Goal: Task Accomplishment & Management: Use online tool/utility

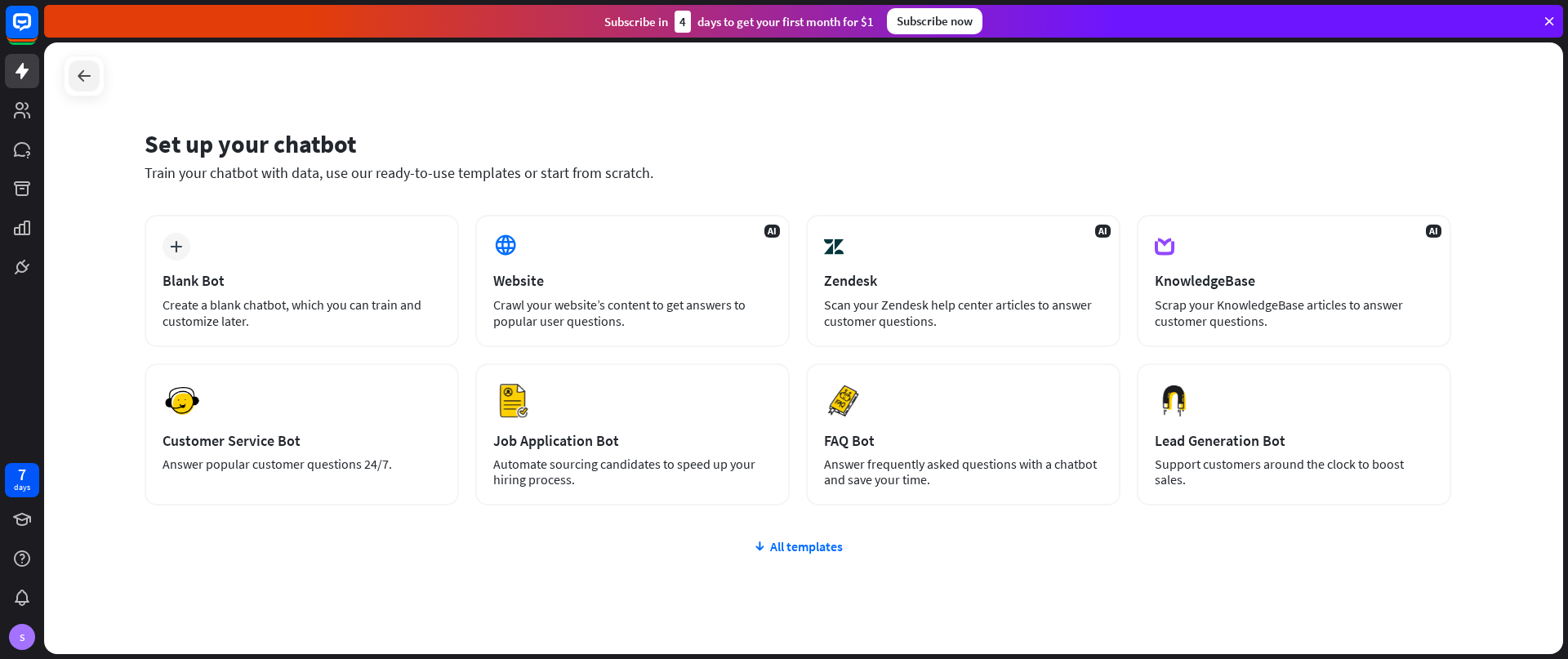
click at [79, 83] on icon at bounding box center [84, 75] width 20 height 20
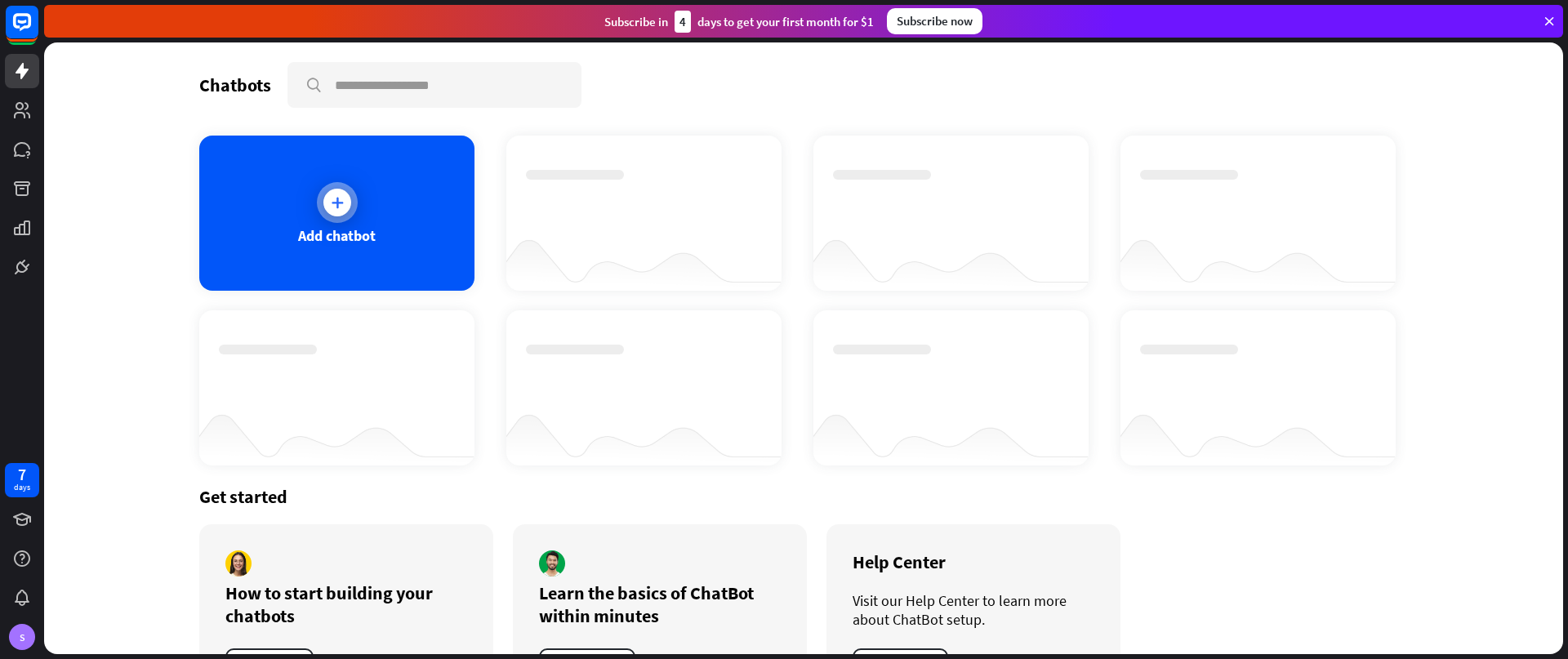
click at [409, 230] on div "Add chatbot" at bounding box center [336, 212] width 275 height 155
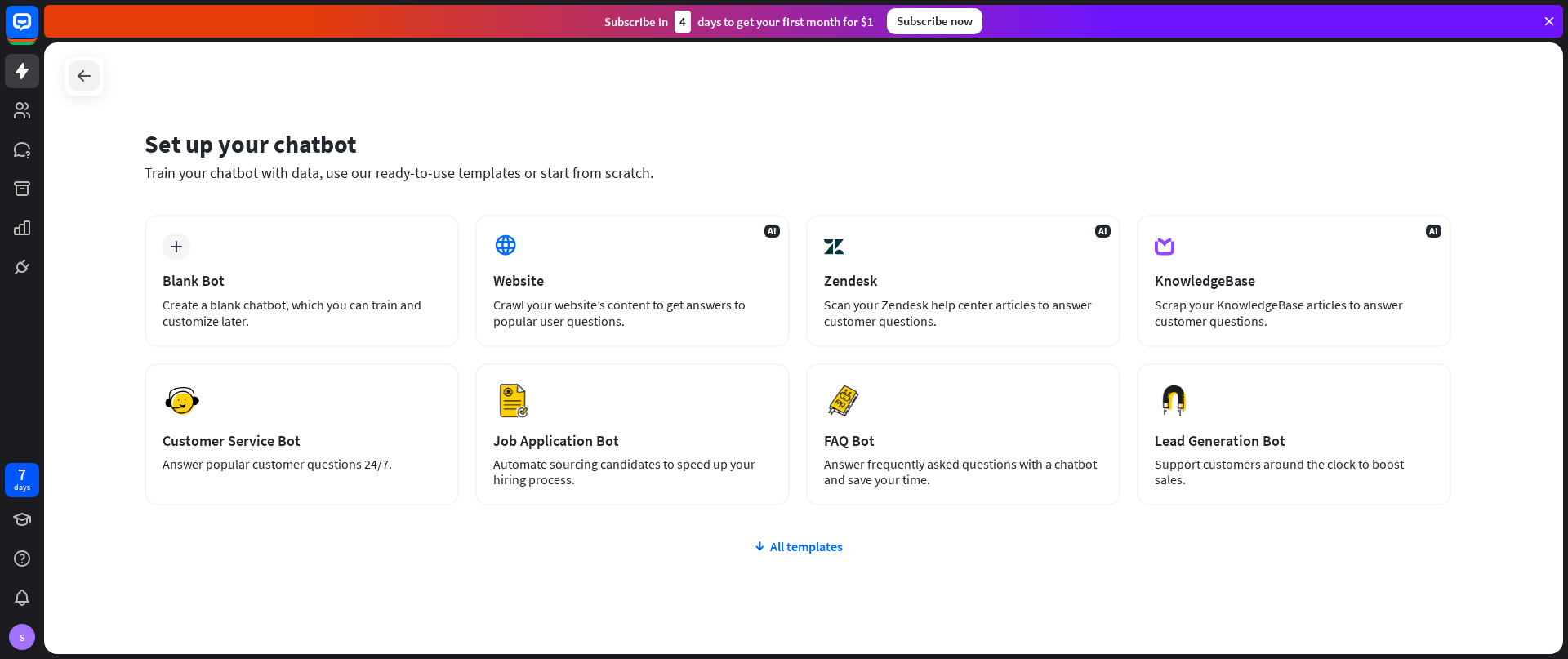
click at [73, 71] on div at bounding box center [84, 75] width 31 height 31
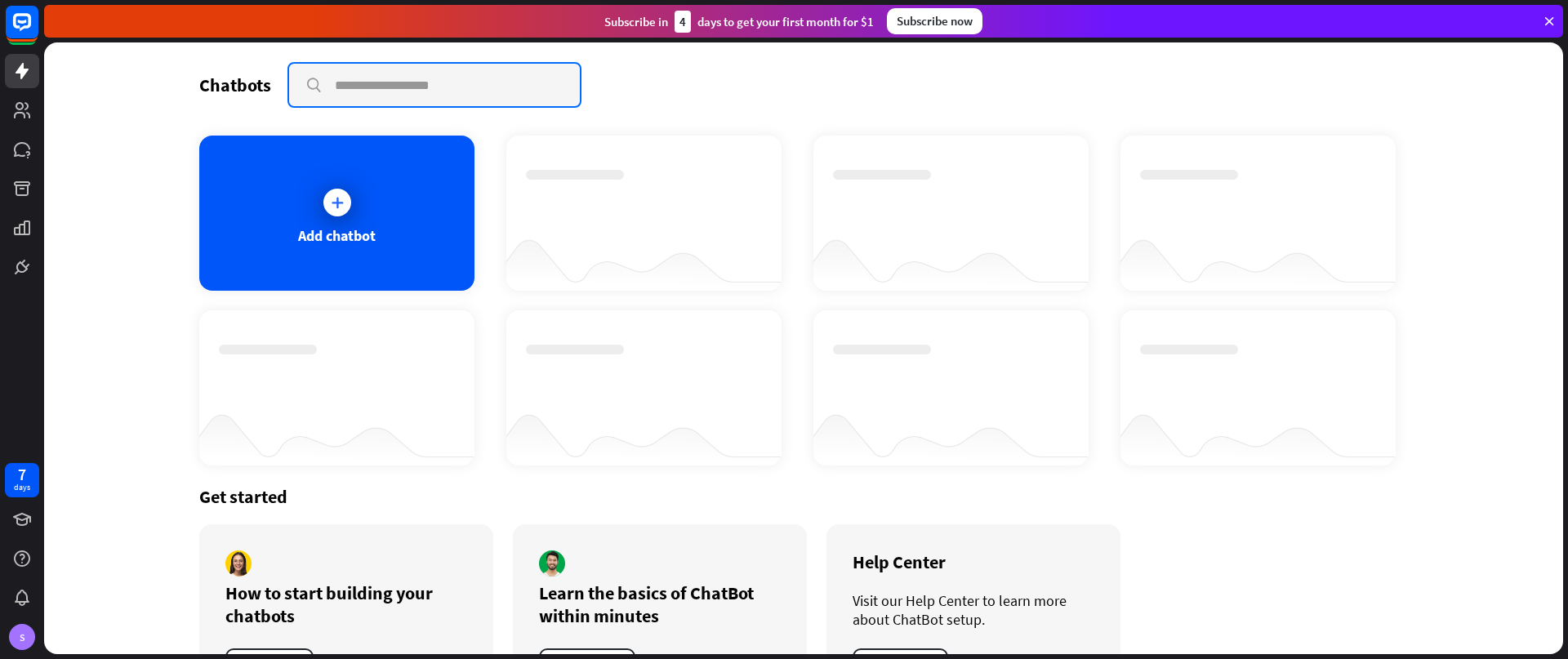
click at [388, 77] on input "text" at bounding box center [434, 85] width 291 height 43
click at [434, 90] on input "text" at bounding box center [434, 85] width 291 height 43
type input "*"
type input "****"
drag, startPoint x: 347, startPoint y: 102, endPoint x: 320, endPoint y: 94, distance: 28.2
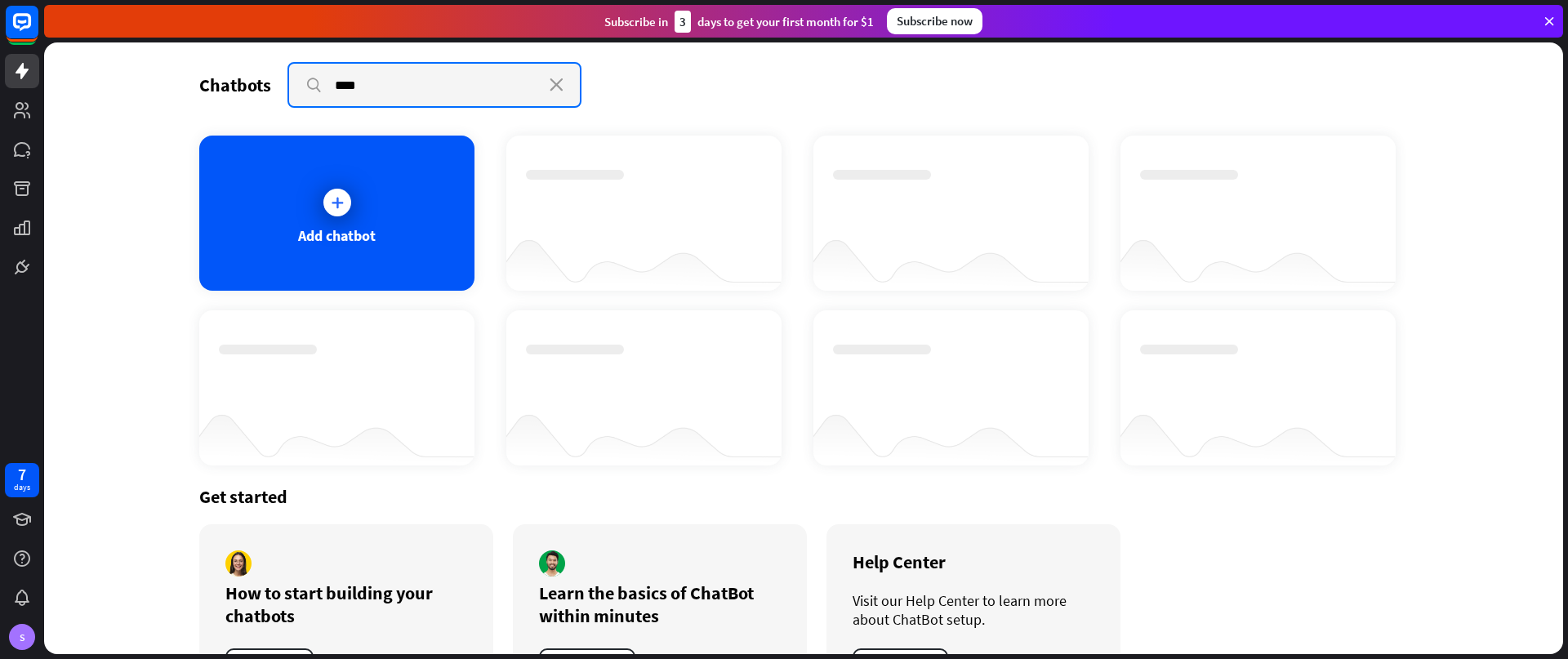
click at [314, 98] on input "****" at bounding box center [434, 85] width 291 height 43
click at [550, 84] on icon "close" at bounding box center [556, 85] width 14 height 13
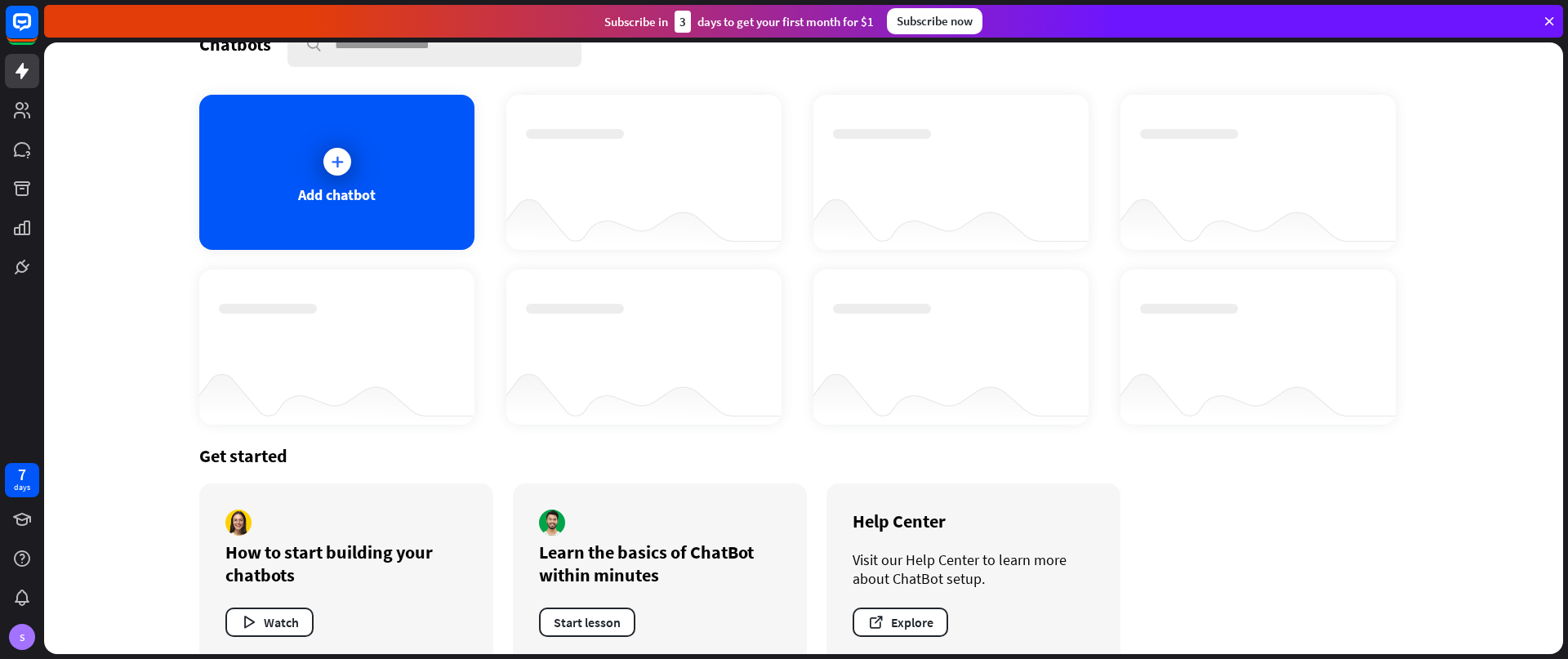
scroll to position [70, 0]
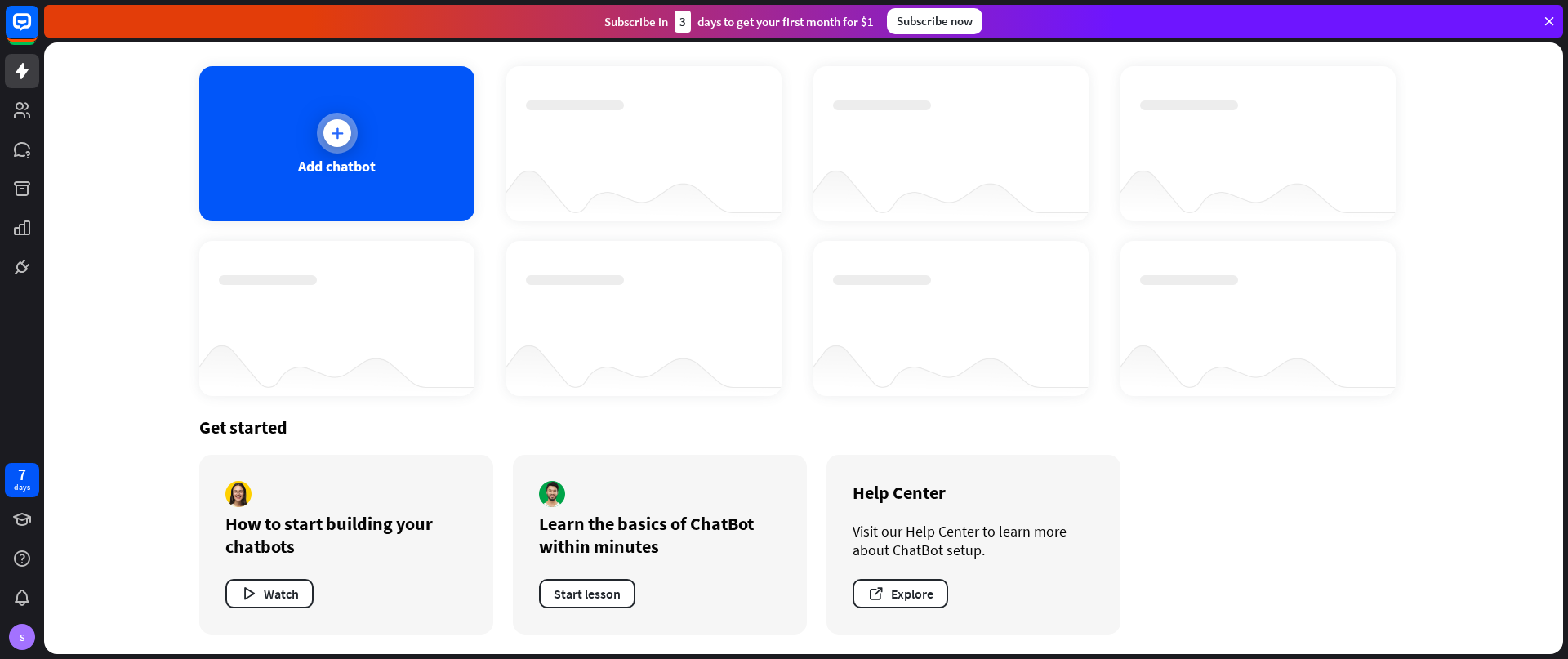
click at [363, 172] on div "Add chatbot" at bounding box center [336, 167] width 77 height 19
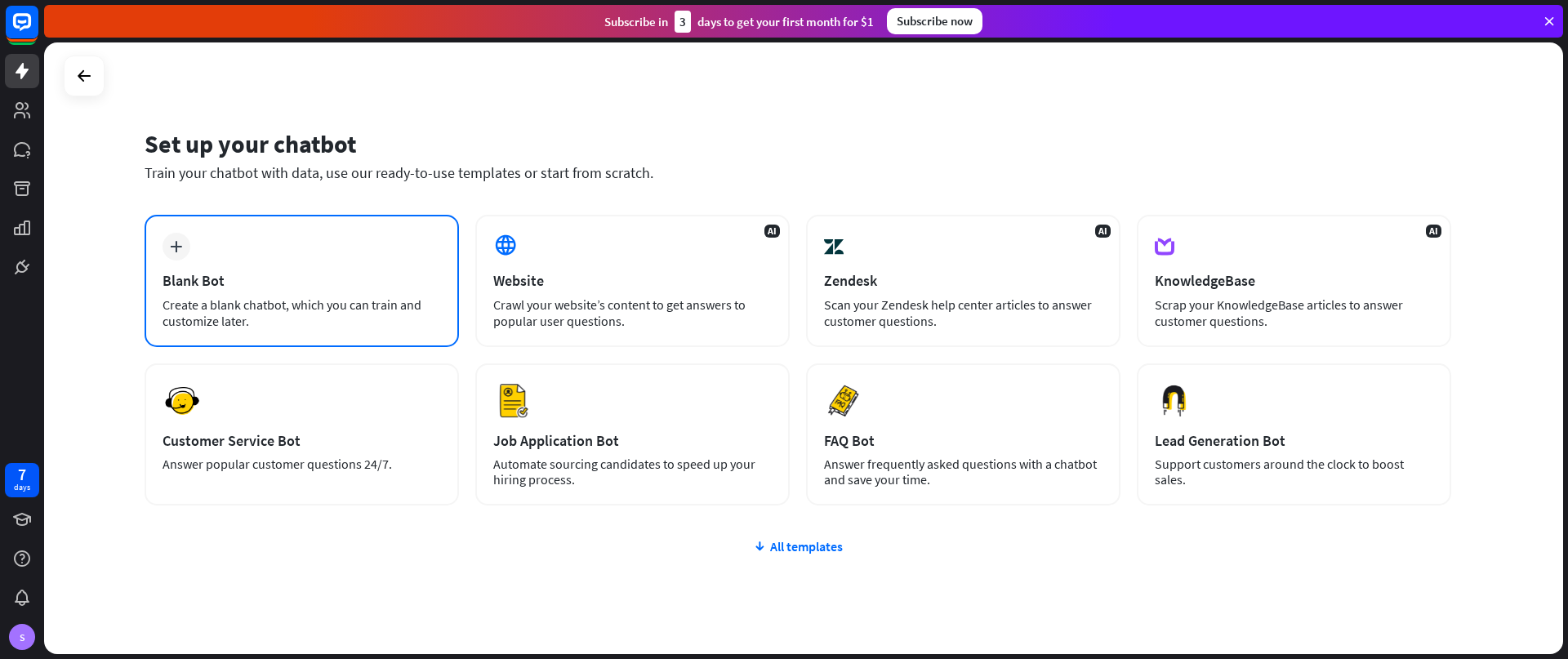
click at [255, 304] on div "Create a blank chatbot, which you can train and customize later." at bounding box center [302, 312] width 278 height 32
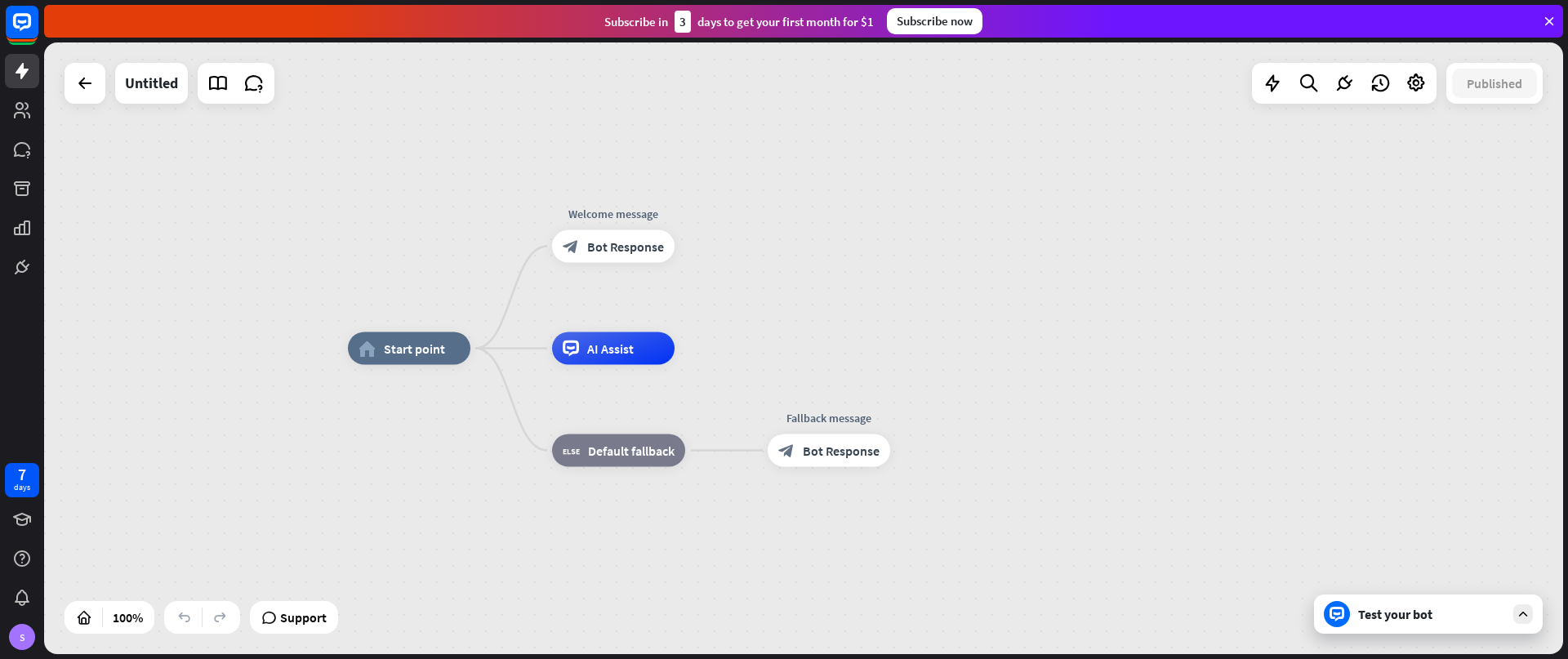
click at [1417, 613] on div "Test your bot" at bounding box center [1432, 613] width 147 height 16
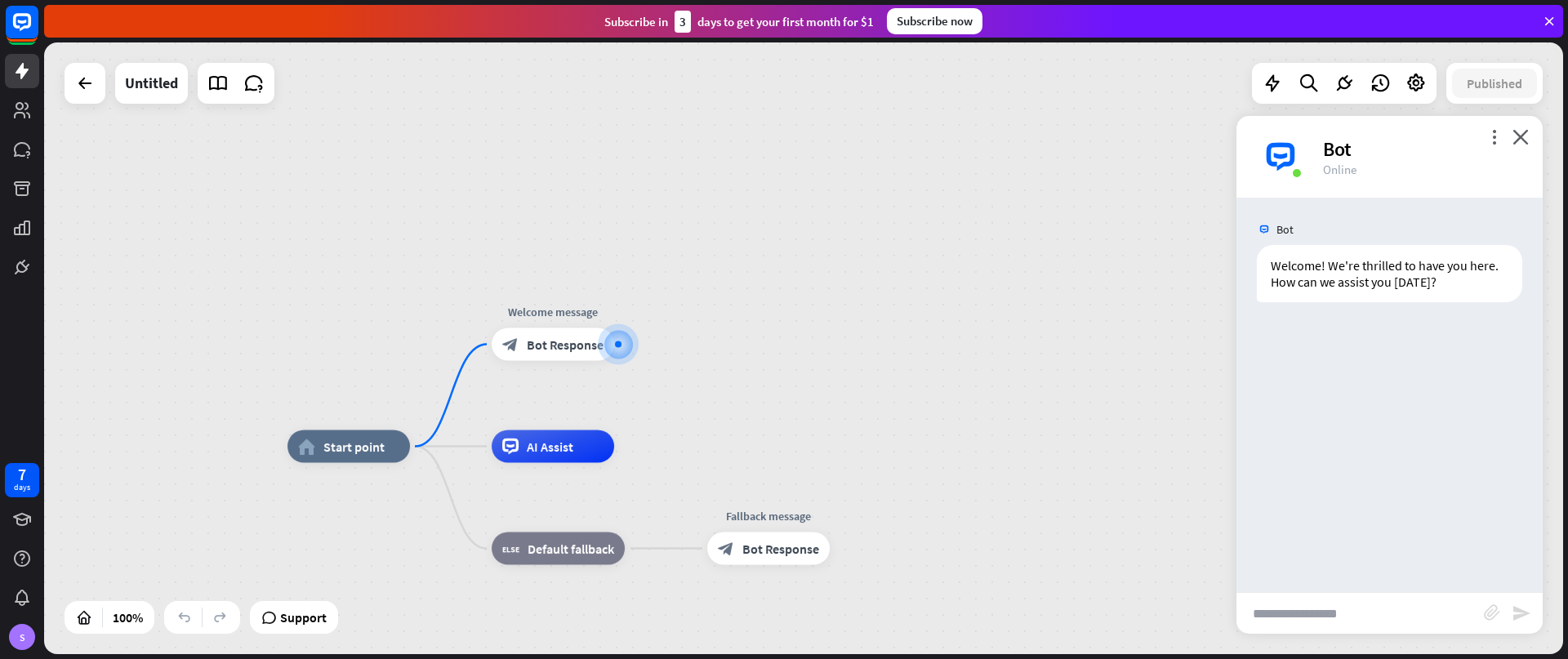
click at [1312, 614] on input "text" at bounding box center [1360, 612] width 248 height 41
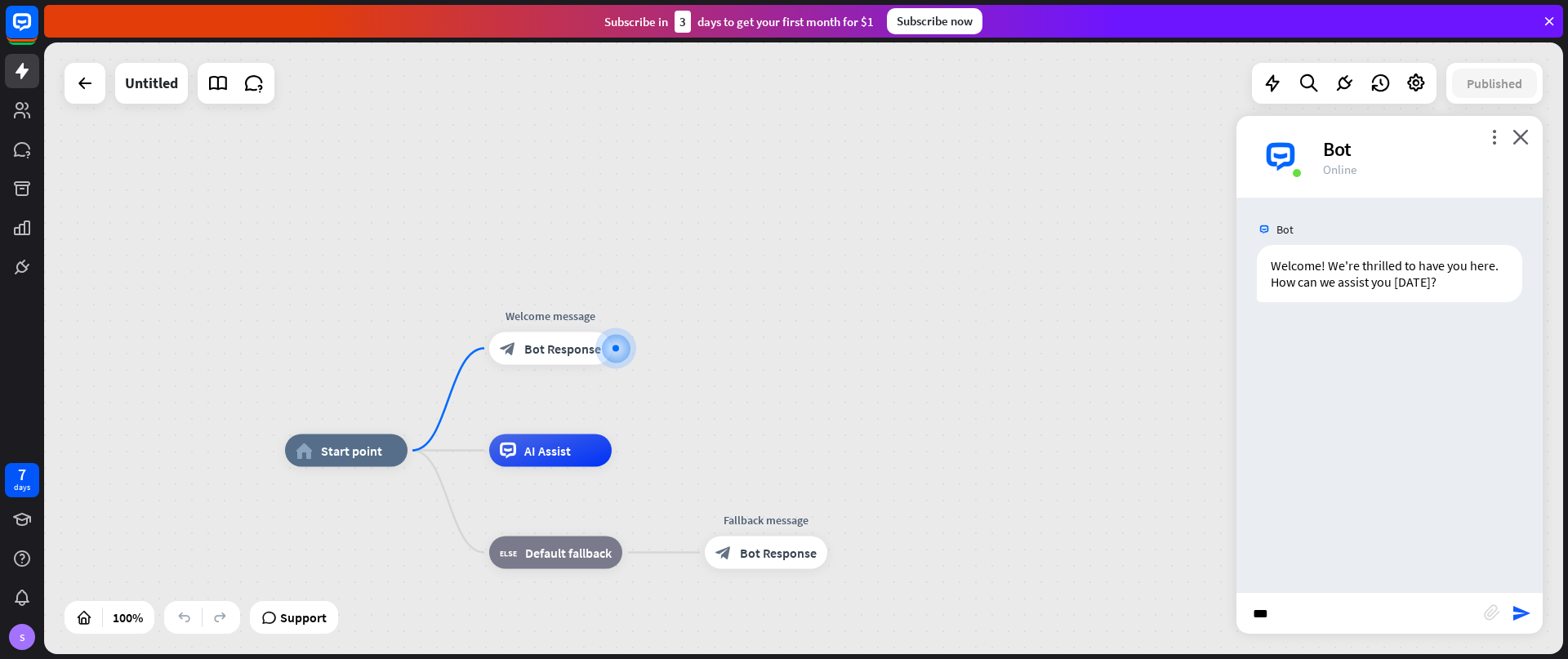
type input "****"
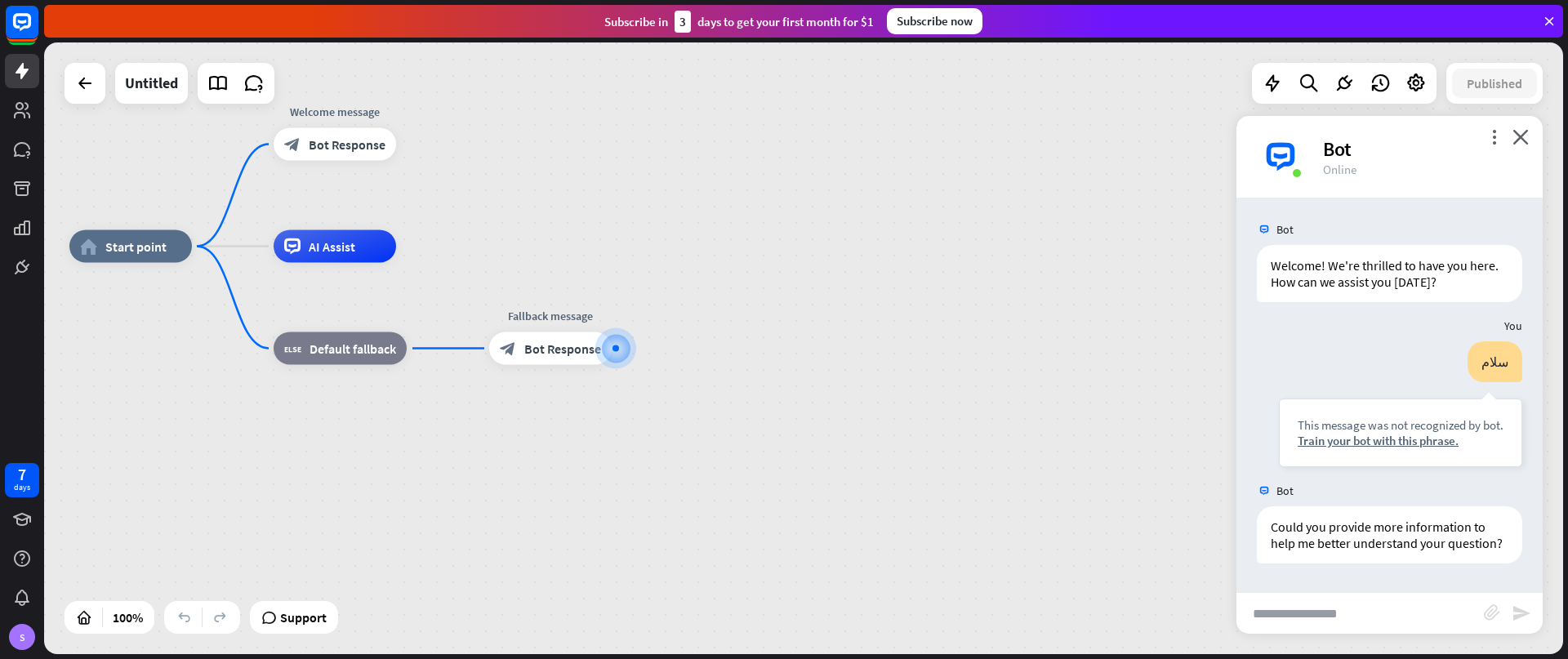
scroll to position [12, 0]
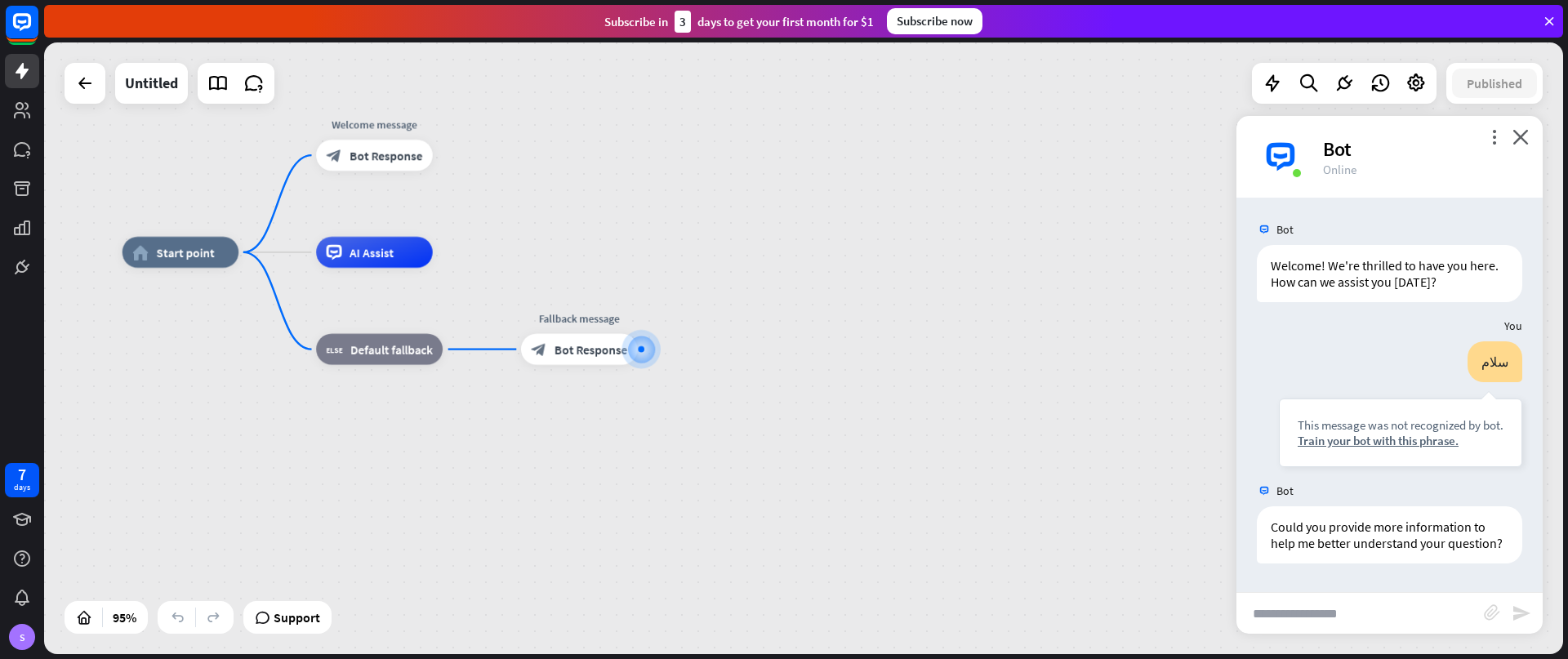
click at [1355, 604] on input "text" at bounding box center [1360, 612] width 248 height 41
type input "**********"
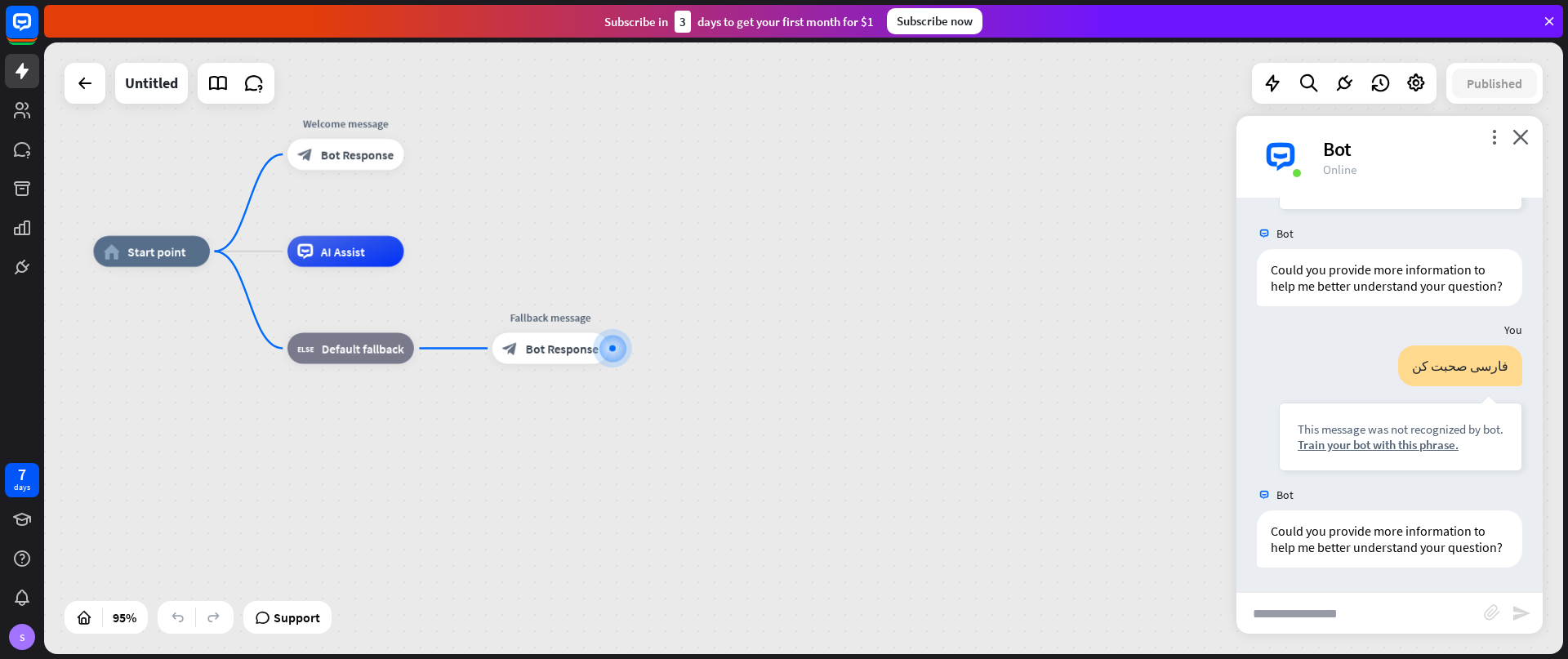
scroll to position [290, 0]
click at [1021, 518] on div "home_2 Start point Welcome message block_bot_response Bot Response AI Assist bl…" at bounding box center [814, 542] width 1443 height 581
click at [1520, 137] on icon "close" at bounding box center [1520, 136] width 16 height 15
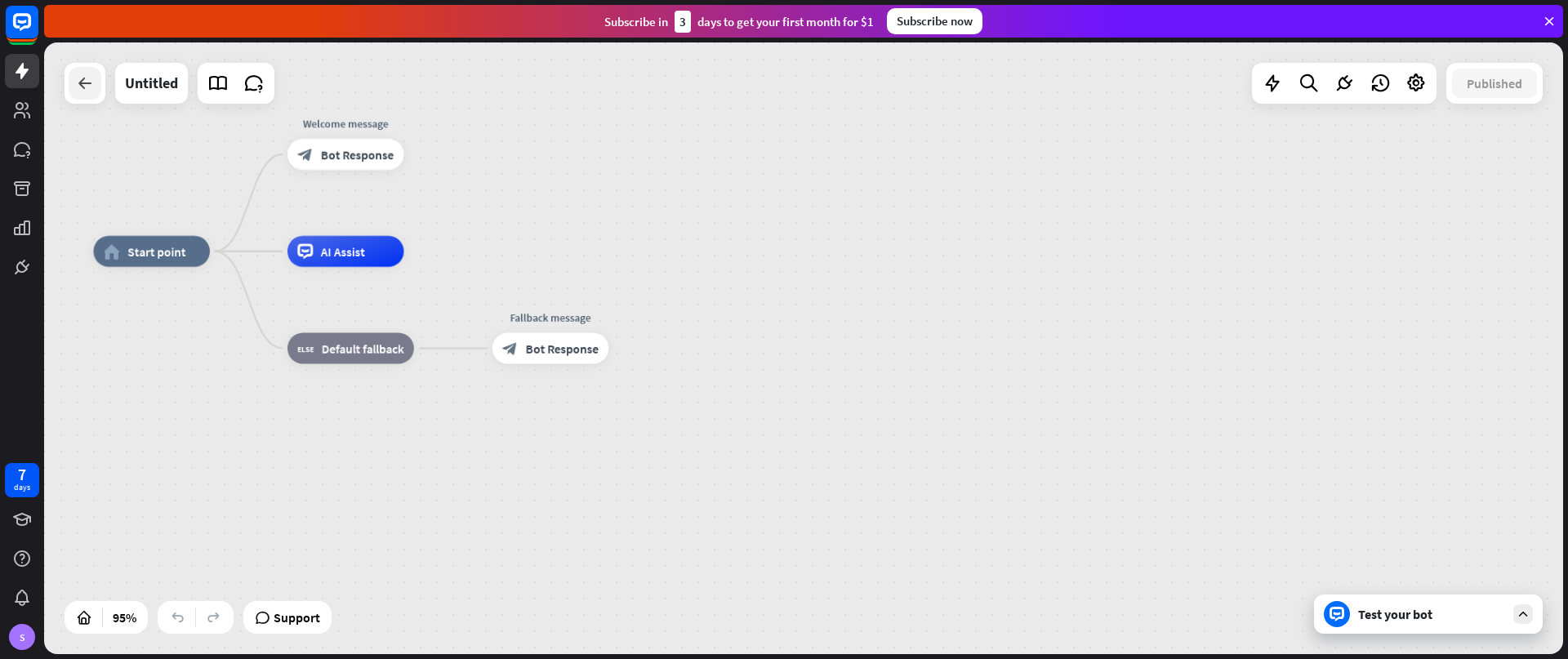
click at [80, 92] on icon at bounding box center [85, 83] width 20 height 20
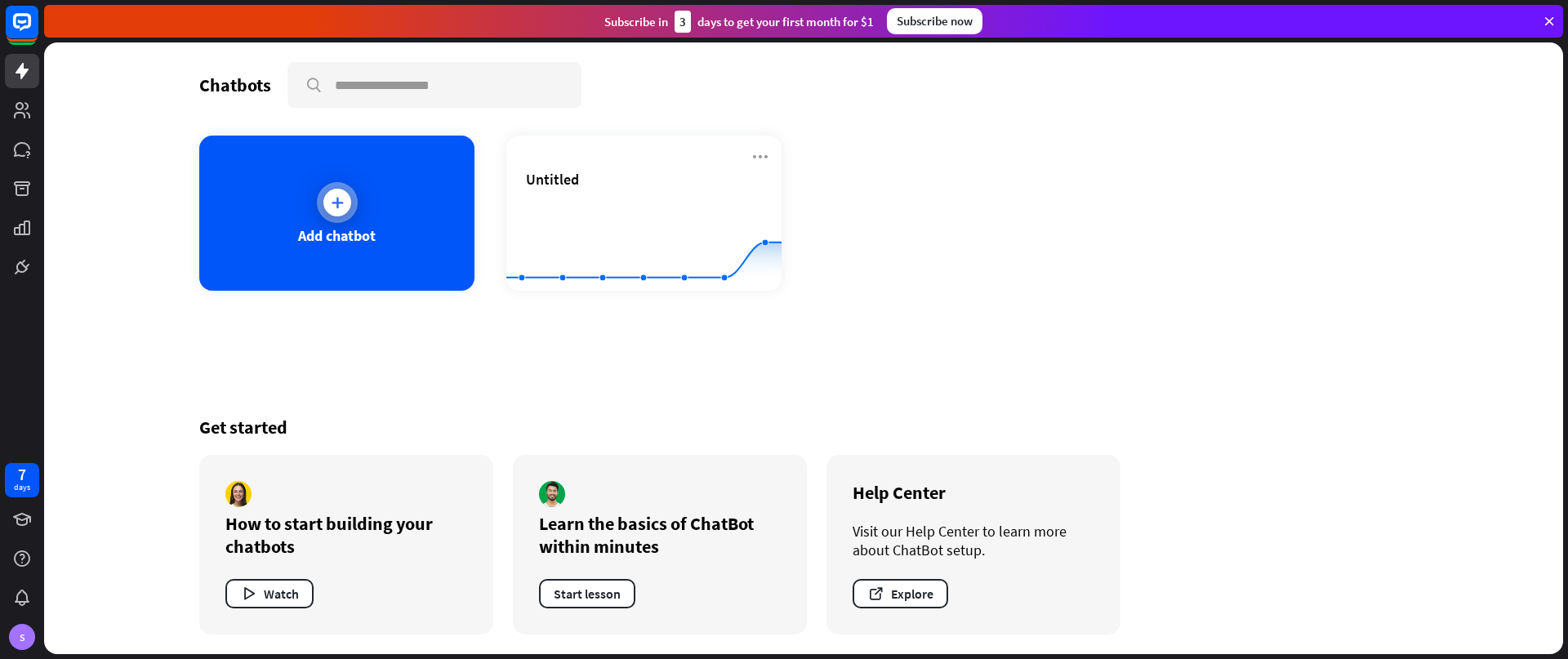
click at [312, 174] on div "Add chatbot" at bounding box center [336, 212] width 275 height 155
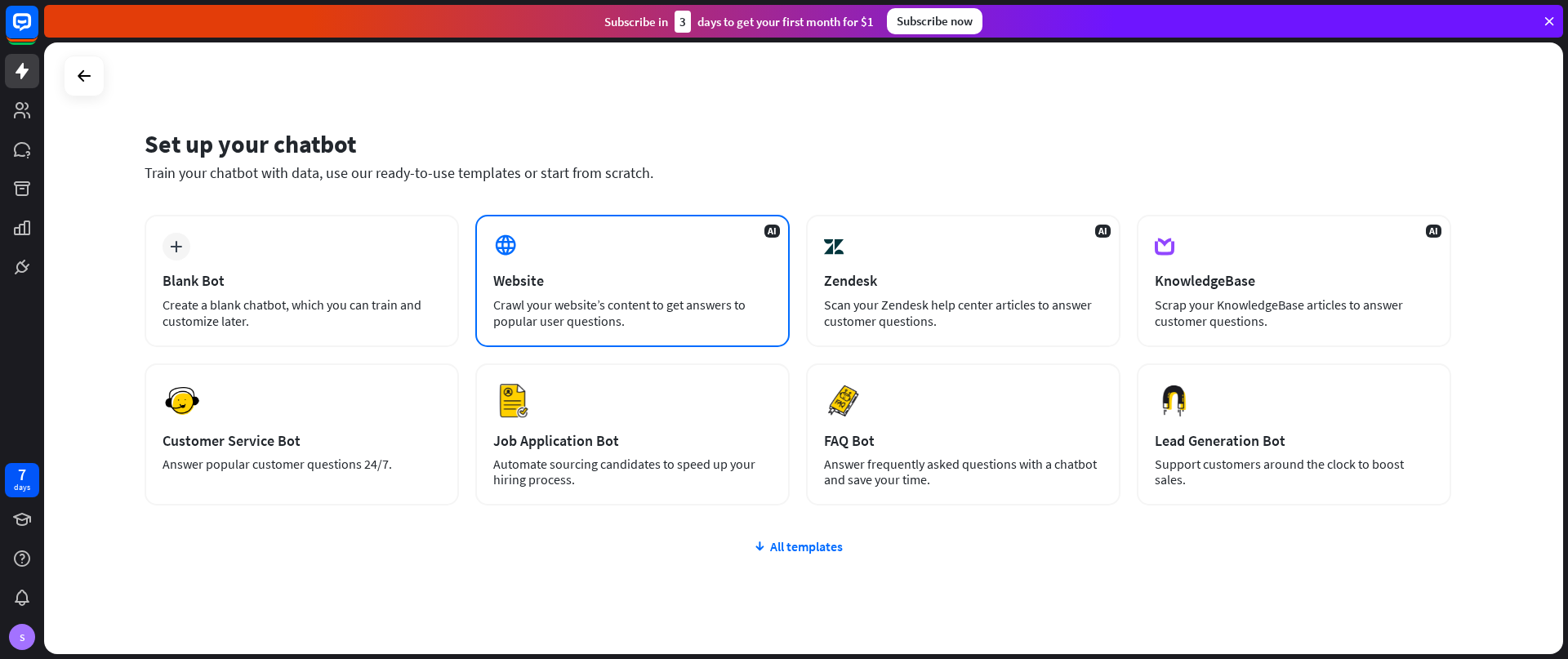
click at [589, 303] on div "Crawl your website’s content to get answers to popular user questions." at bounding box center [633, 312] width 278 height 32
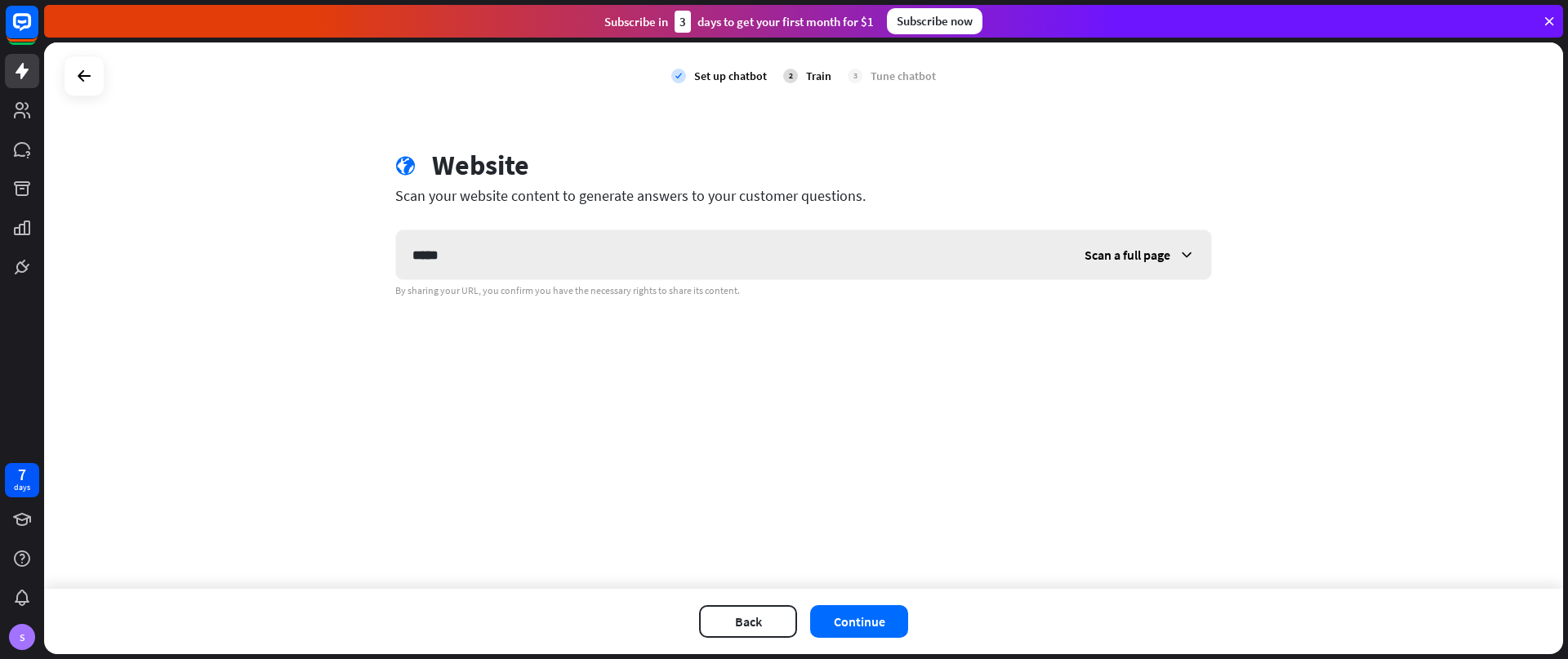
type input "****"
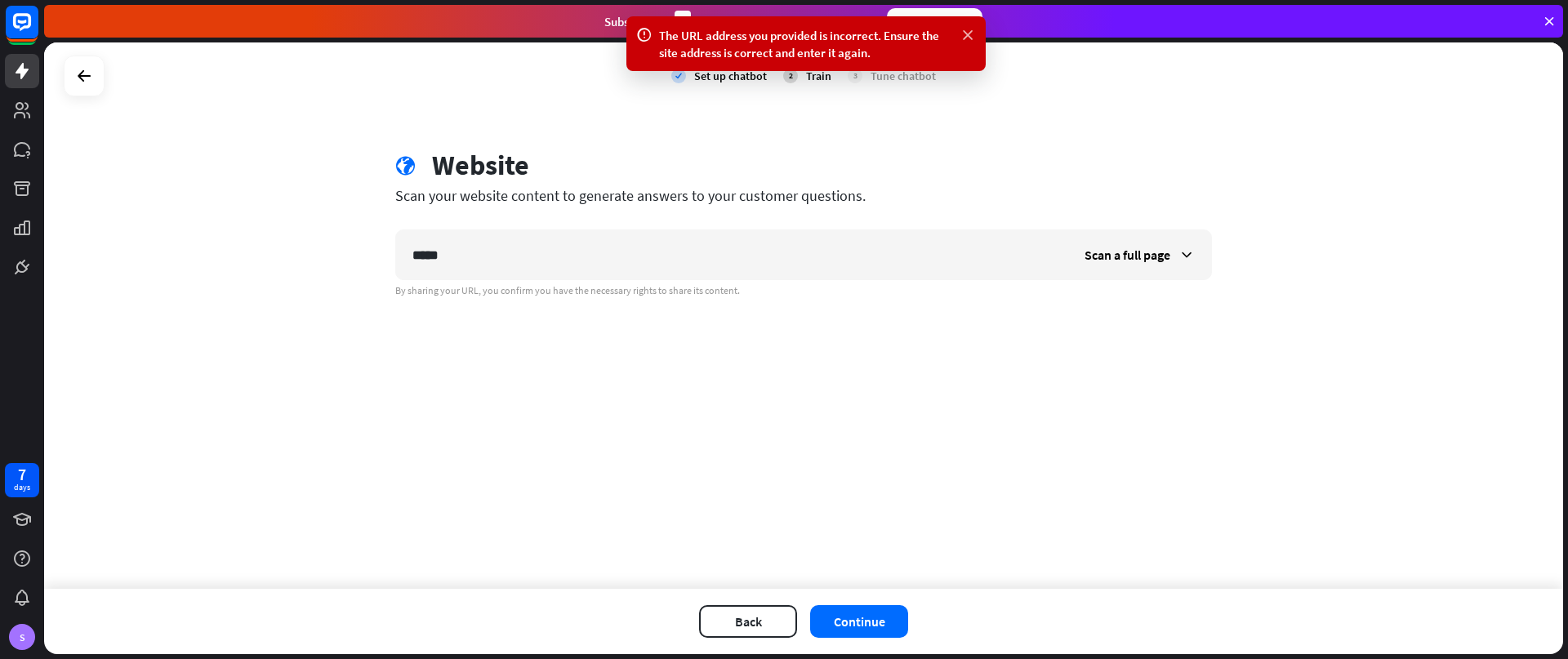
click at [965, 31] on icon at bounding box center [967, 35] width 16 height 17
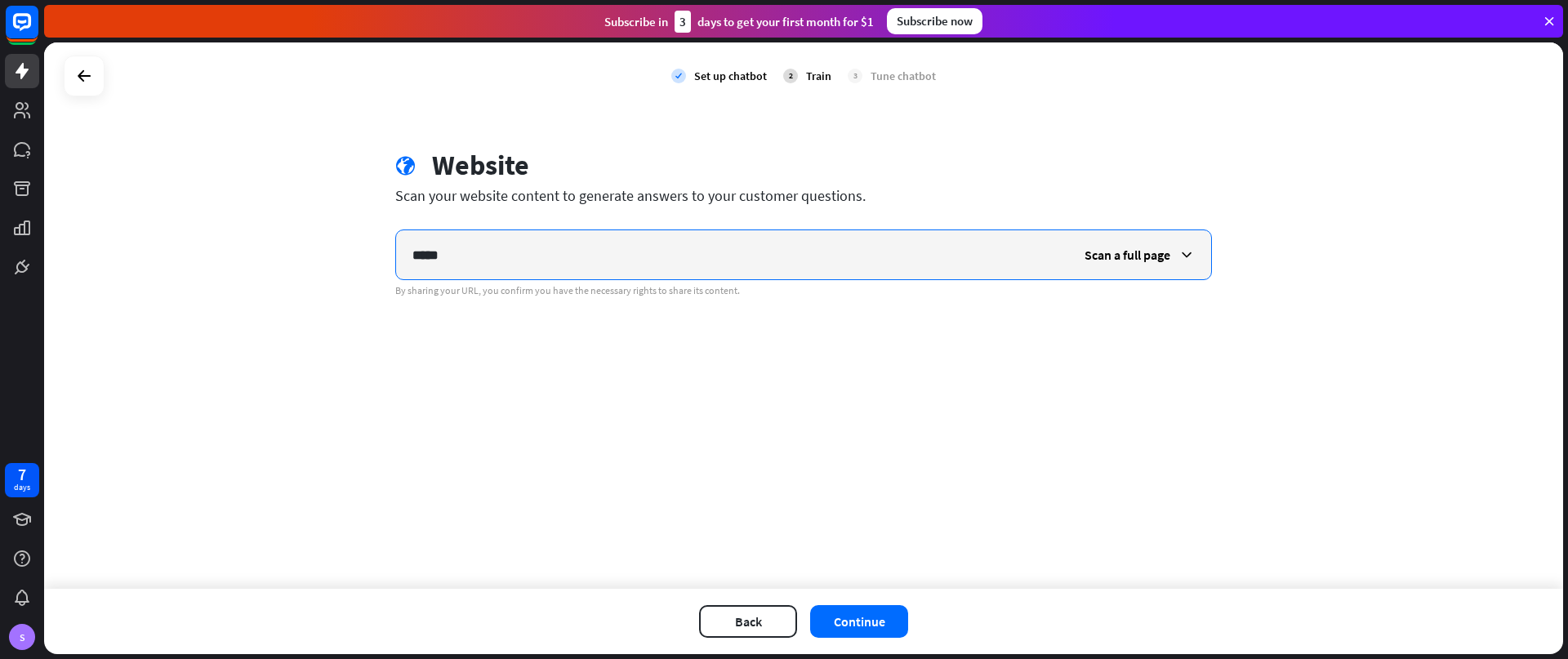
drag, startPoint x: 485, startPoint y: 264, endPoint x: 321, endPoint y: 264, distance: 164.0
click at [321, 264] on div "check Set up chatbot 2 Train 3 Tune chatbot globe Website Scan your website con…" at bounding box center [803, 316] width 1519 height 547
click at [72, 71] on div at bounding box center [84, 75] width 31 height 31
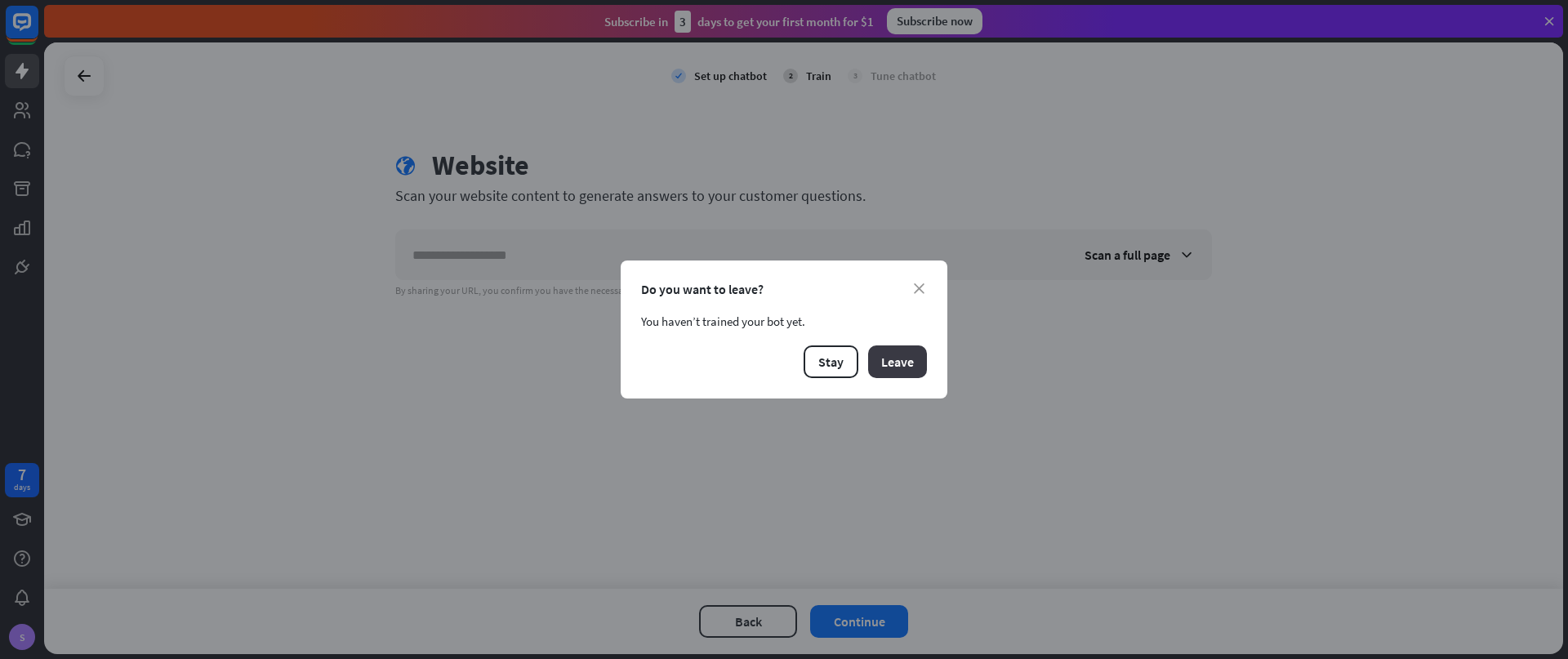
click at [905, 363] on button "Leave" at bounding box center [897, 362] width 59 height 32
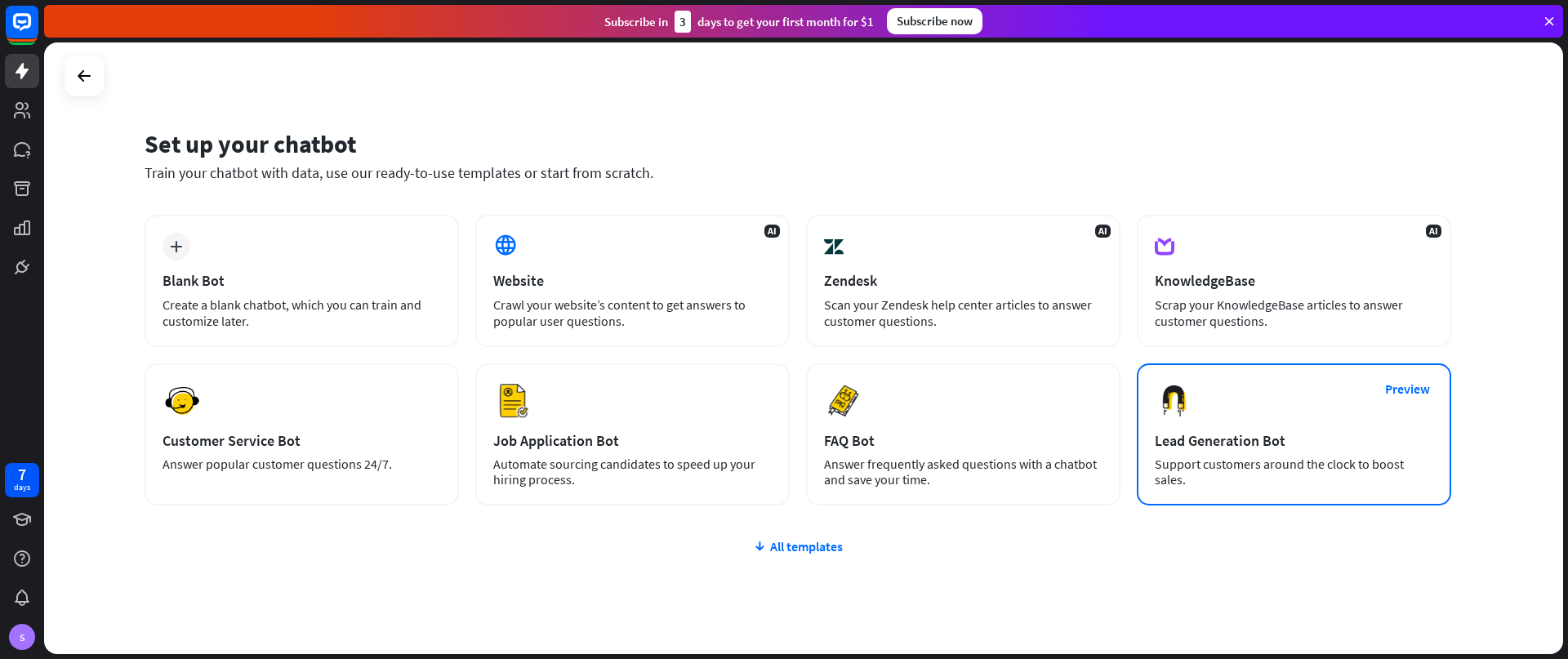
scroll to position [48, 0]
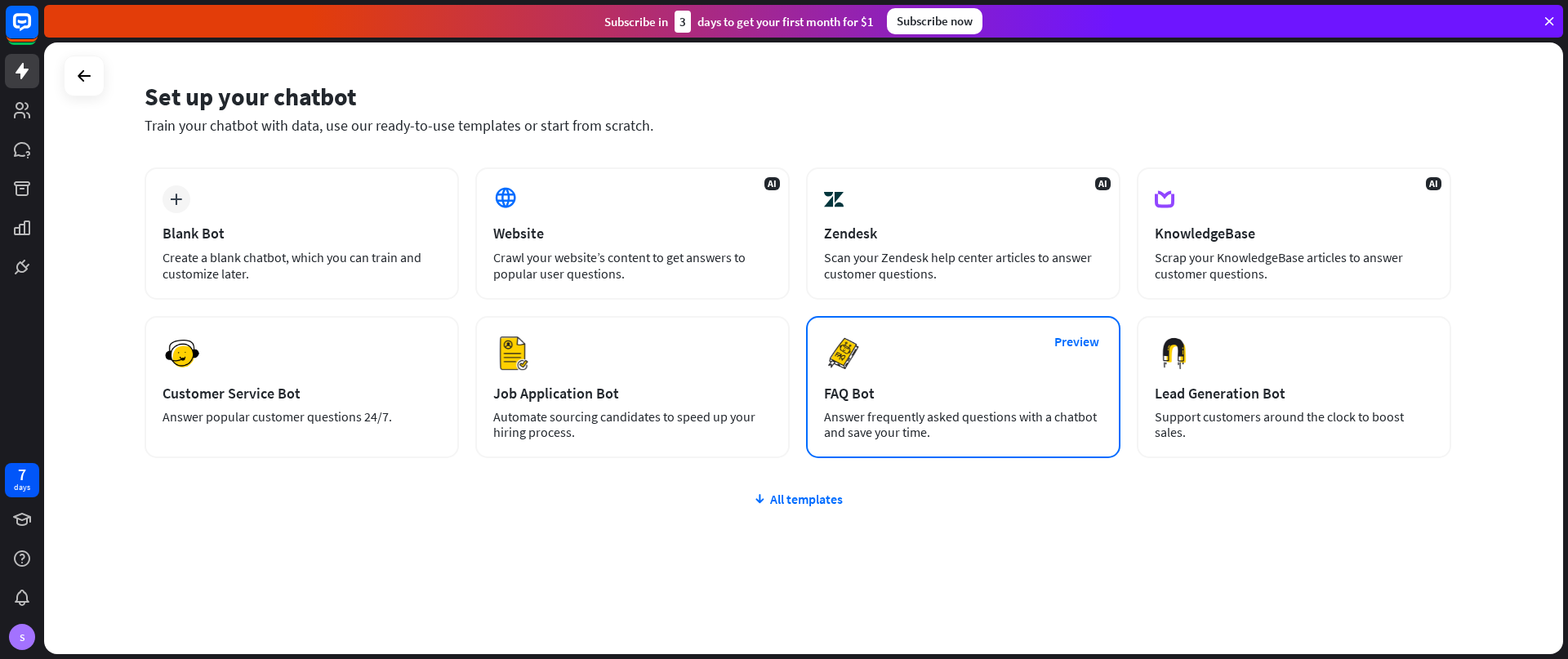
click at [904, 404] on div "Preview FAQ Bot [PERSON_NAME] frequently asked questions with a chatbot and sav…" at bounding box center [963, 387] width 314 height 142
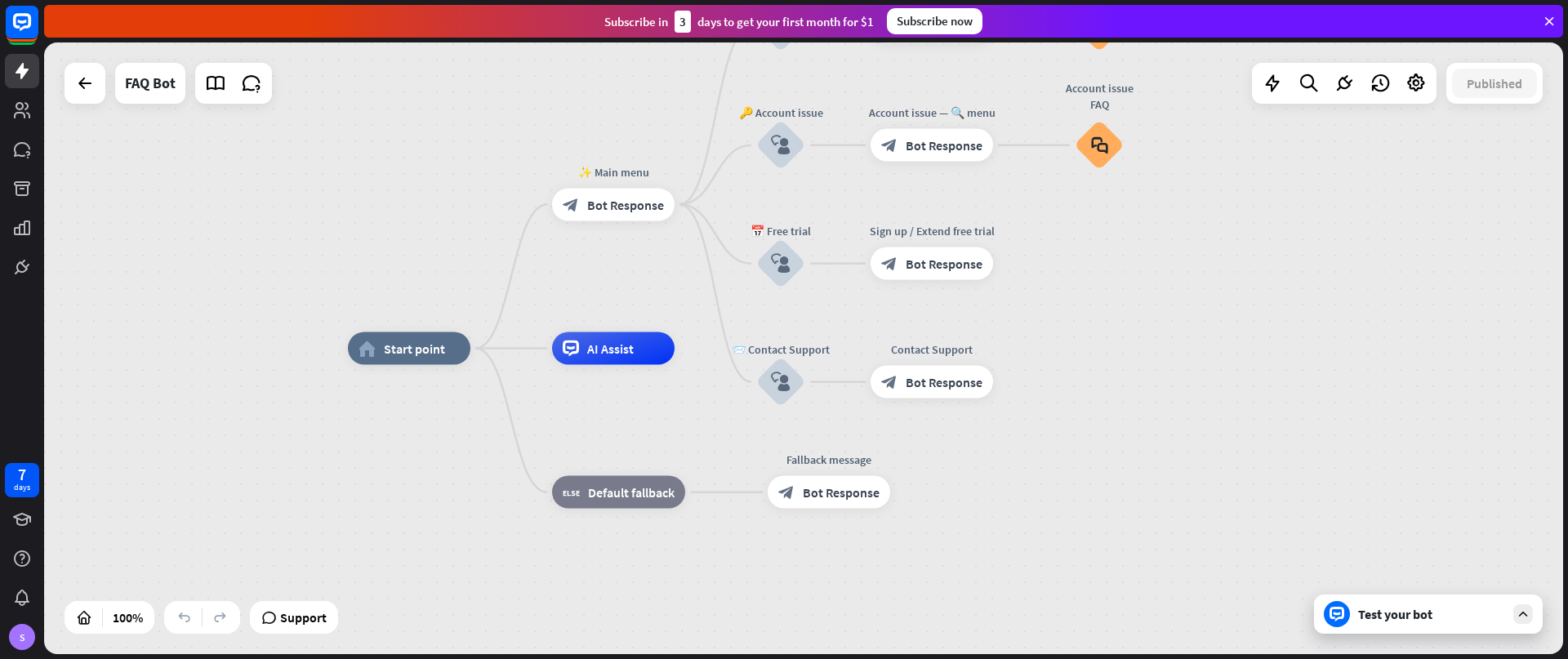
click at [1395, 636] on div "home_2 Start point ✨ Main menu block_bot_response Bot Response 💲 Subscription b…" at bounding box center [1107, 654] width 1519 height 611
click at [1397, 618] on div "Test your bot" at bounding box center [1432, 613] width 147 height 16
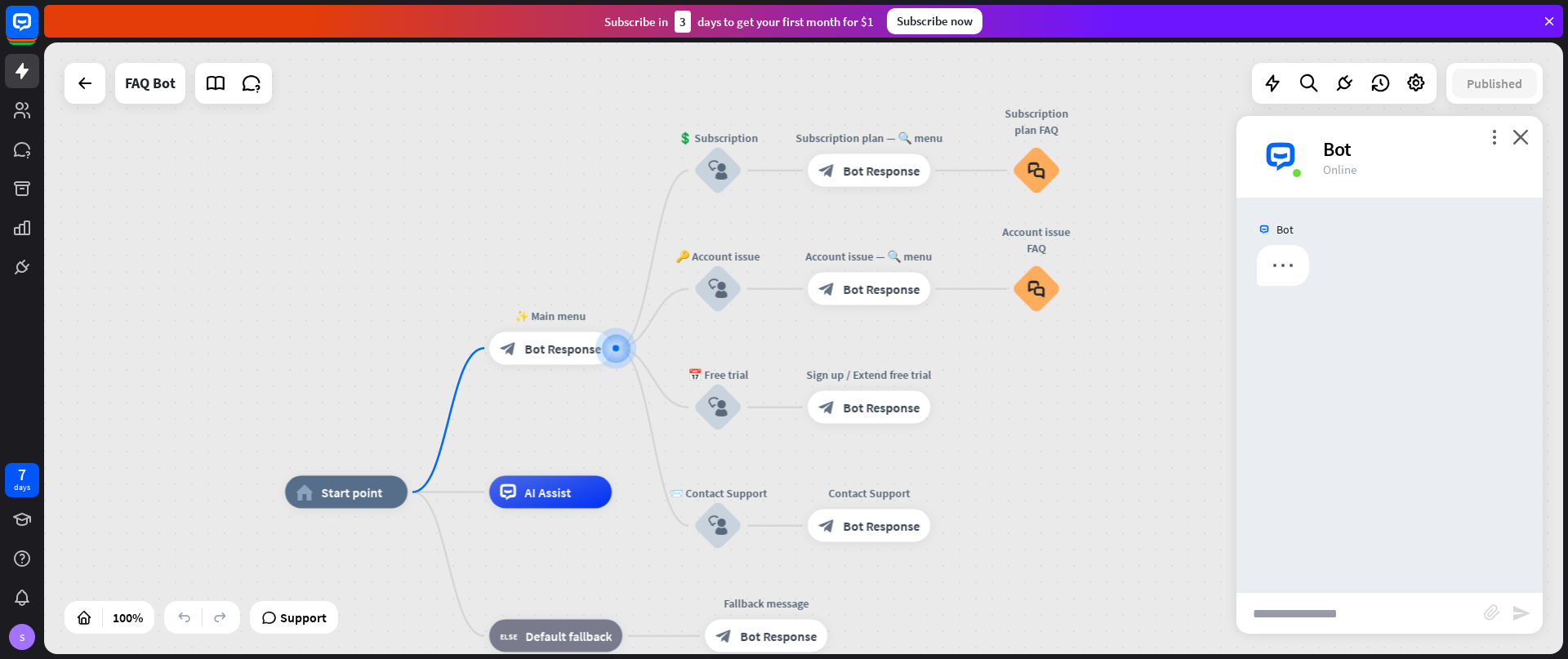
click at [1397, 618] on input "text" at bounding box center [1360, 612] width 248 height 41
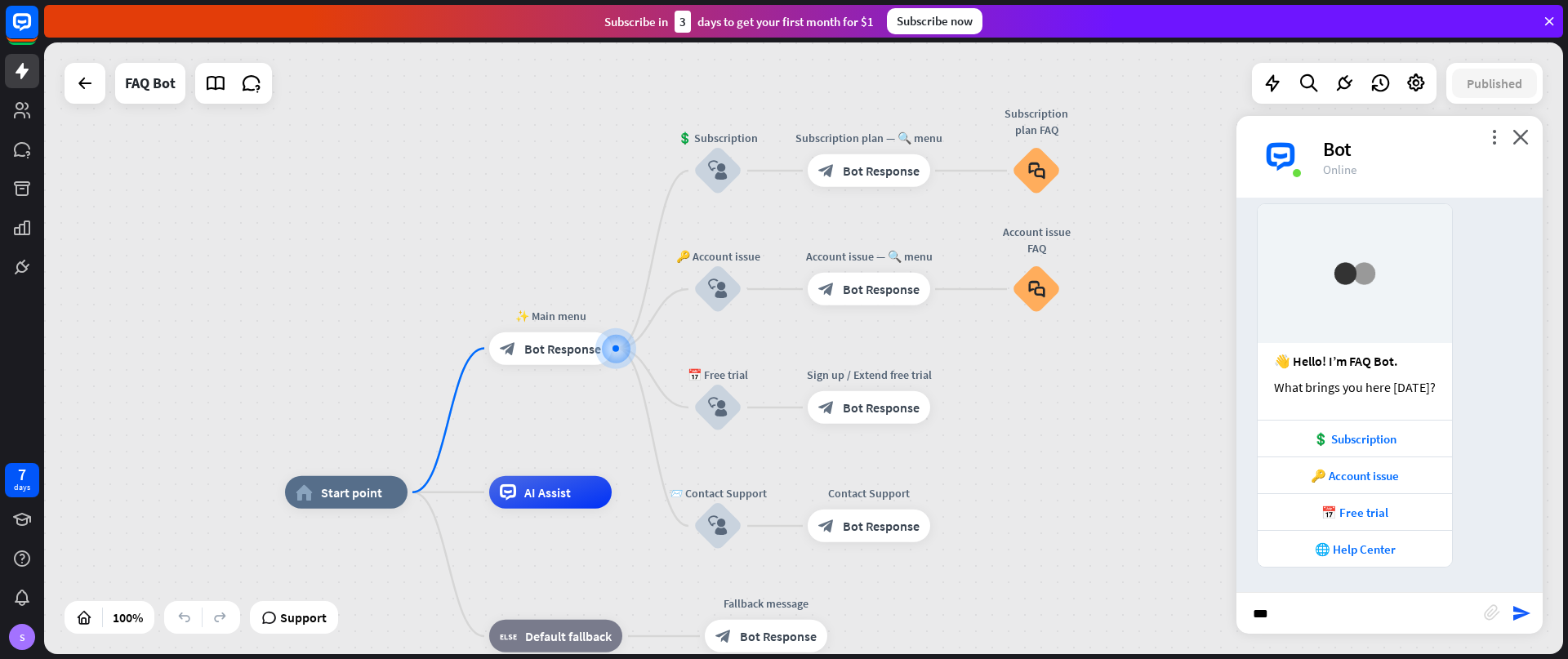
scroll to position [42, 0]
type input "****"
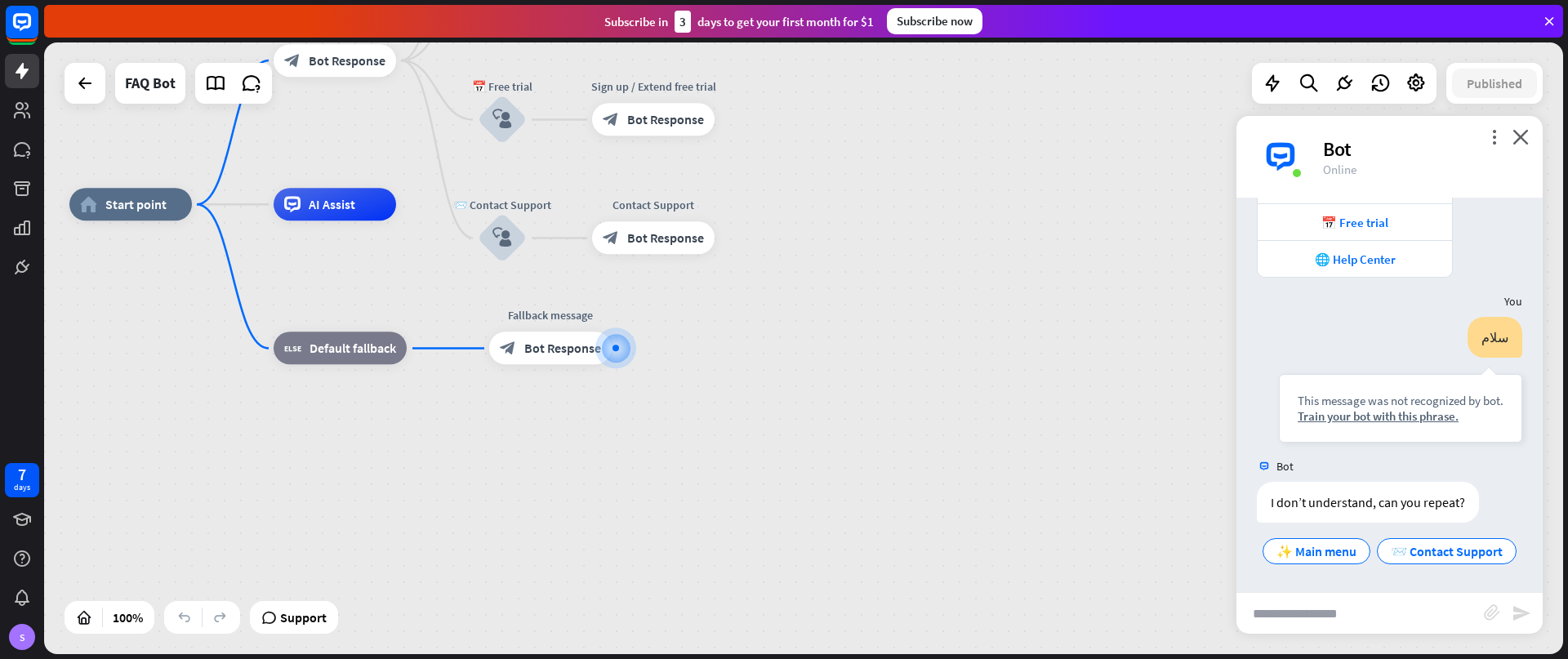
scroll to position [364, 0]
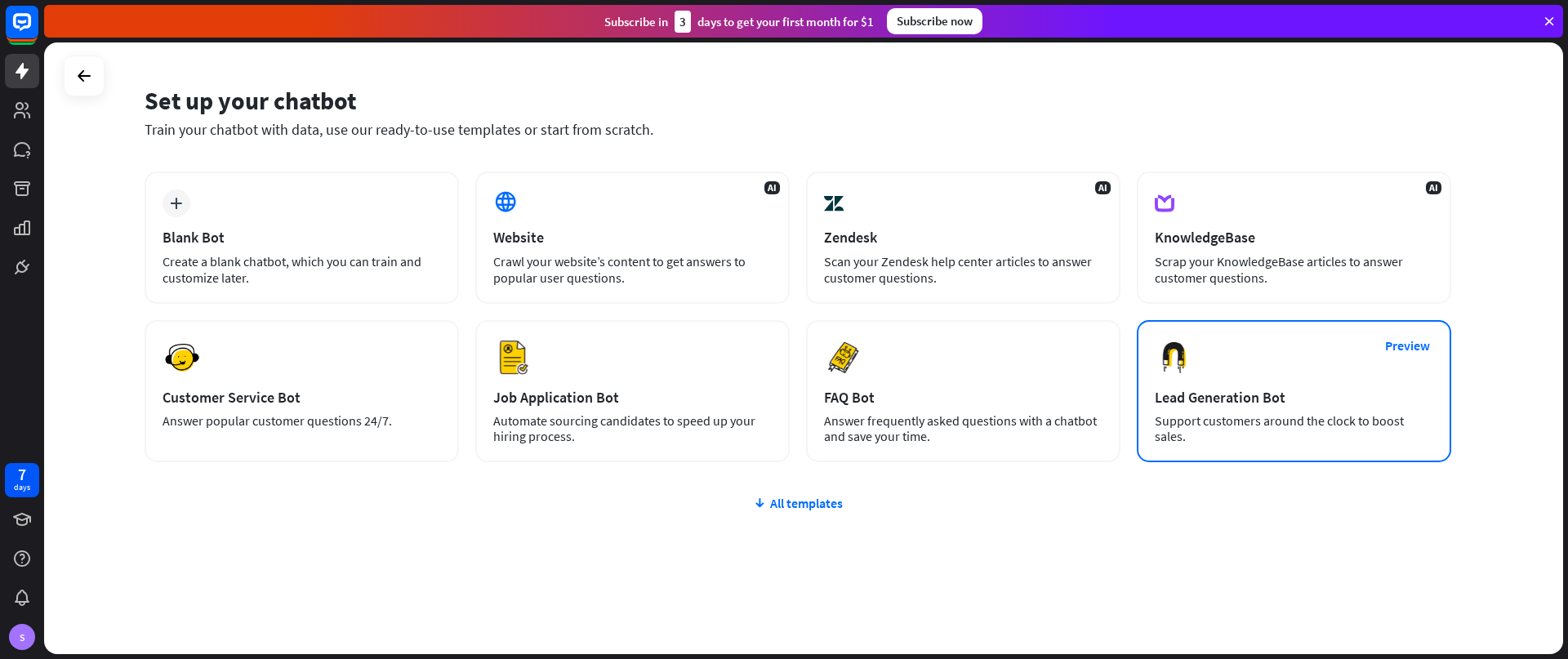
scroll to position [48, 0]
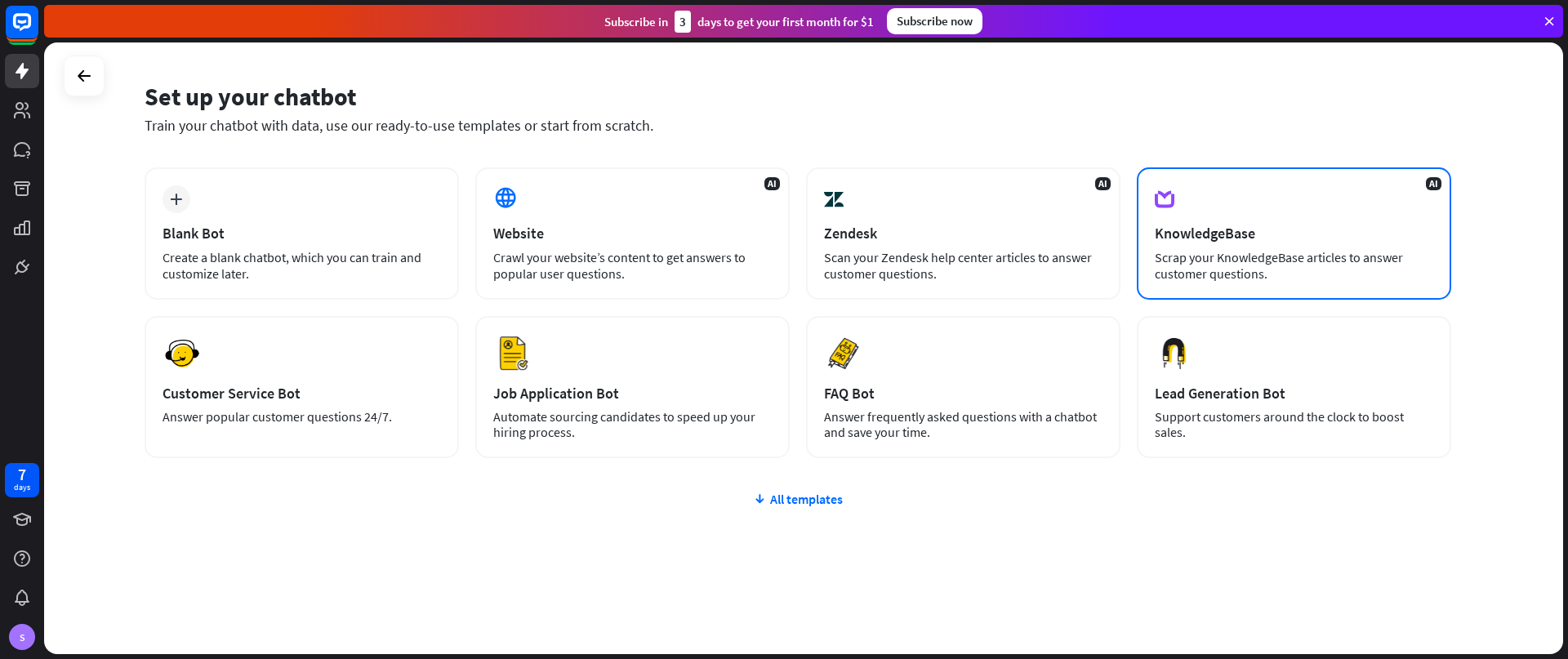
click at [1327, 248] on div "AI KnowledgeBase Scrap your KnowledgeBase articles to answer customer questions." at bounding box center [1294, 233] width 314 height 132
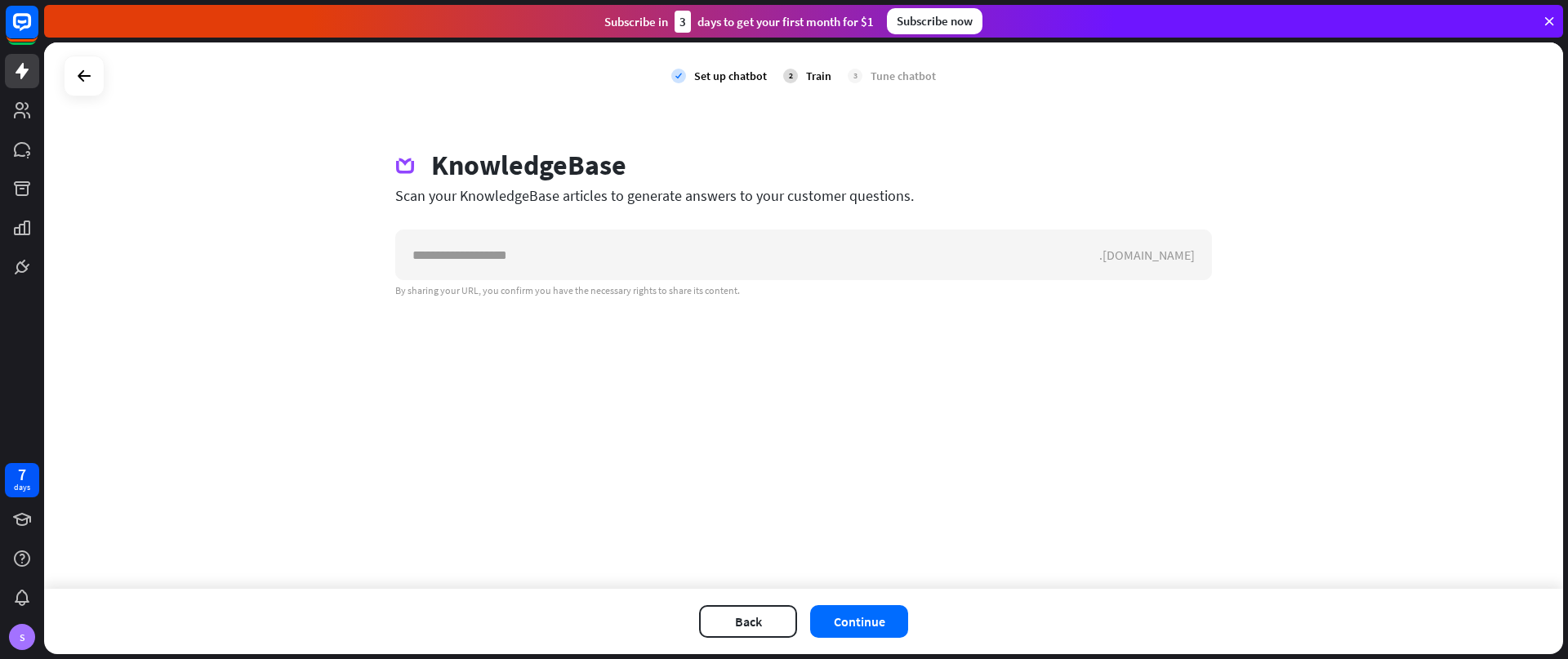
click at [532, 201] on div "Scan your KnowledgeBase articles to generate answers to your customer questions." at bounding box center [803, 195] width 816 height 19
click at [533, 201] on div "Scan your KnowledgeBase articles to generate answers to your customer questions." at bounding box center [803, 195] width 816 height 19
click at [615, 199] on div "Scan your KnowledgeBase articles to generate answers to your customer questions." at bounding box center [803, 195] width 816 height 19
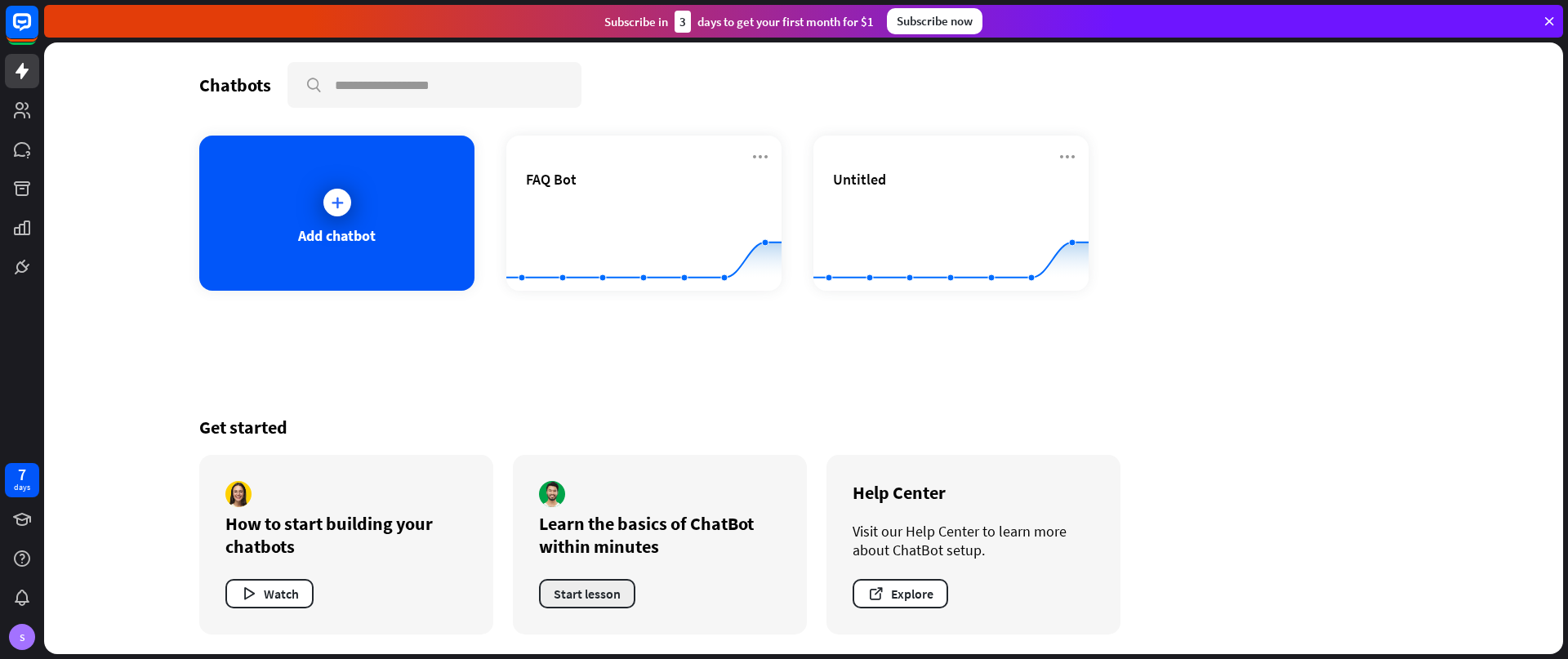
click at [602, 590] on button "Start lesson" at bounding box center [587, 593] width 96 height 30
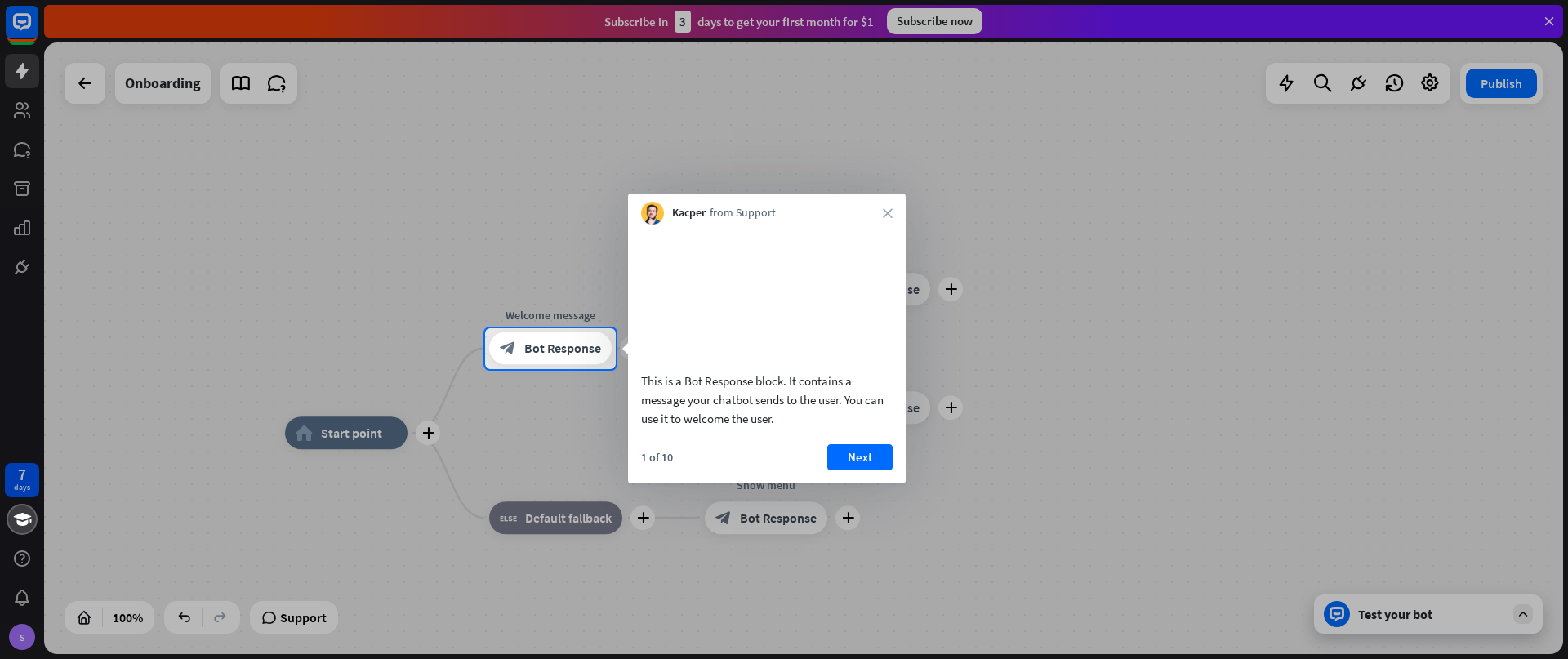
click at [890, 218] on div "Kacper from Support close" at bounding box center [767, 209] width 278 height 31
click at [886, 222] on div "Kacper from Support close" at bounding box center [767, 209] width 278 height 31
drag, startPoint x: 888, startPoint y: 214, endPoint x: 862, endPoint y: 356, distance: 144.4
click at [889, 215] on icon "close" at bounding box center [888, 213] width 10 height 10
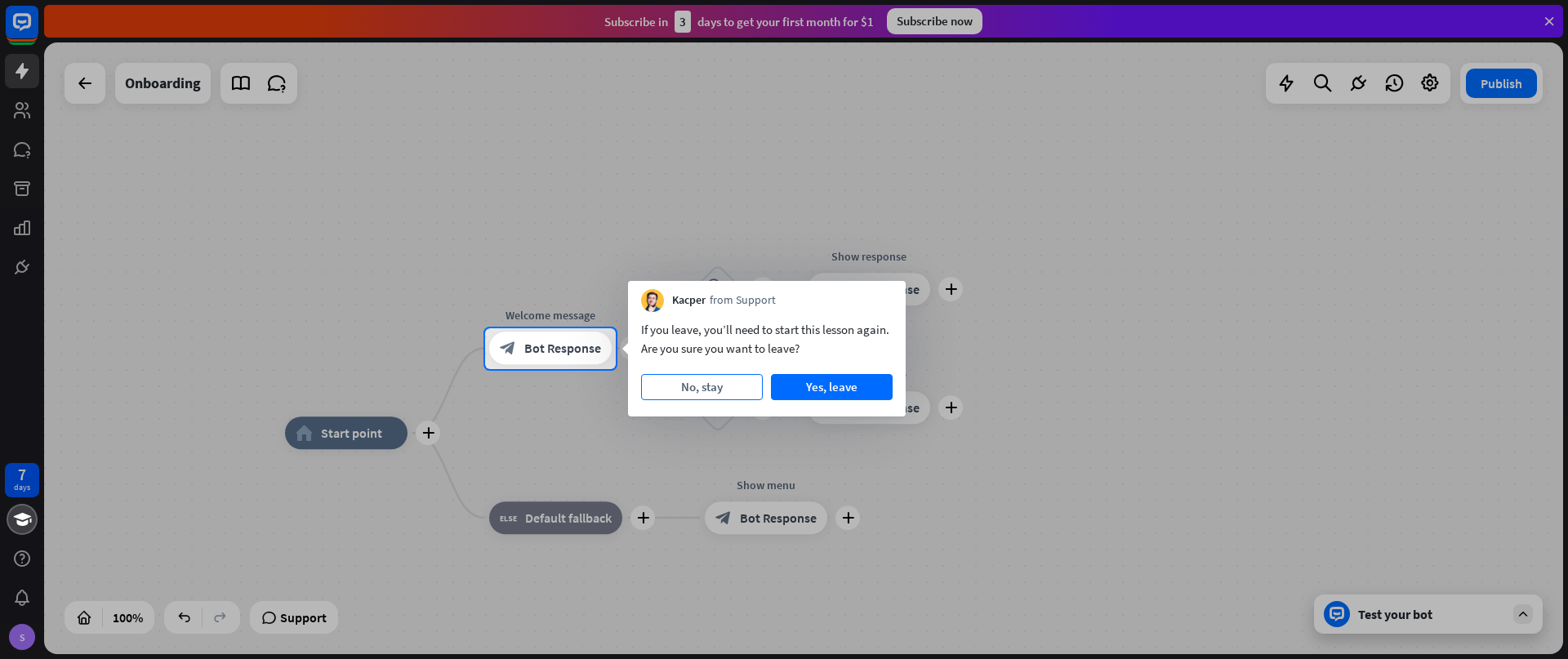
click at [714, 383] on button "No, stay" at bounding box center [702, 387] width 122 height 26
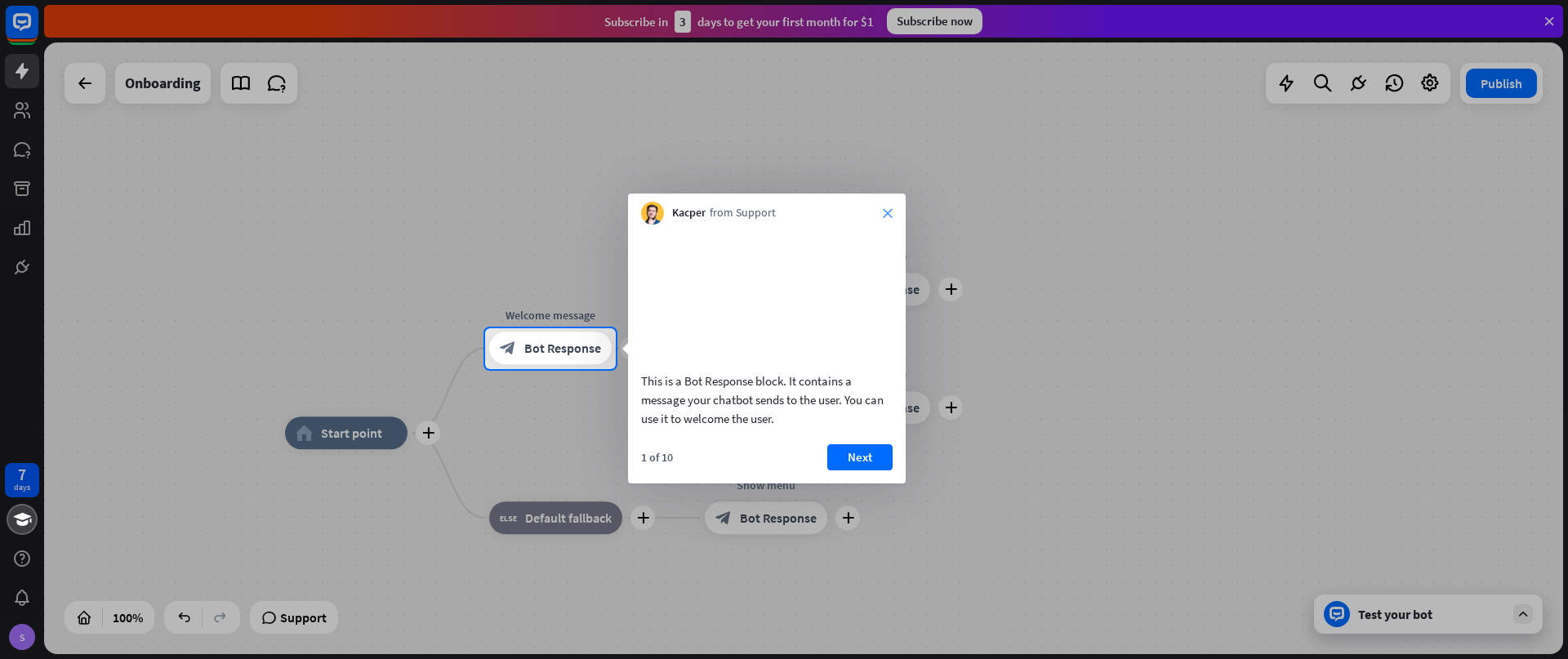
click at [892, 210] on icon "close" at bounding box center [888, 213] width 10 height 10
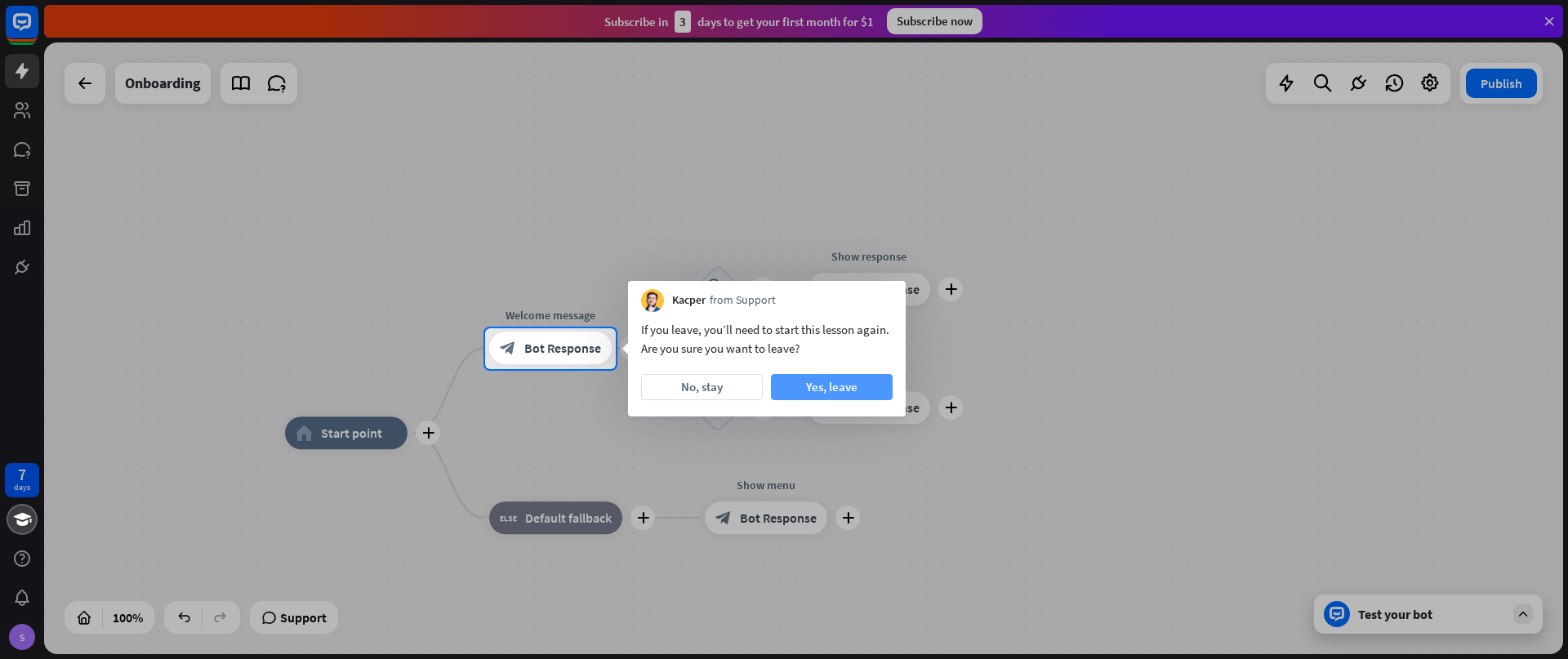
click at [846, 392] on button "Yes, leave" at bounding box center [832, 387] width 122 height 26
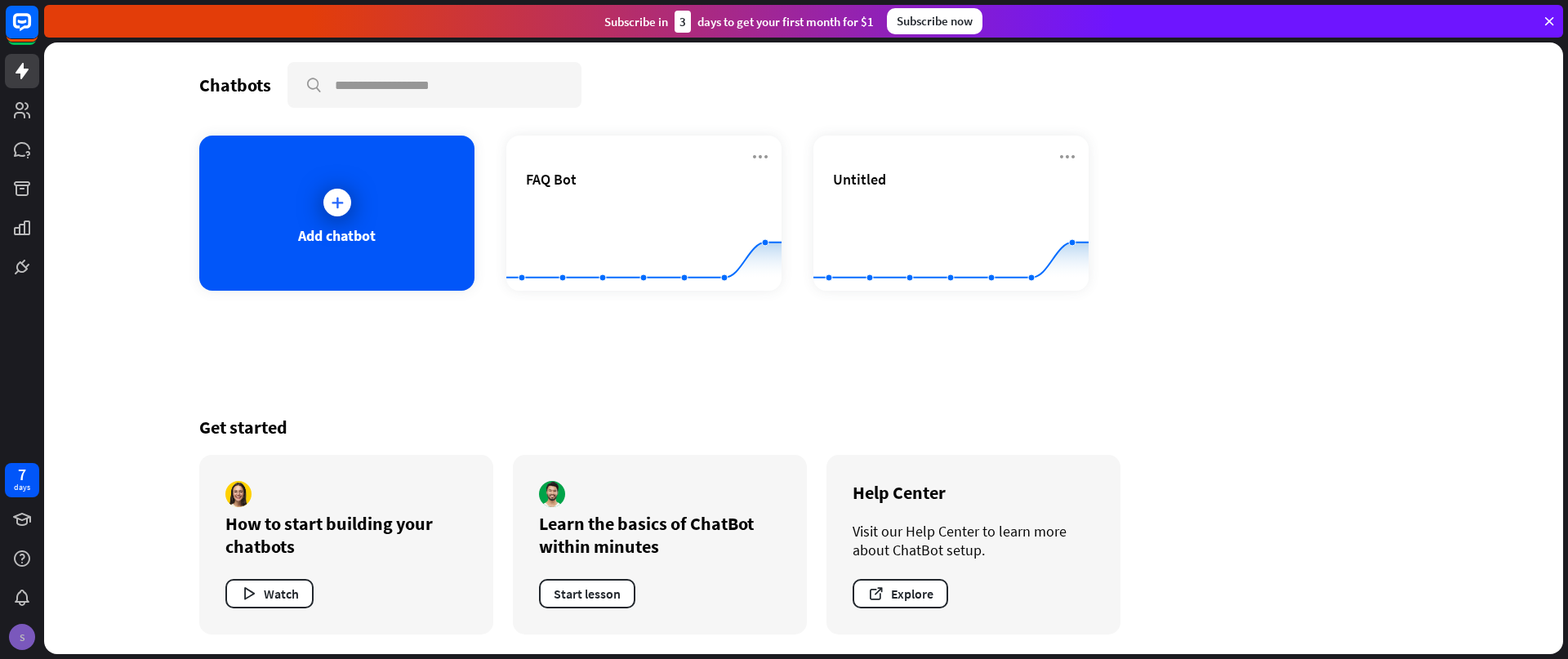
click at [25, 630] on div "S" at bounding box center [21, 636] width 26 height 26
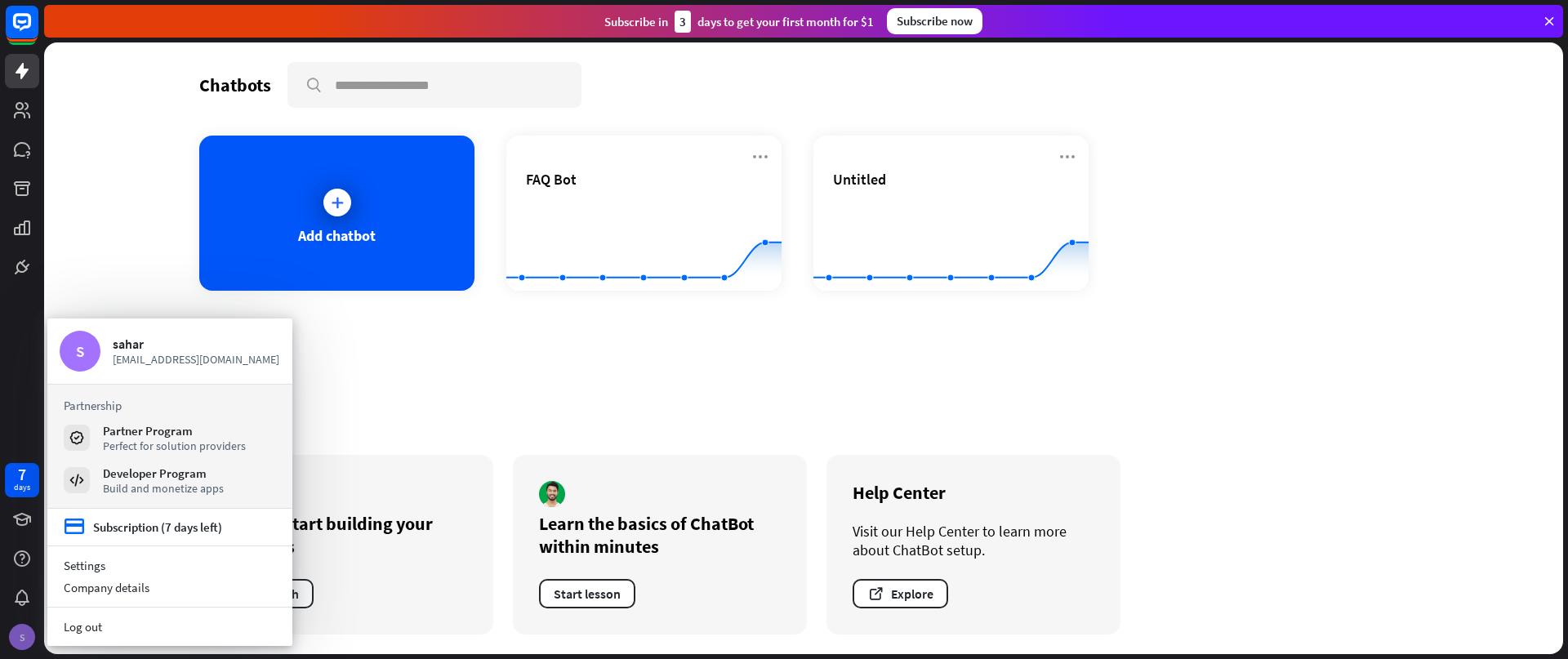
click at [25, 630] on div "S" at bounding box center [21, 636] width 26 height 26
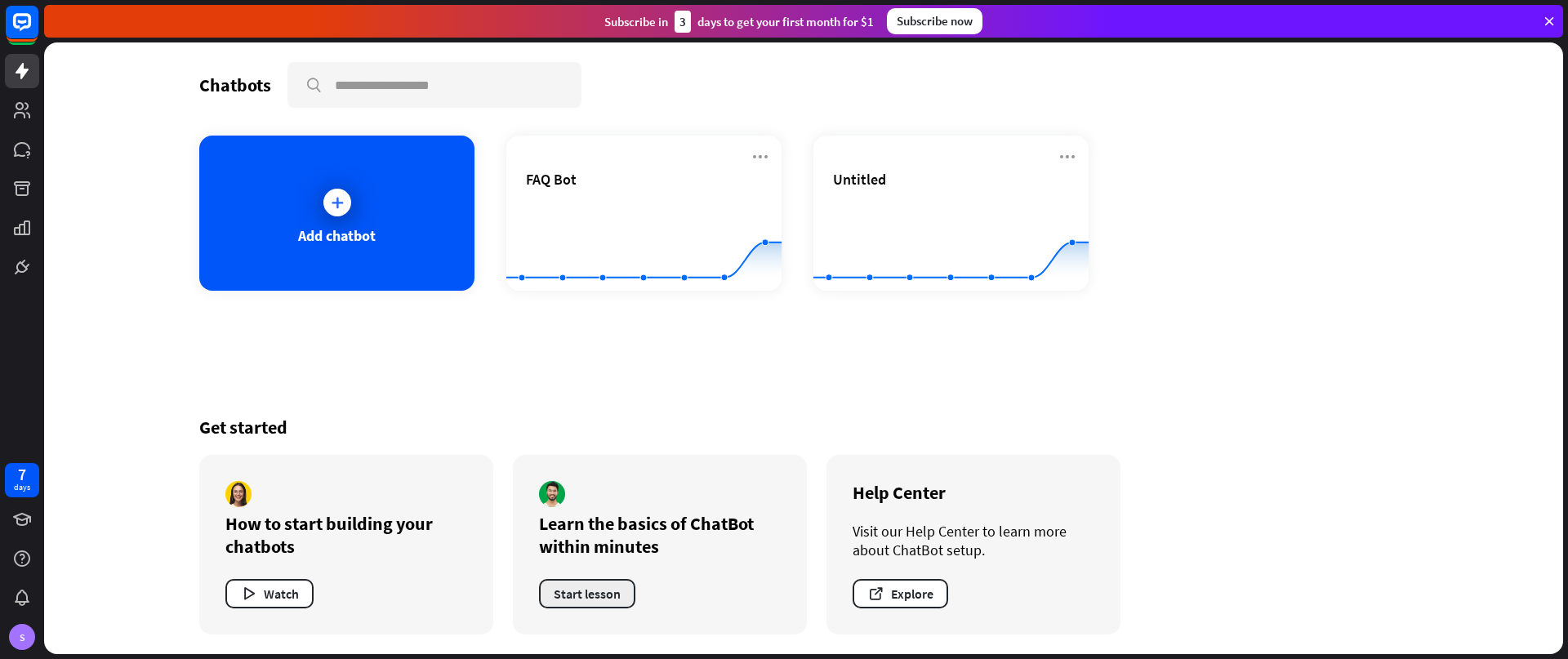
click at [588, 598] on button "Start lesson" at bounding box center [587, 593] width 96 height 30
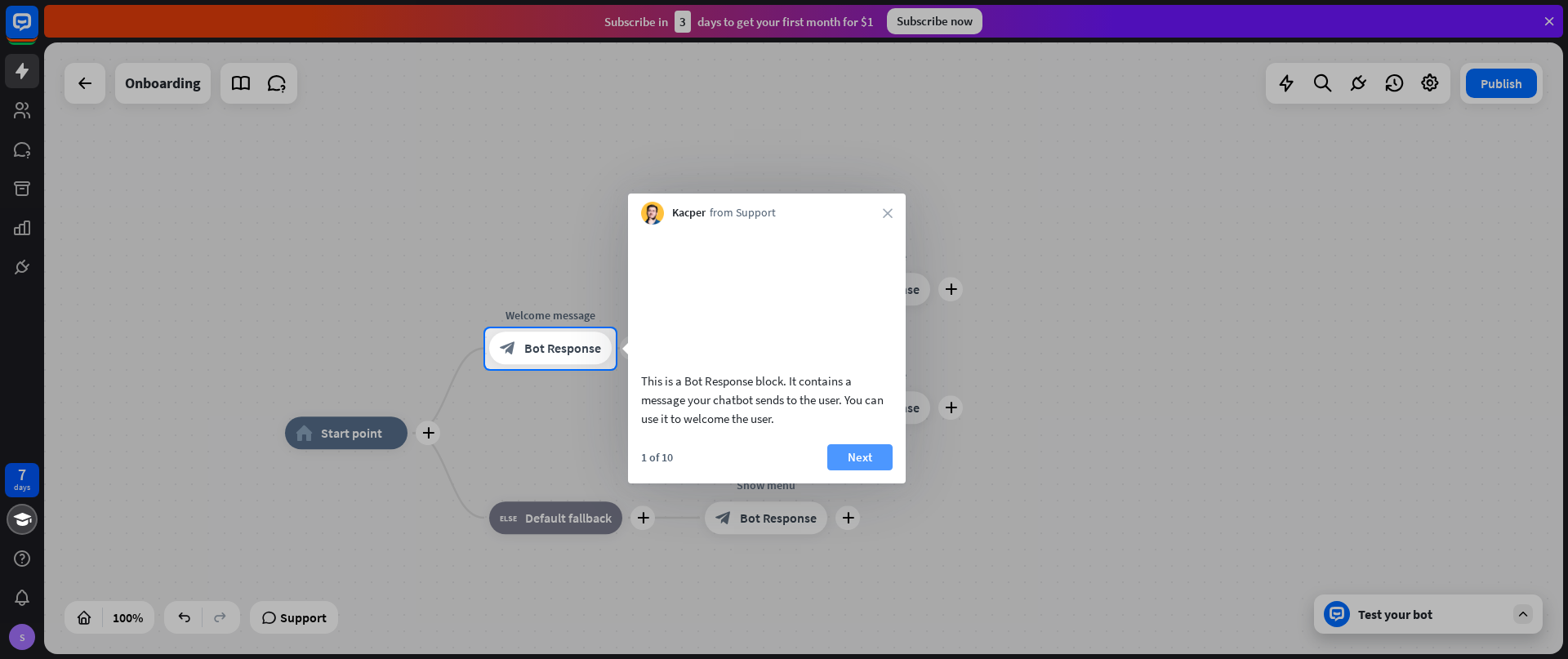
click at [868, 469] on button "Next" at bounding box center [860, 456] width 66 height 26
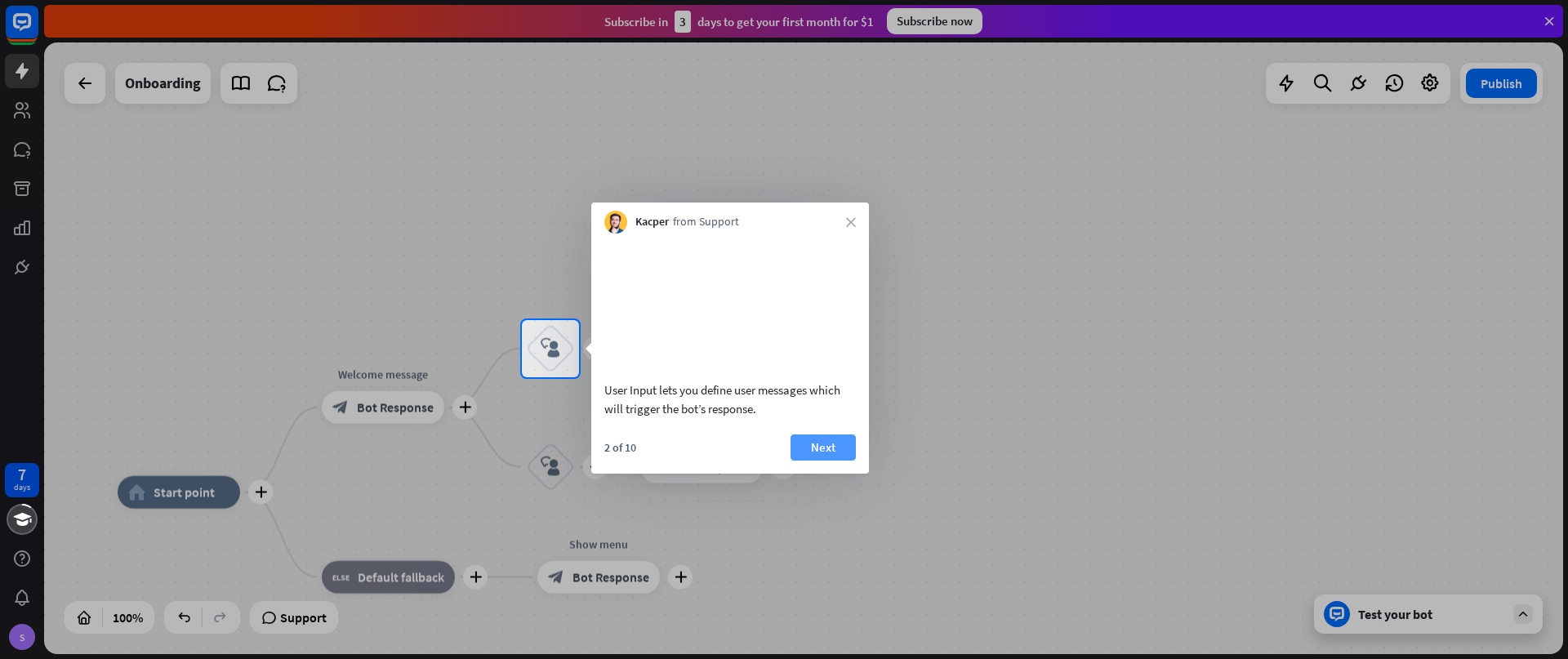
click at [845, 461] on button "Next" at bounding box center [823, 447] width 66 height 26
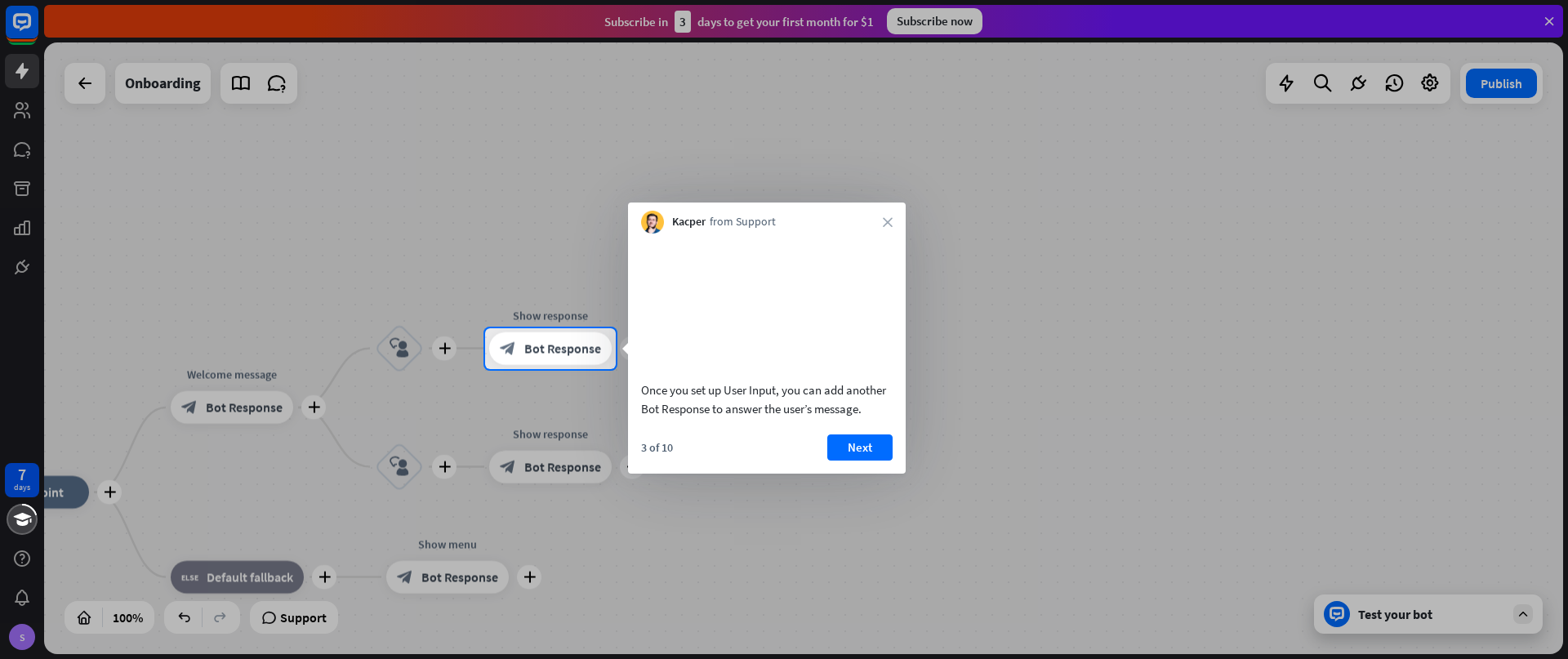
click at [845, 461] on button "Next" at bounding box center [860, 447] width 66 height 26
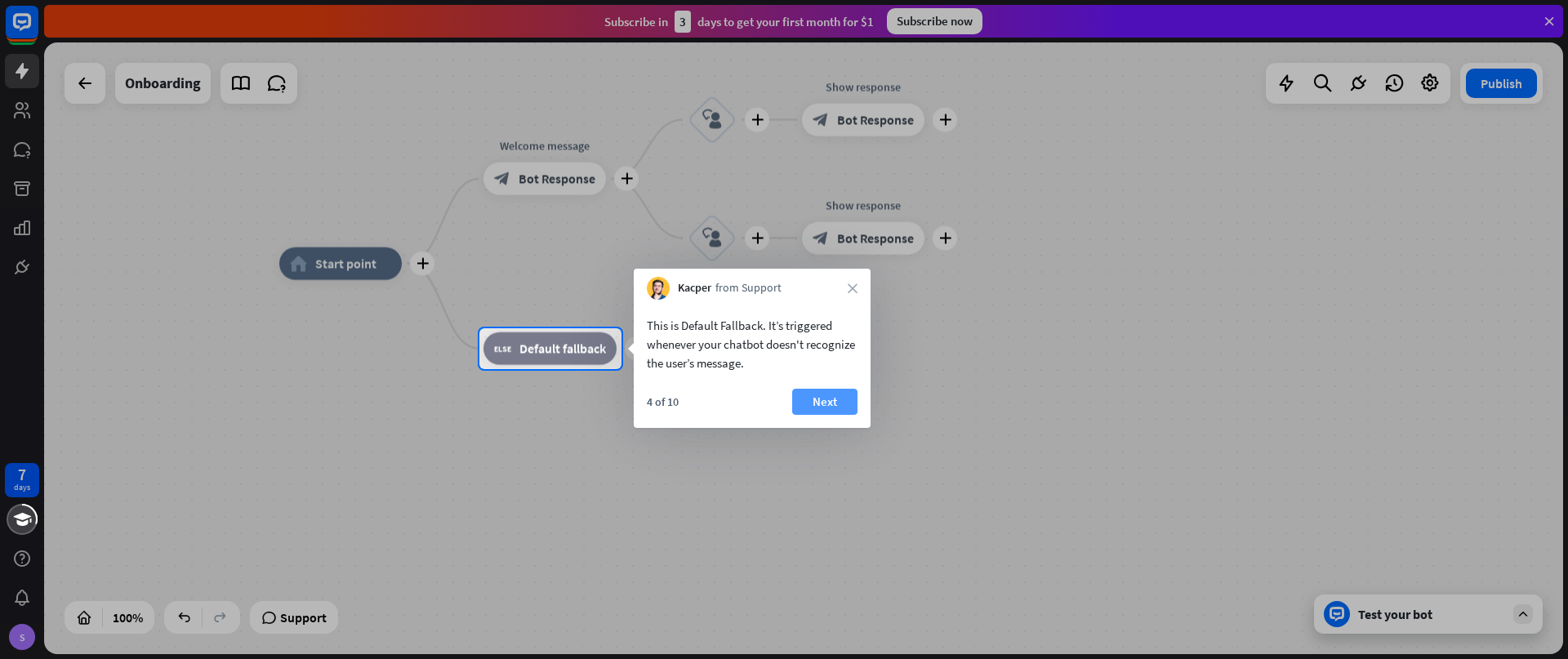
click at [845, 396] on button "Next" at bounding box center [825, 401] width 66 height 26
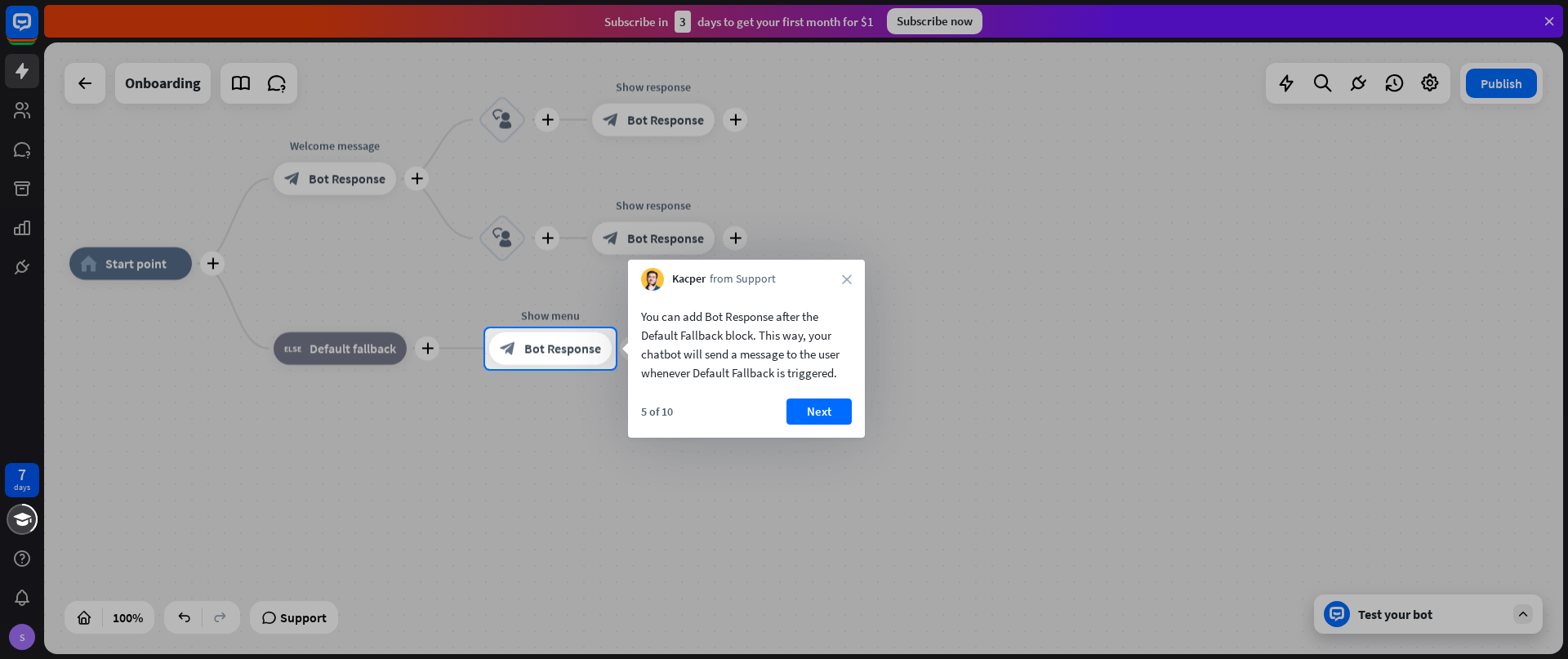
click at [823, 429] on div "5 of 10 Next" at bounding box center [746, 417] width 237 height 39
click at [825, 417] on button "Next" at bounding box center [819, 410] width 66 height 26
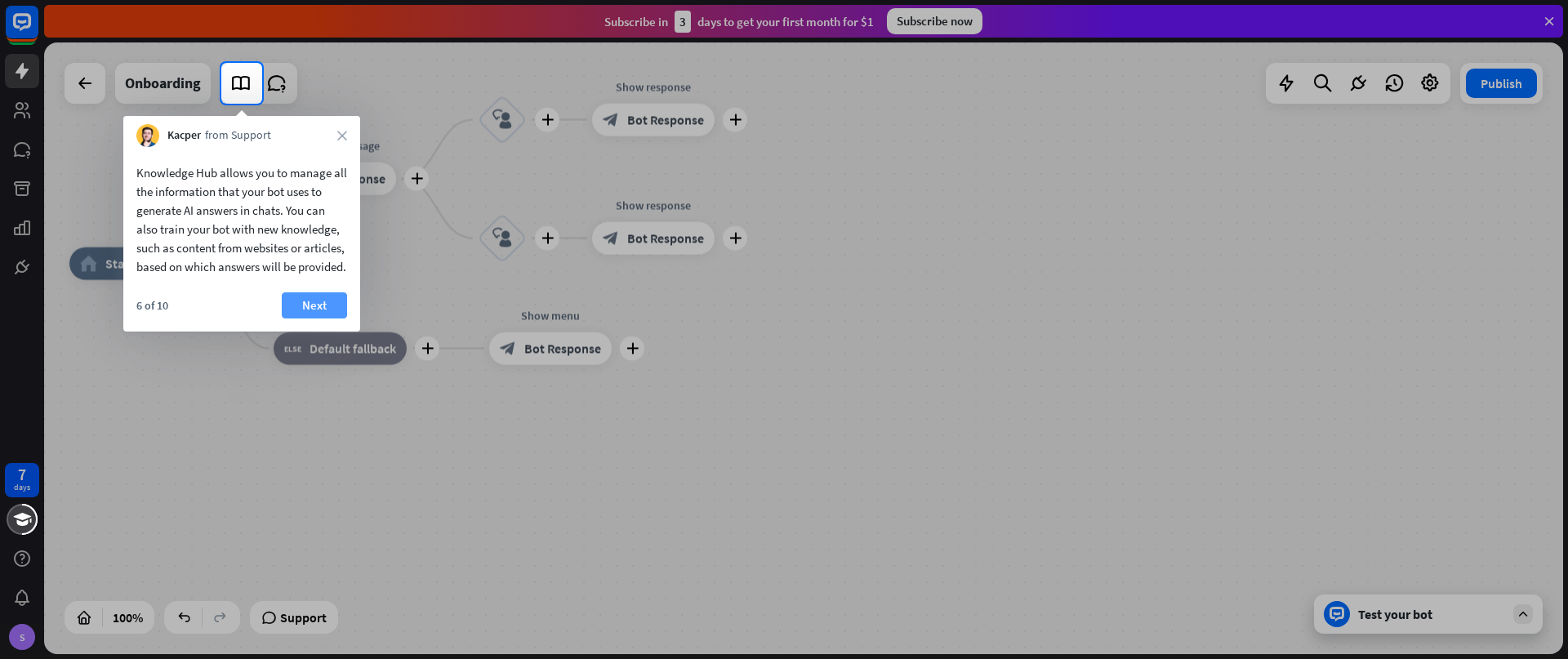
click at [293, 318] on button "Next" at bounding box center [314, 305] width 66 height 26
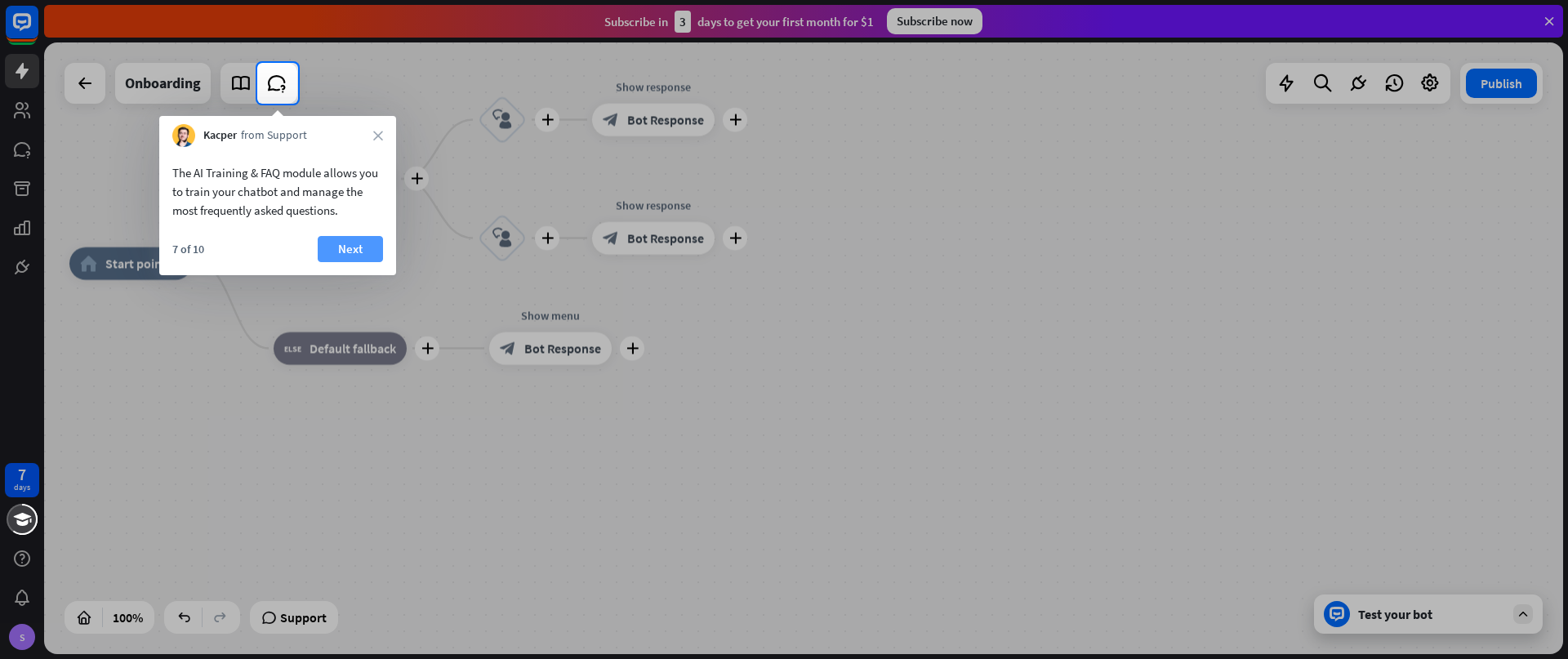
click at [332, 253] on button "Next" at bounding box center [351, 249] width 66 height 26
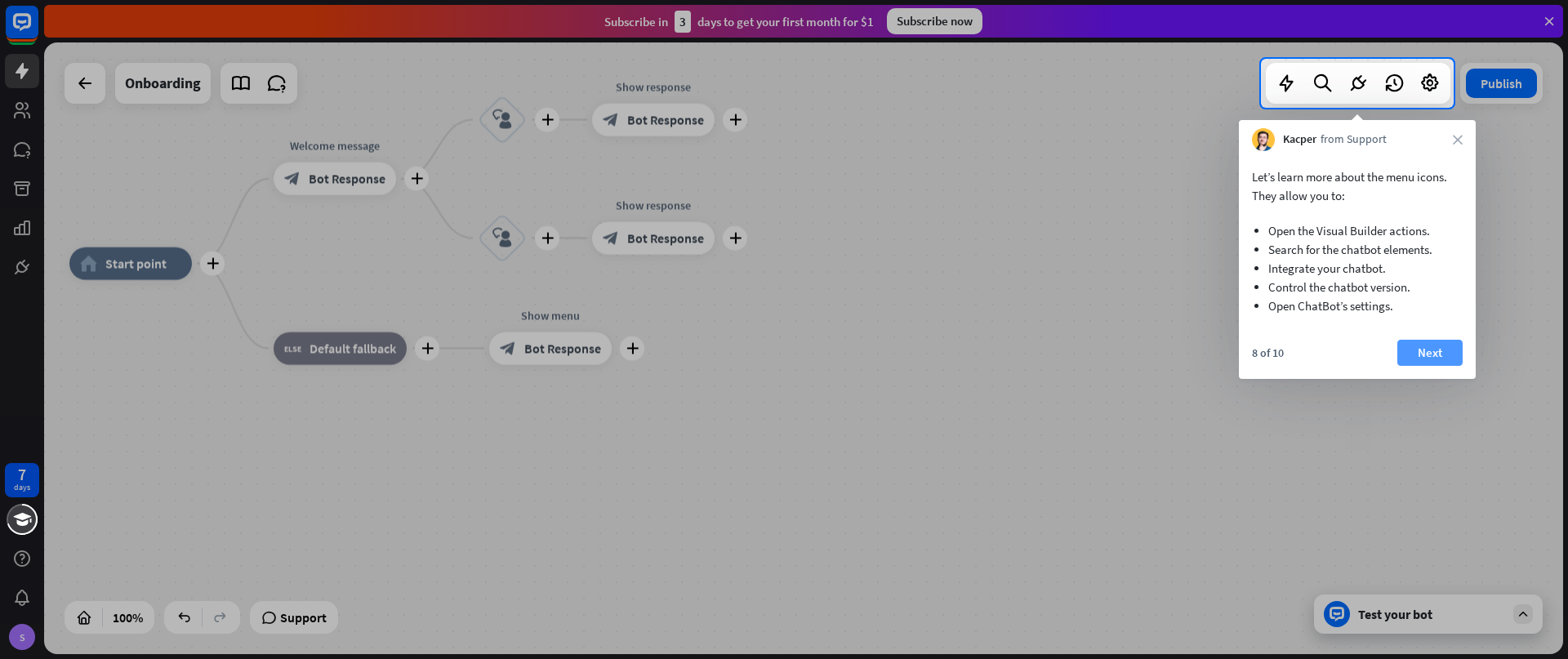
click at [1440, 349] on button "Next" at bounding box center [1430, 352] width 66 height 26
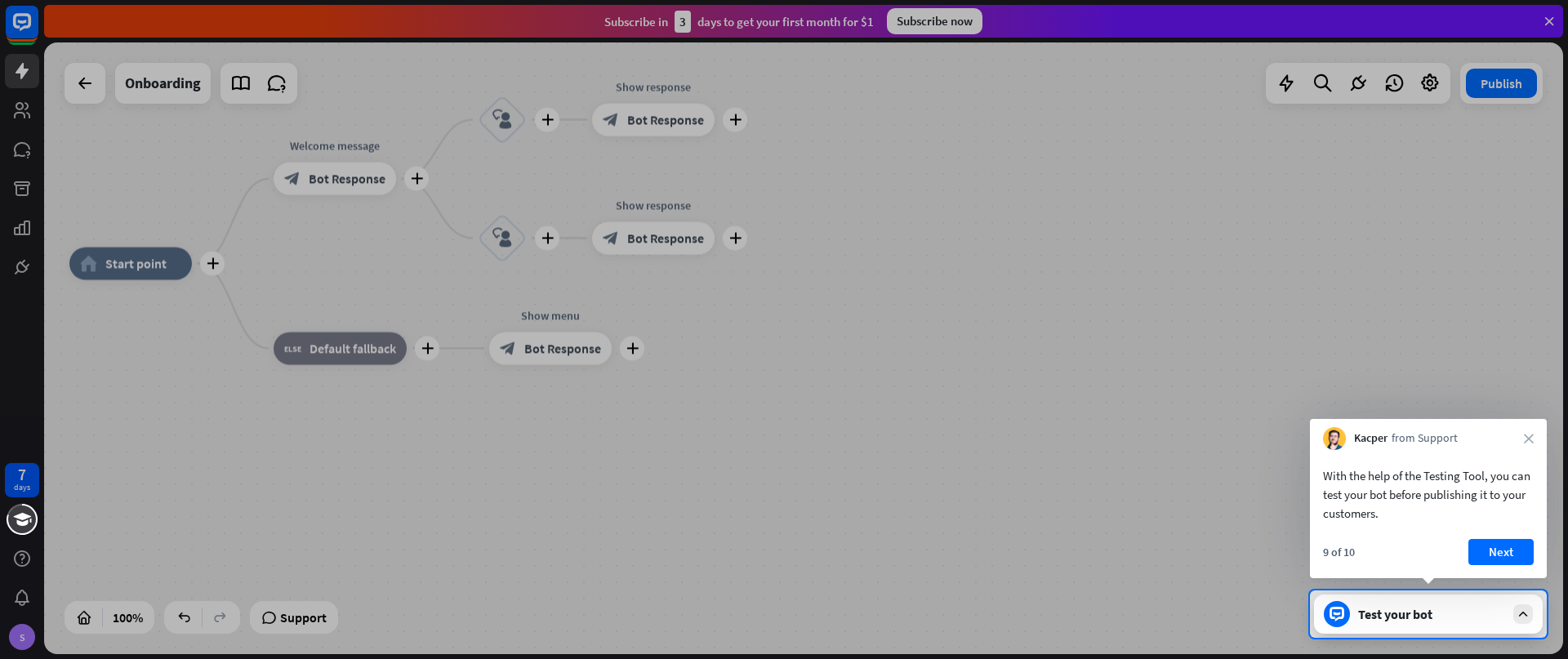
click at [1492, 569] on div "9 of 10 Next" at bounding box center [1428, 558] width 237 height 39
click at [1499, 567] on div "9 of 10 Next" at bounding box center [1428, 558] width 237 height 39
click at [1506, 541] on button "Next" at bounding box center [1501, 551] width 66 height 26
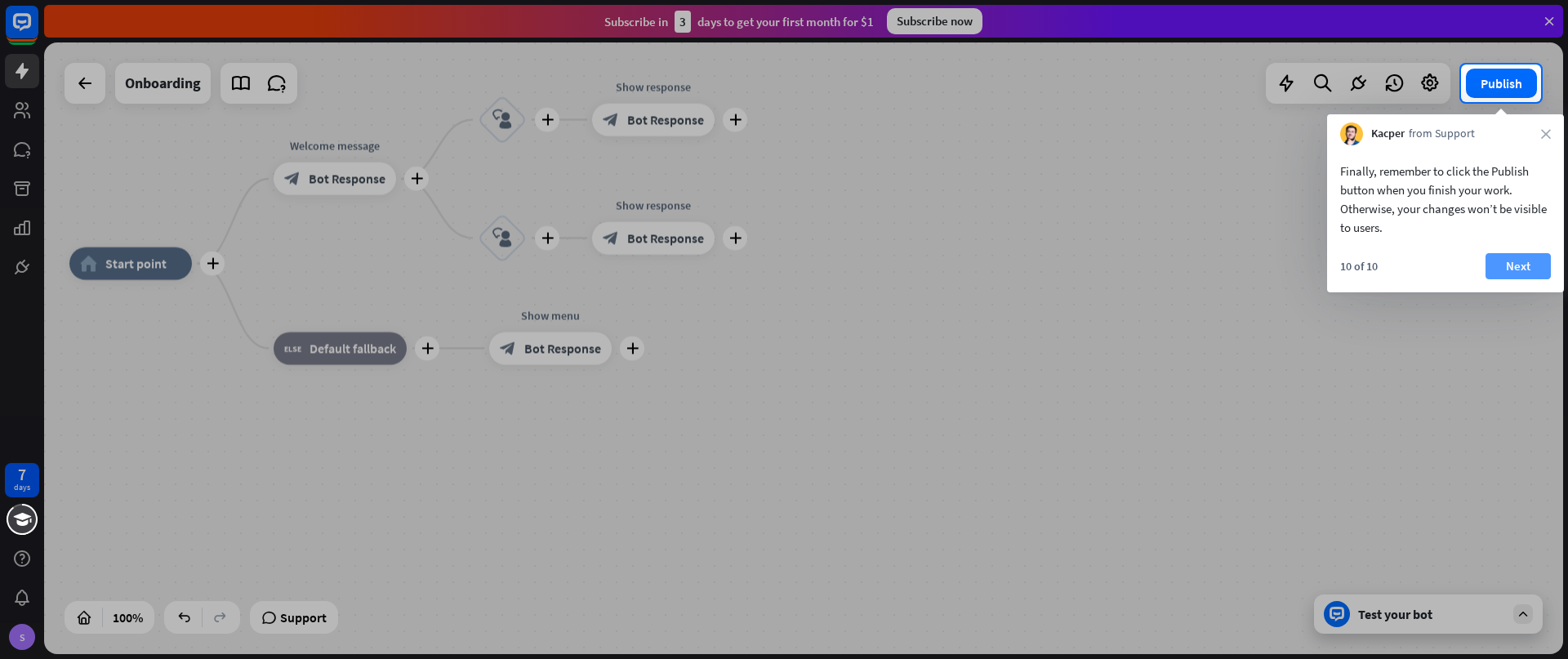
click at [1526, 272] on button "Next" at bounding box center [1518, 266] width 66 height 26
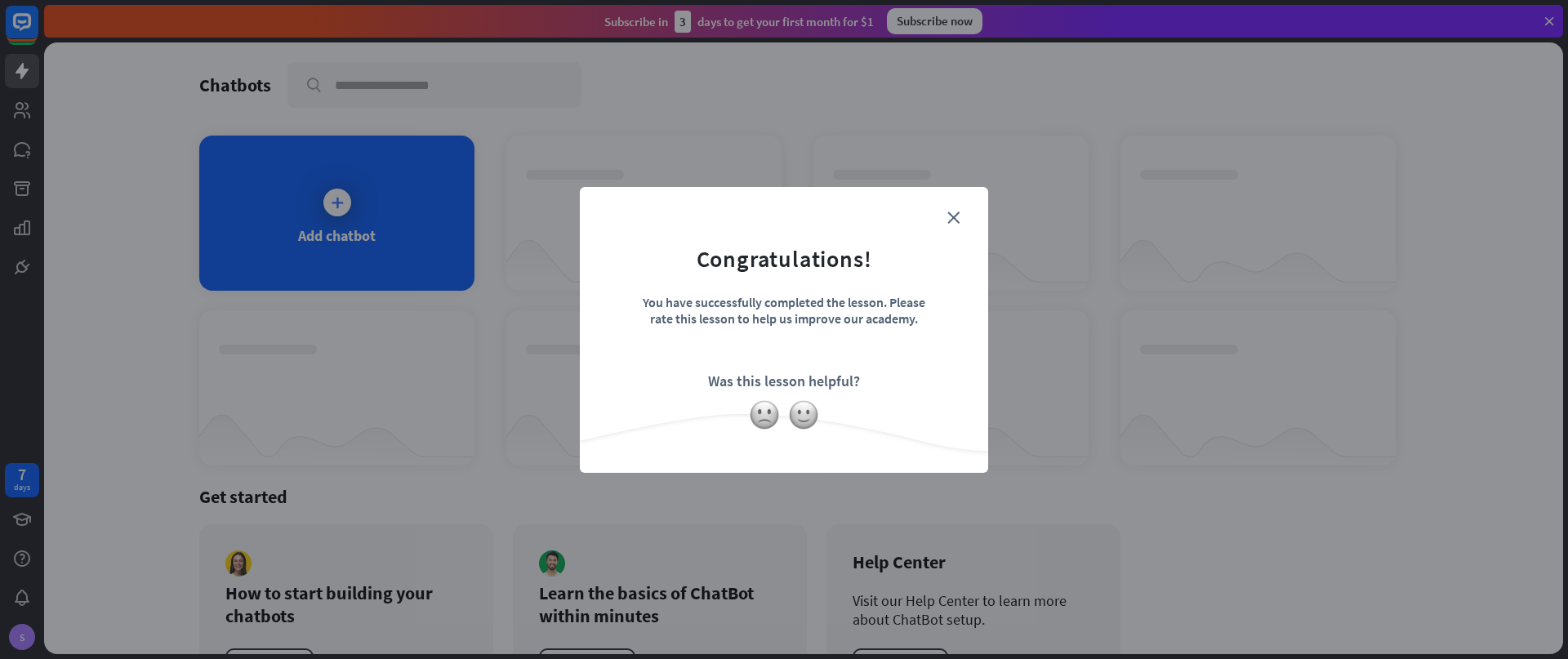
click at [1527, 260] on div "close Congratulations! You have successfully completed the lesson. Please rate …" at bounding box center [784, 330] width 1568 height 659
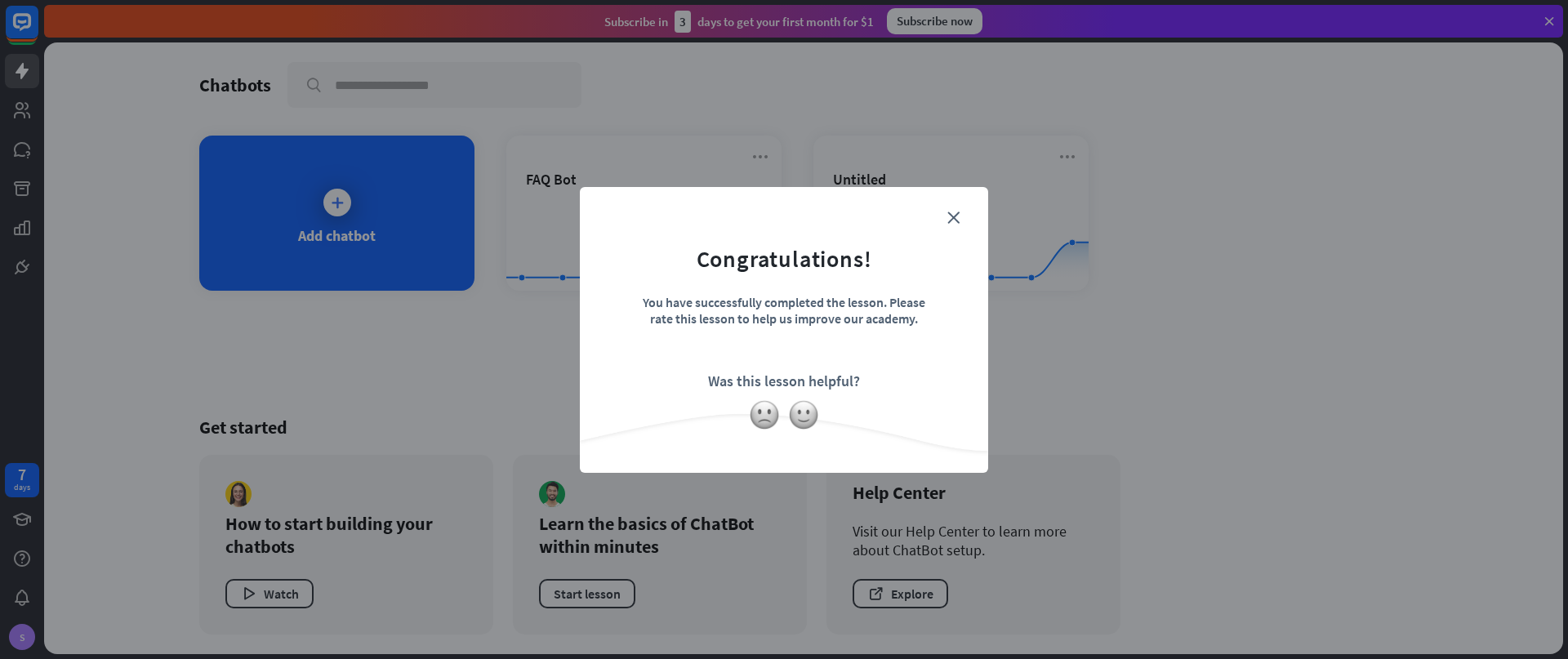
click at [944, 210] on form "Congratulations! You have successfully completed the lesson. Please rate this l…" at bounding box center [784, 305] width 368 height 195
click at [949, 203] on div "close Congratulations! You have successfully completed the lesson. Please rate …" at bounding box center [784, 330] width 409 height 286
click at [801, 410] on img at bounding box center [803, 414] width 31 height 31
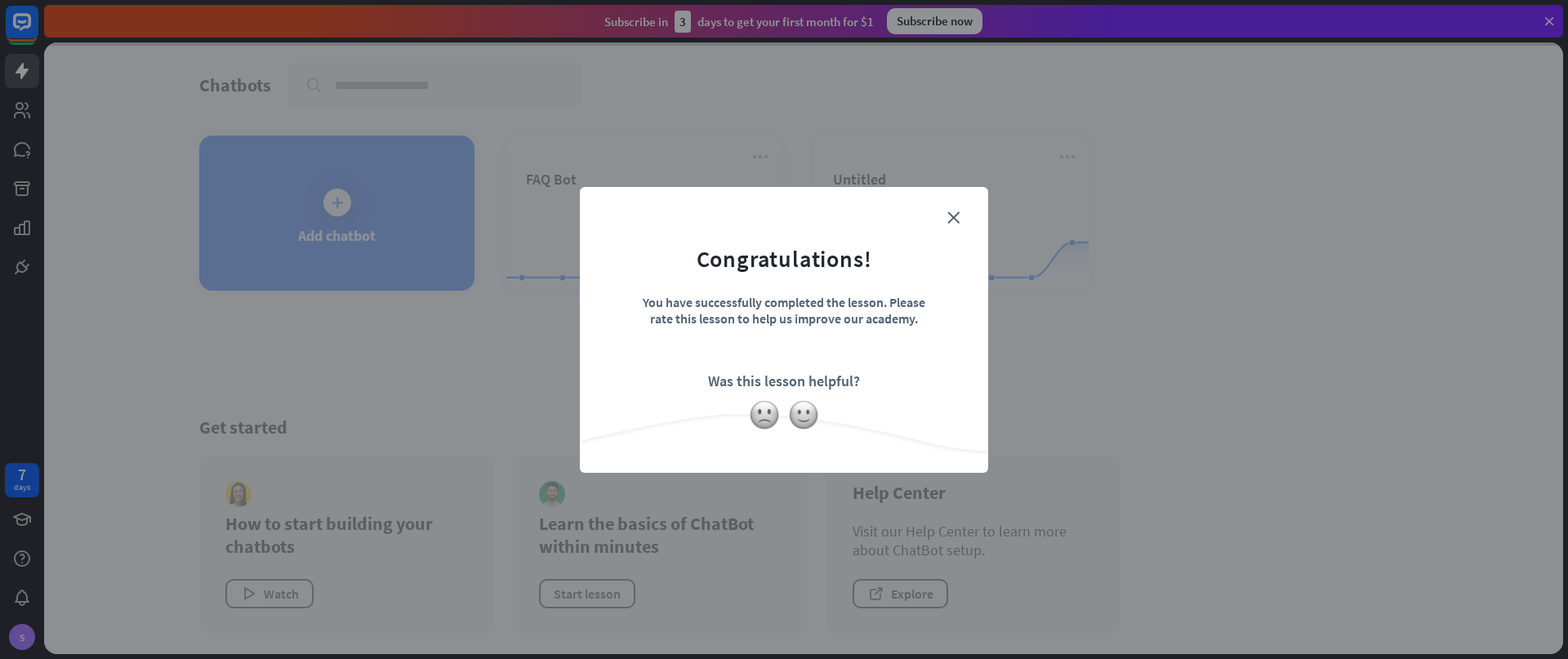
click at [944, 222] on form "Congratulations! You have successfully completed the lesson. Please rate this l…" at bounding box center [784, 305] width 368 height 195
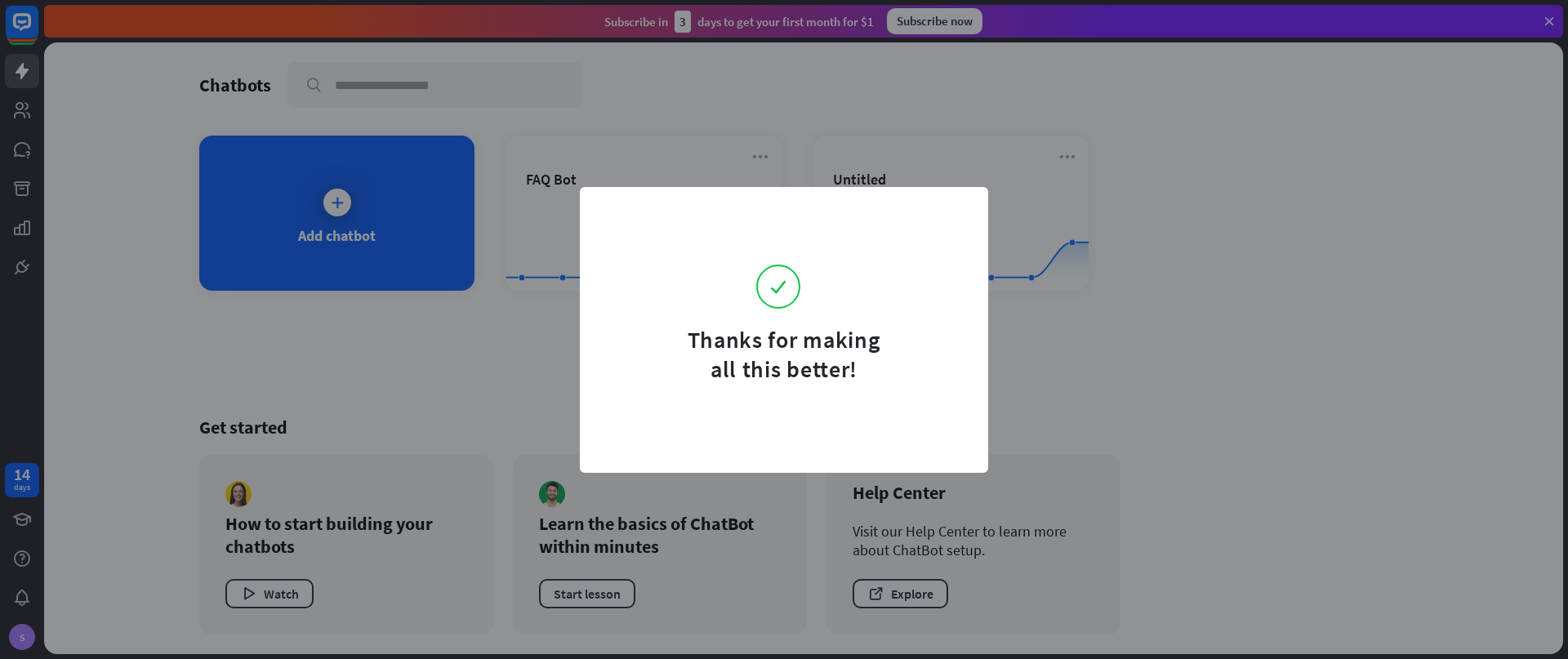
click at [954, 218] on form "Thanks for making all this better!" at bounding box center [784, 295] width 368 height 176
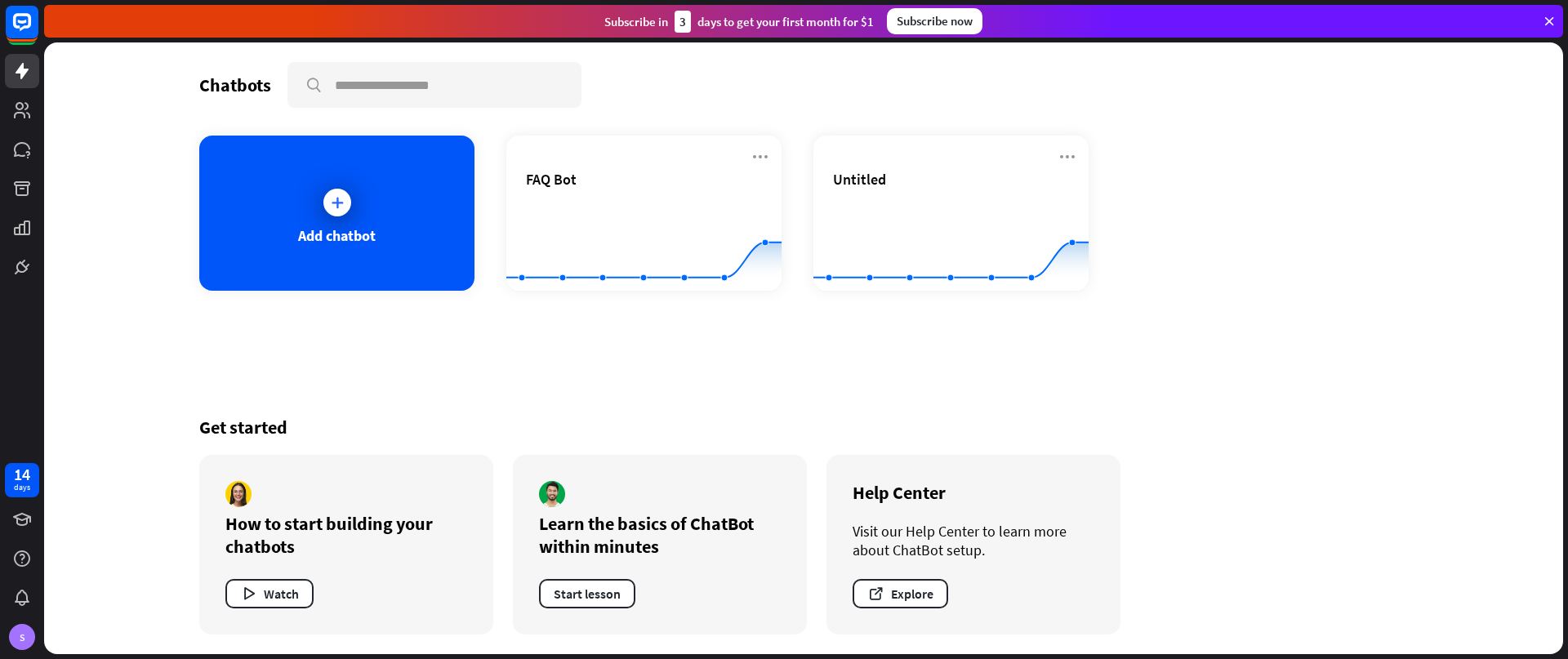
click at [742, 563] on div "Thanks for making all this better!" at bounding box center [784, 330] width 1568 height 659
click at [290, 587] on button "Watch" at bounding box center [270, 593] width 89 height 30
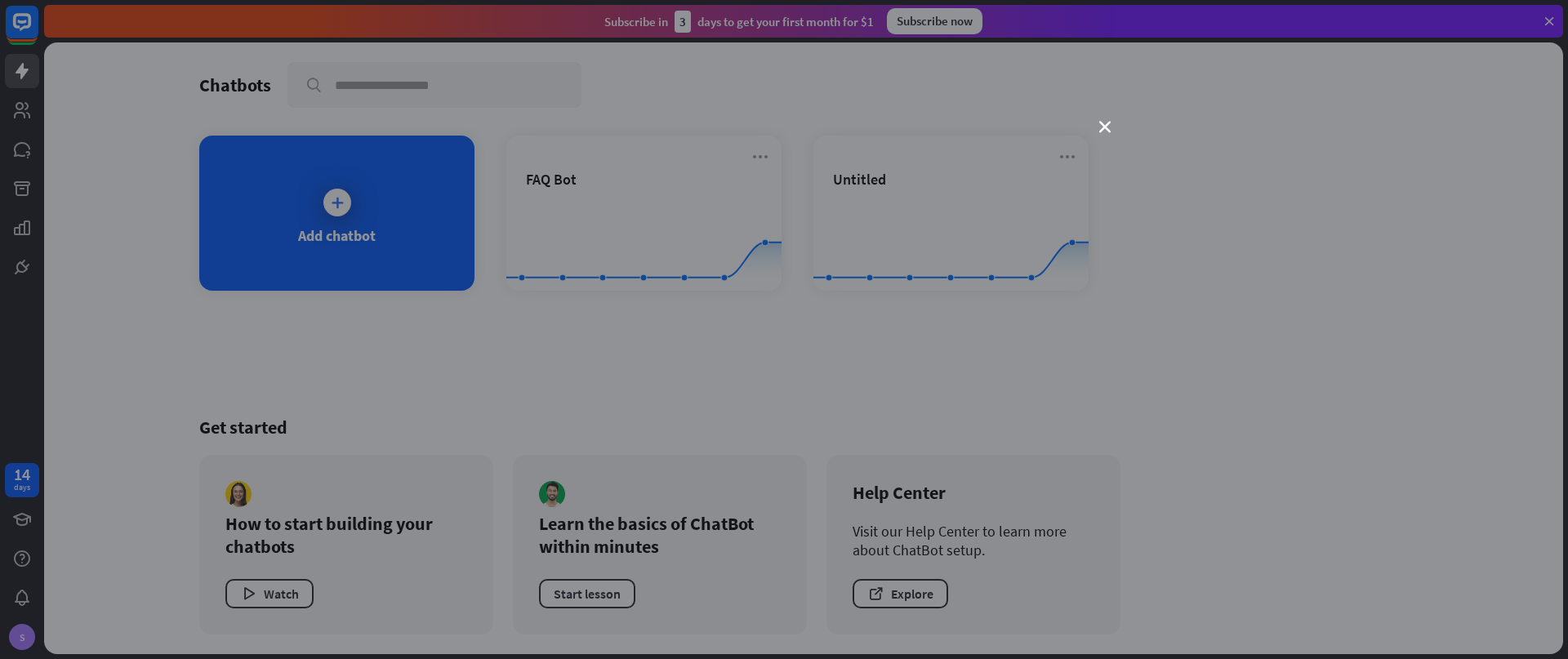
click at [312, 182] on div "close" at bounding box center [784, 330] width 1568 height 659
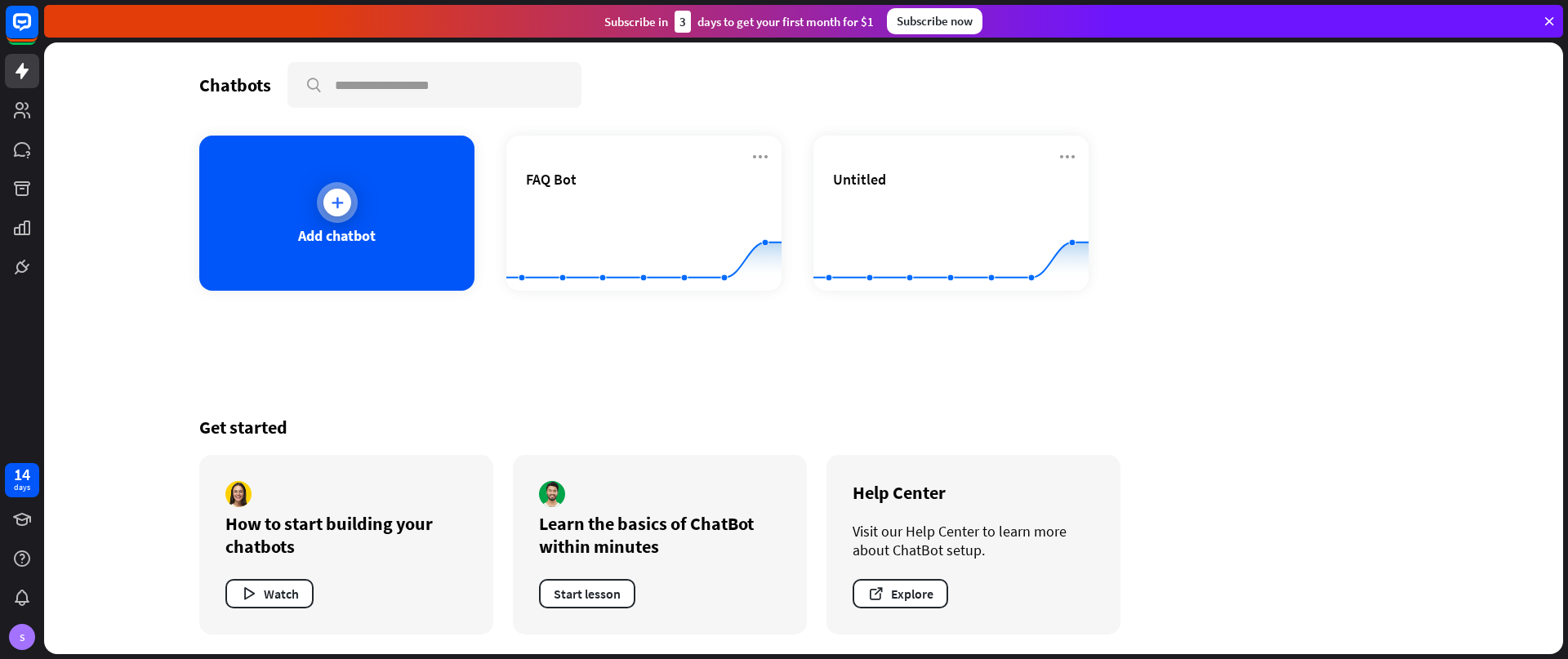
click at [338, 196] on icon at bounding box center [337, 202] width 16 height 16
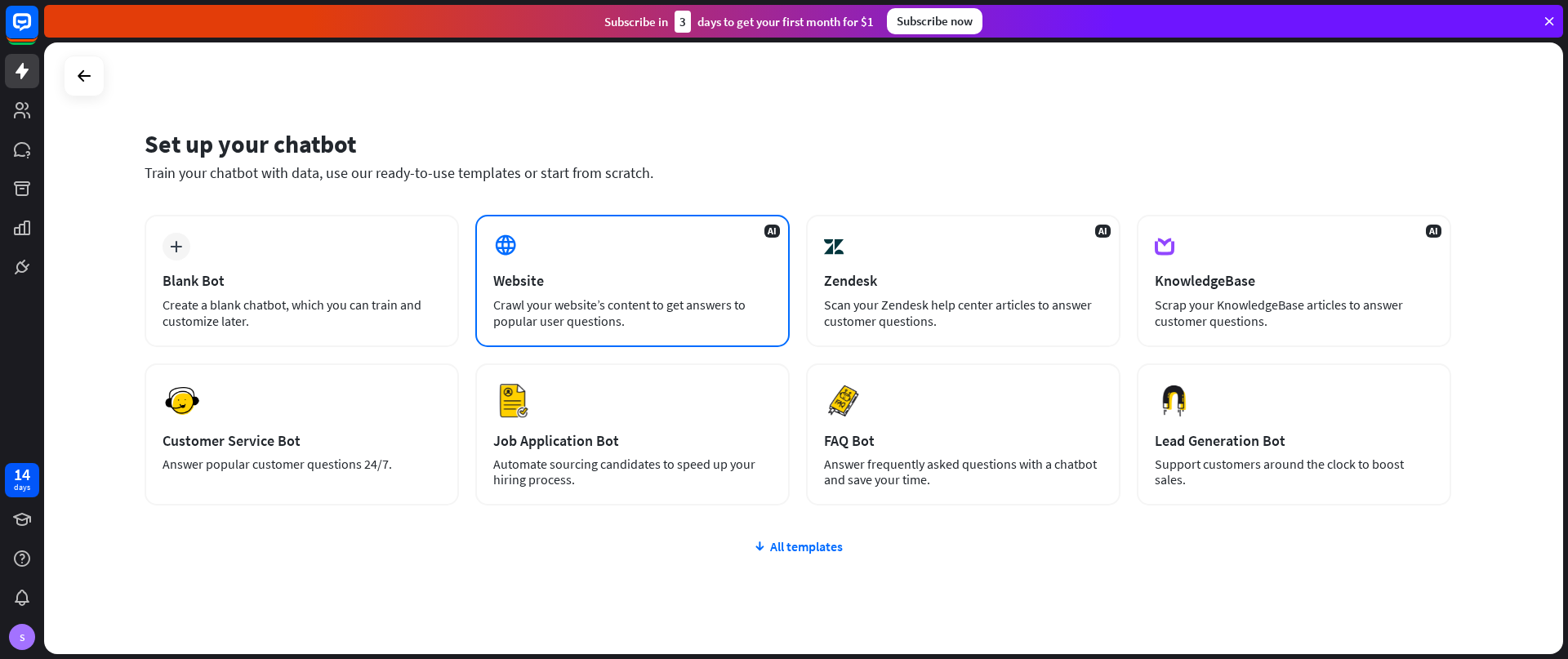
click at [631, 287] on div "Website" at bounding box center [633, 281] width 278 height 19
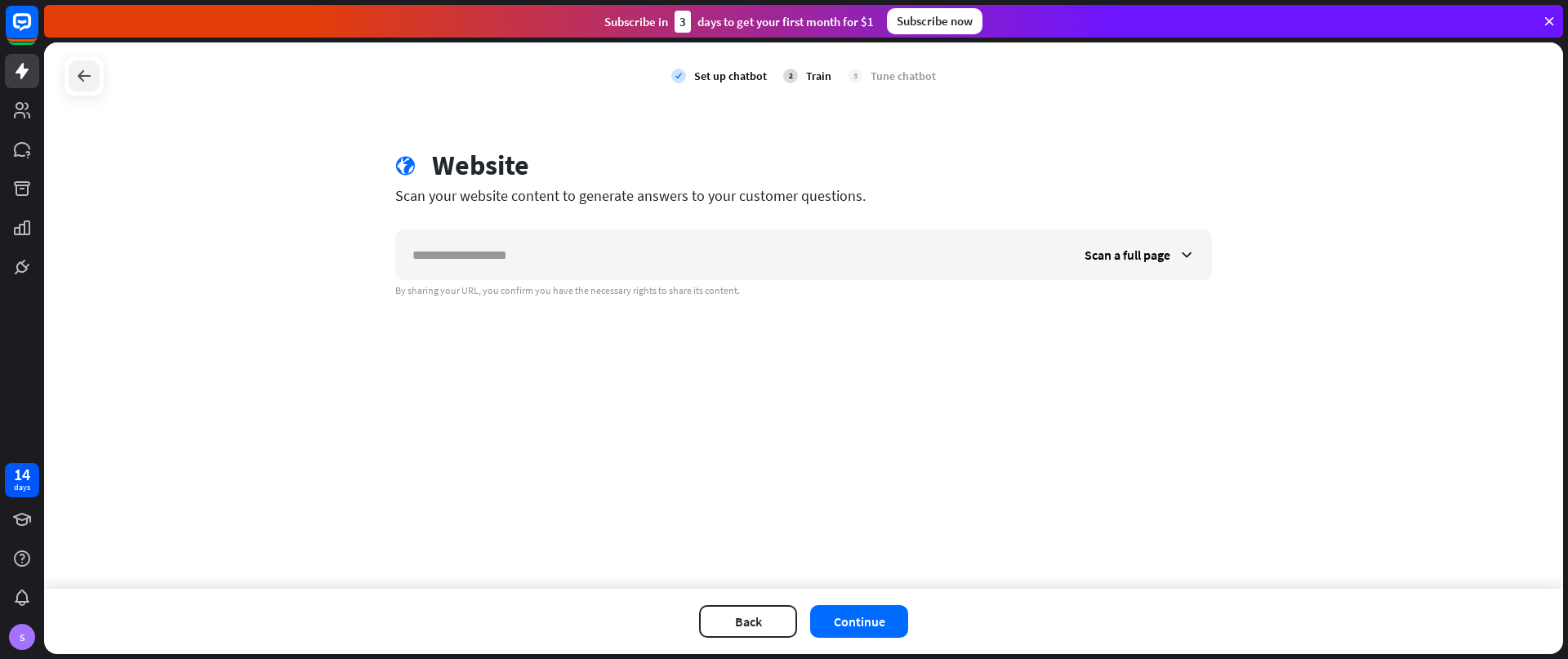
click at [78, 75] on icon at bounding box center [84, 75] width 20 height 20
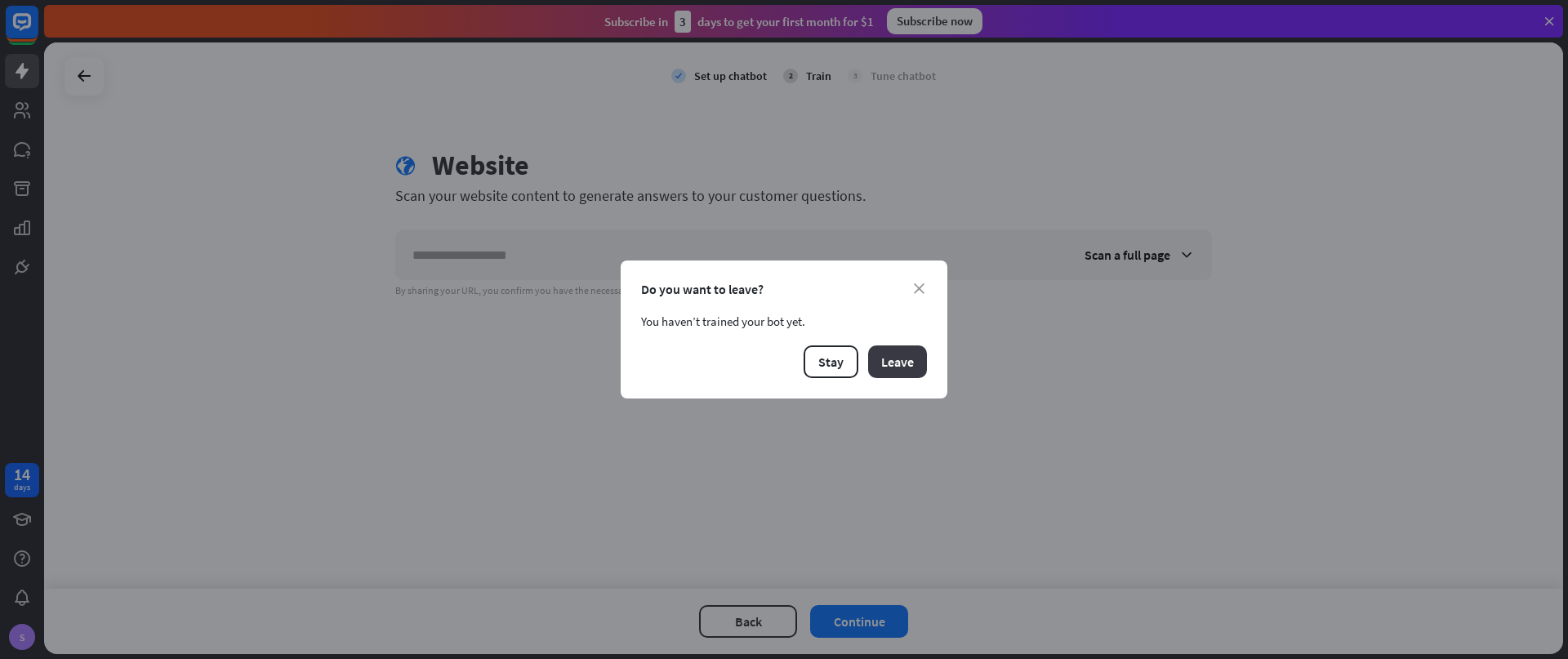
click at [912, 361] on button "Leave" at bounding box center [897, 362] width 59 height 32
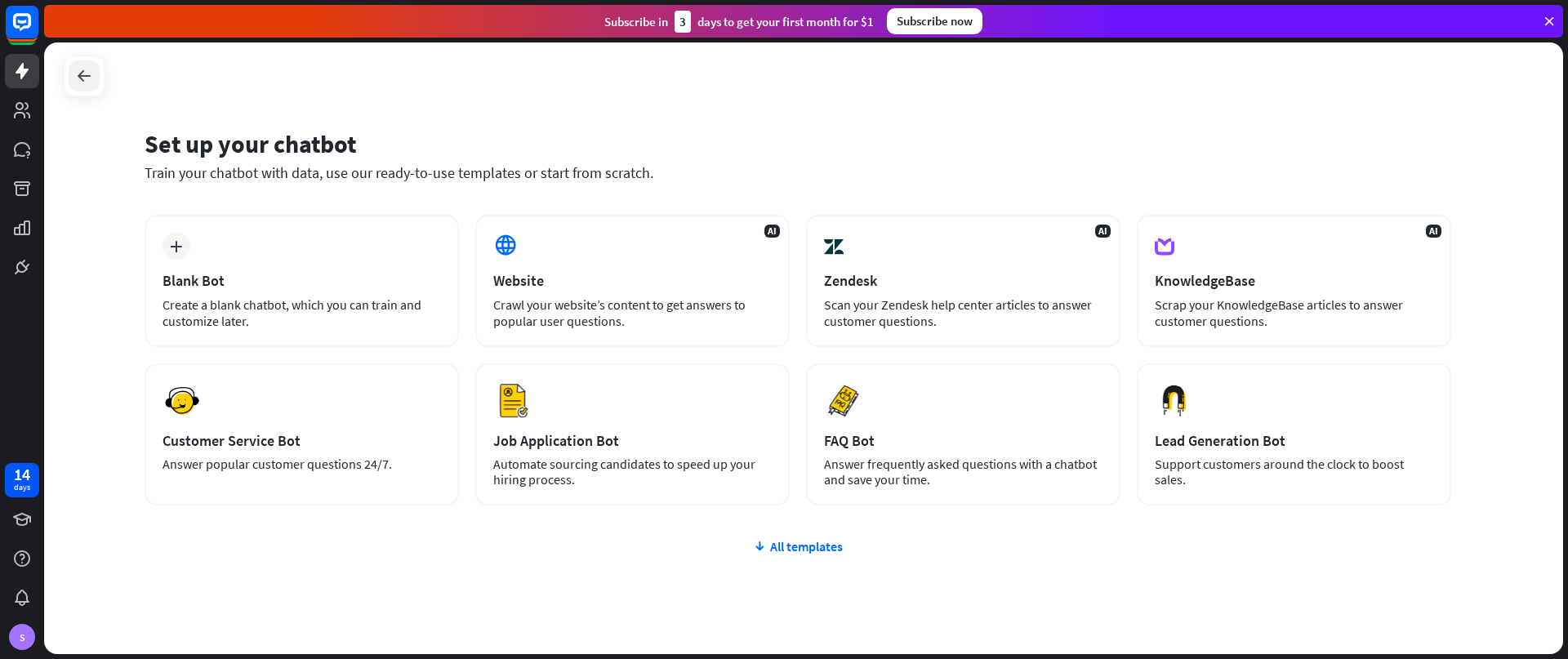
click at [66, 70] on div at bounding box center [84, 75] width 41 height 41
click at [75, 70] on icon at bounding box center [84, 75] width 20 height 20
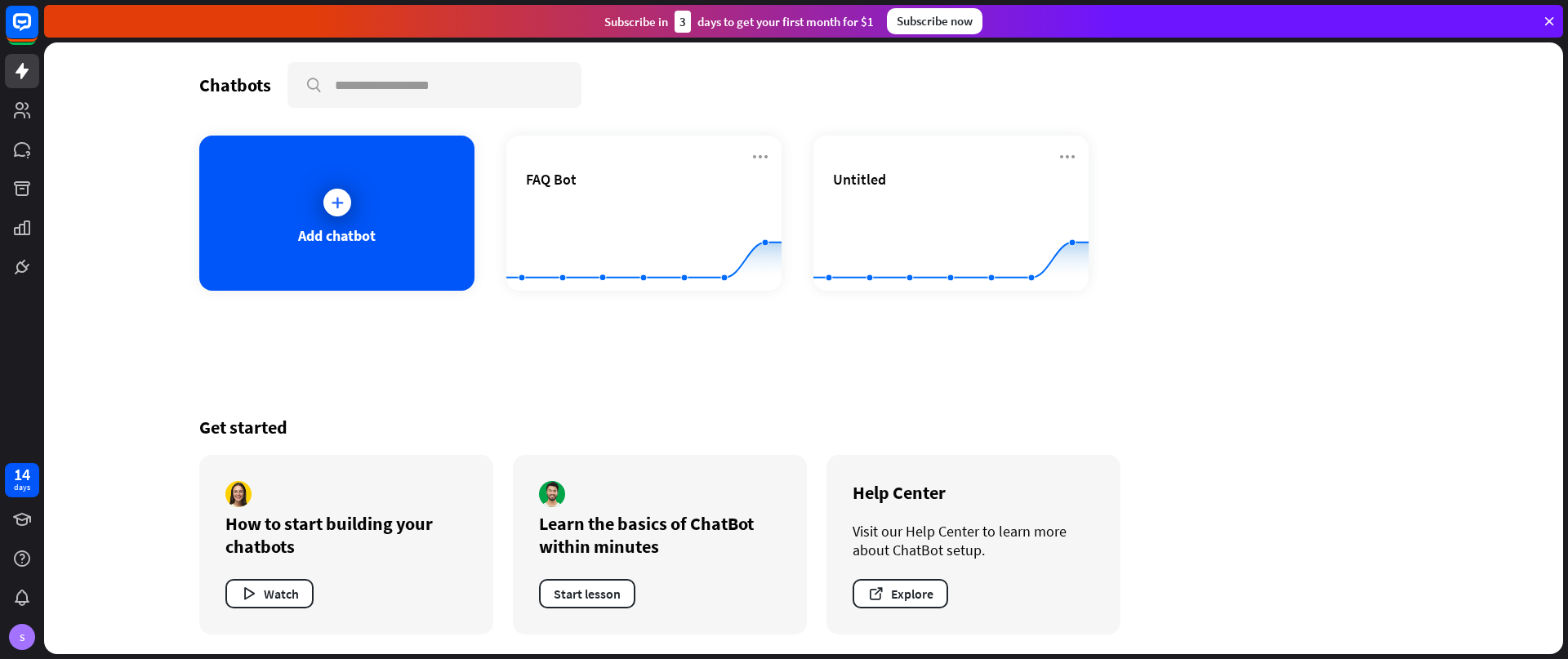
click at [318, 590] on div "Watch" at bounding box center [347, 593] width 242 height 30
click at [292, 589] on button "Watch" at bounding box center [270, 593] width 89 height 30
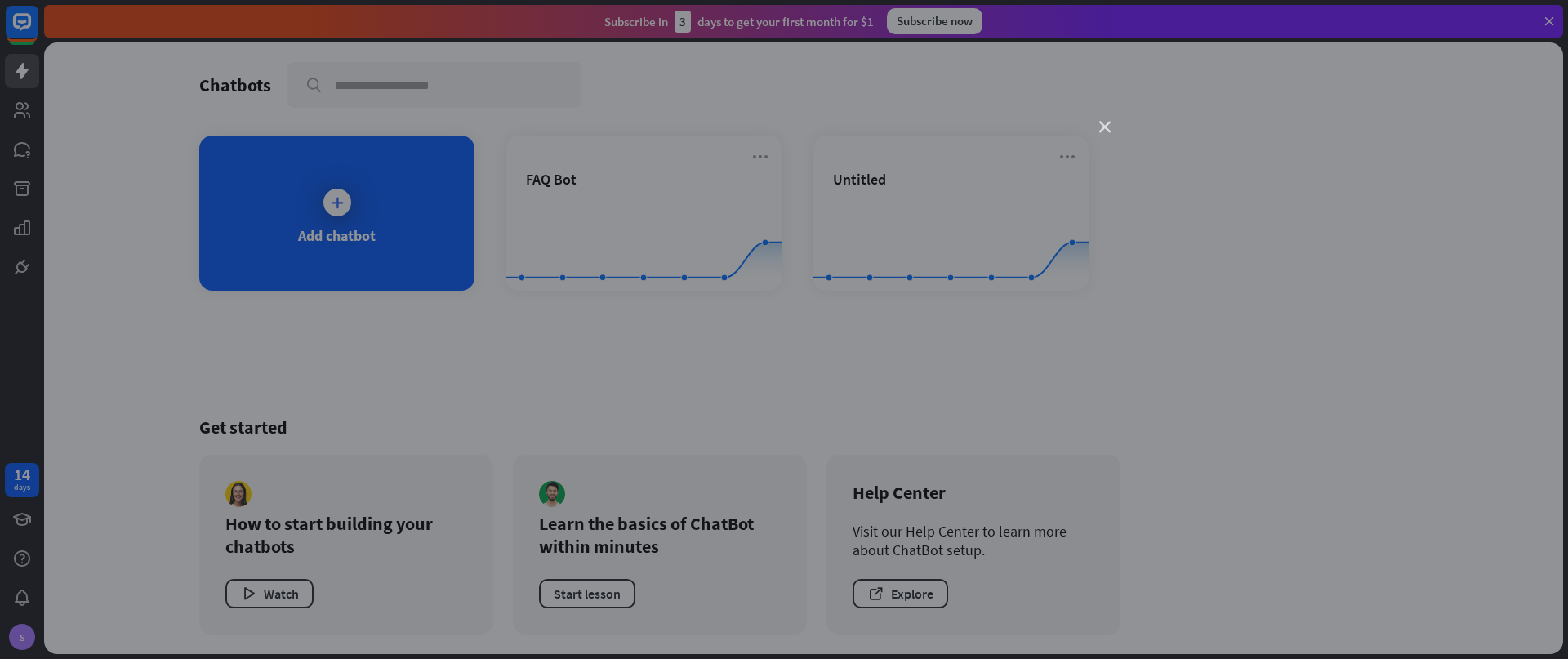
click at [1108, 126] on icon "close" at bounding box center [1105, 128] width 11 height 11
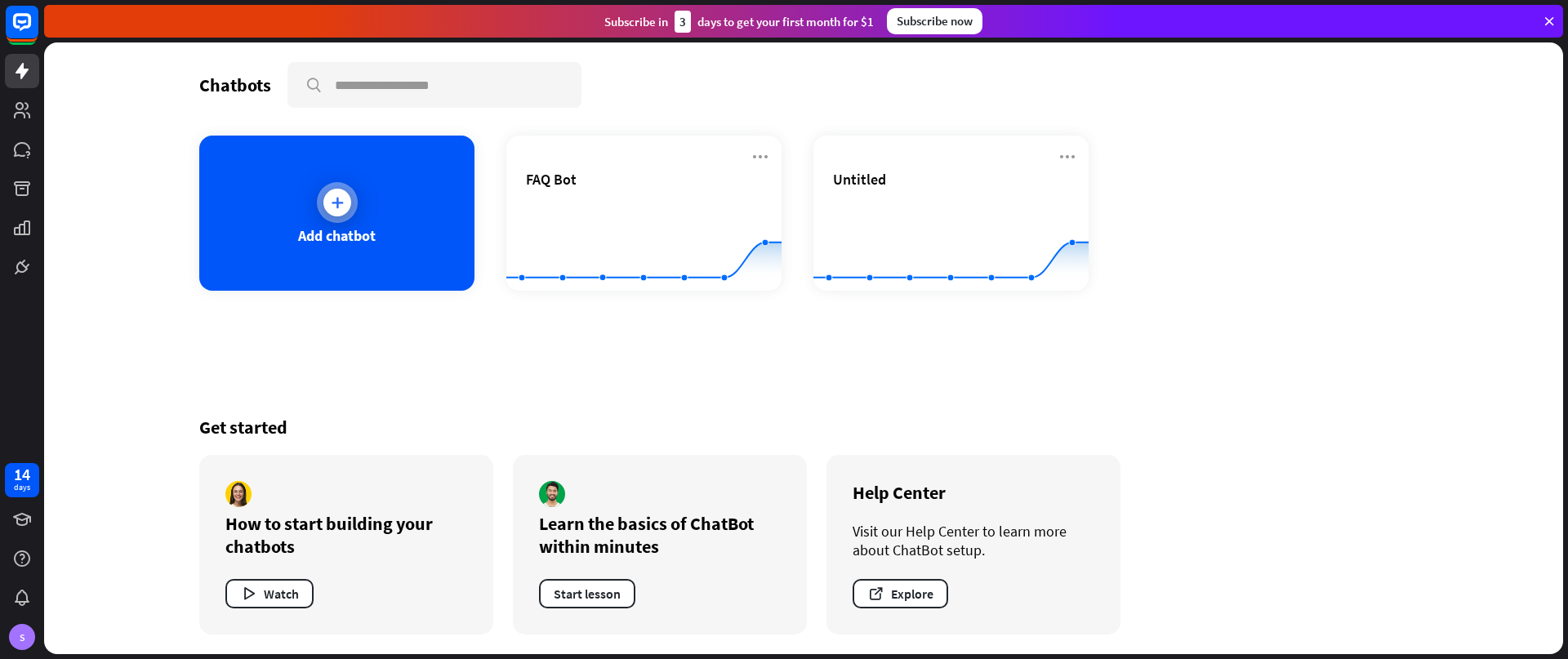
click at [327, 202] on div at bounding box center [337, 202] width 28 height 28
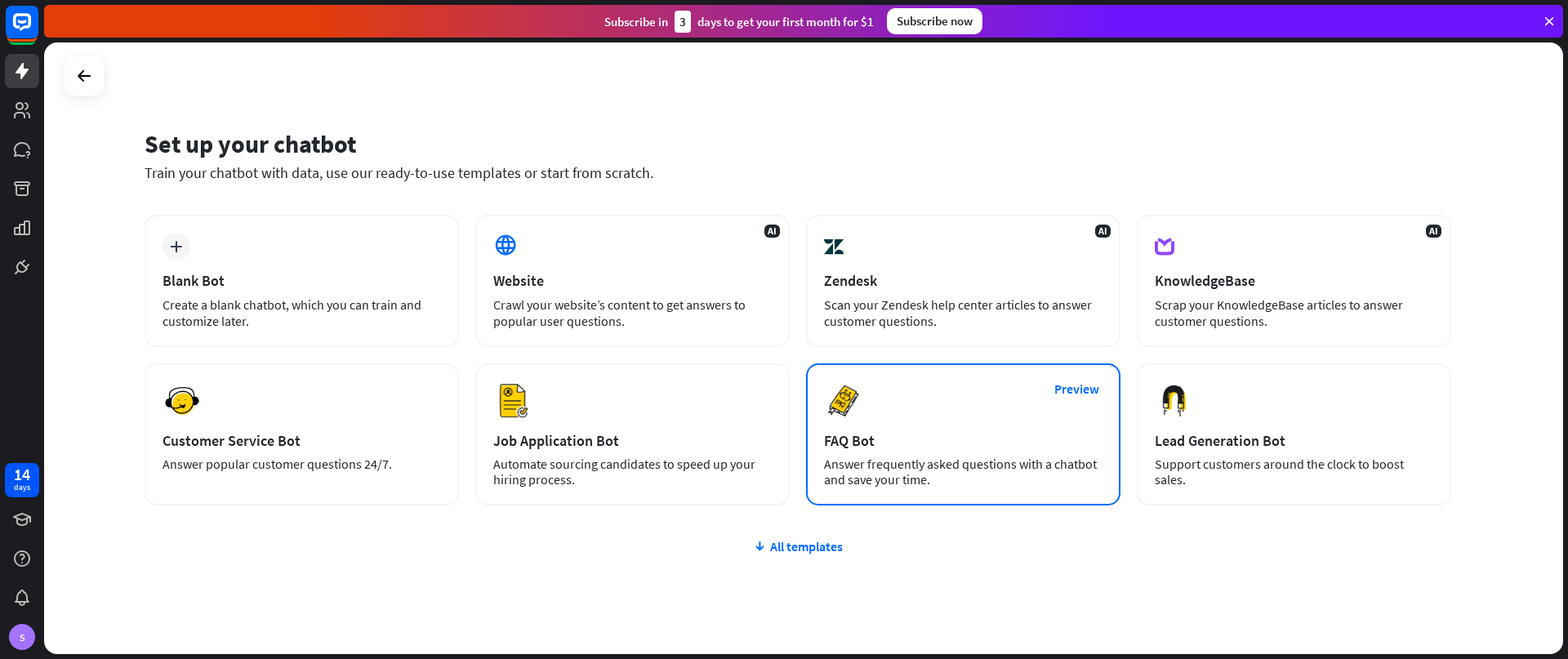
click at [947, 392] on div "Preview FAQ Bot [PERSON_NAME] frequently asked questions with a chatbot and sav…" at bounding box center [963, 434] width 314 height 142
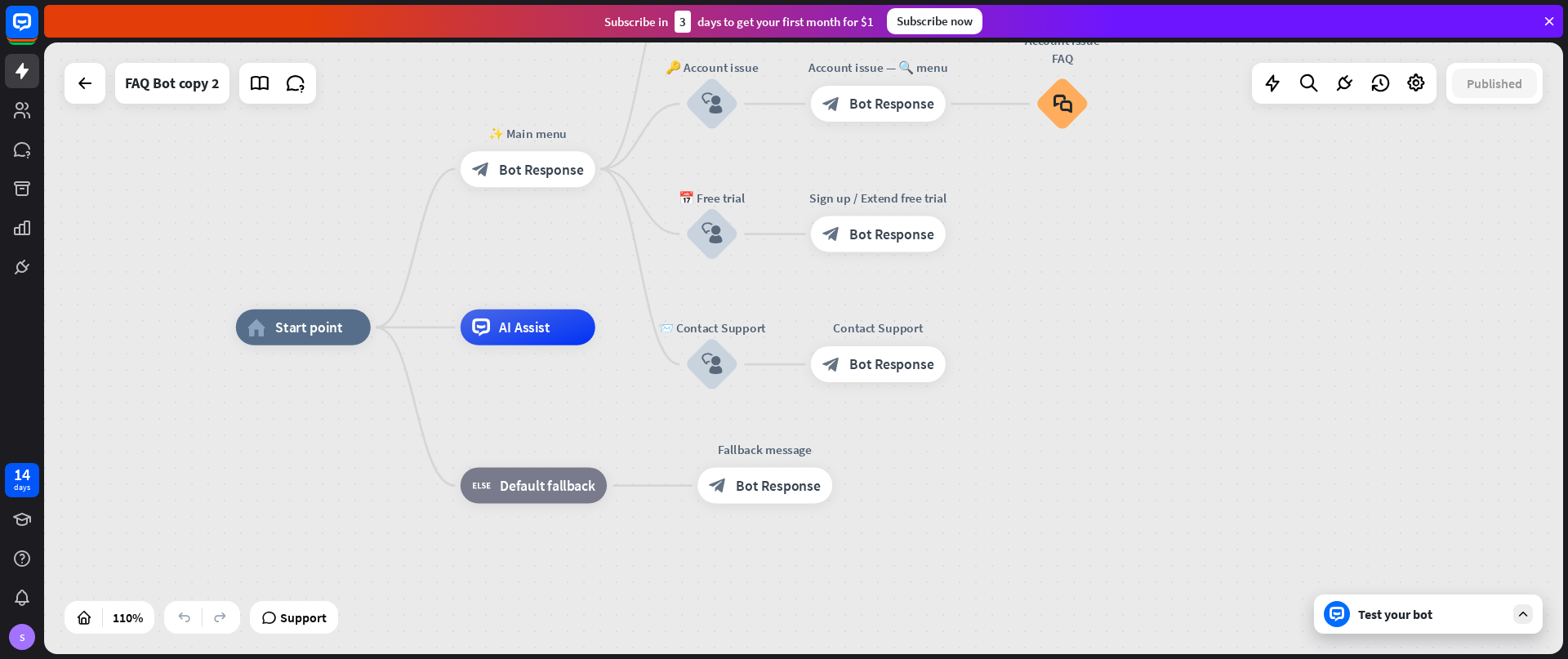
click at [1439, 615] on div "Test your bot" at bounding box center [1432, 613] width 147 height 16
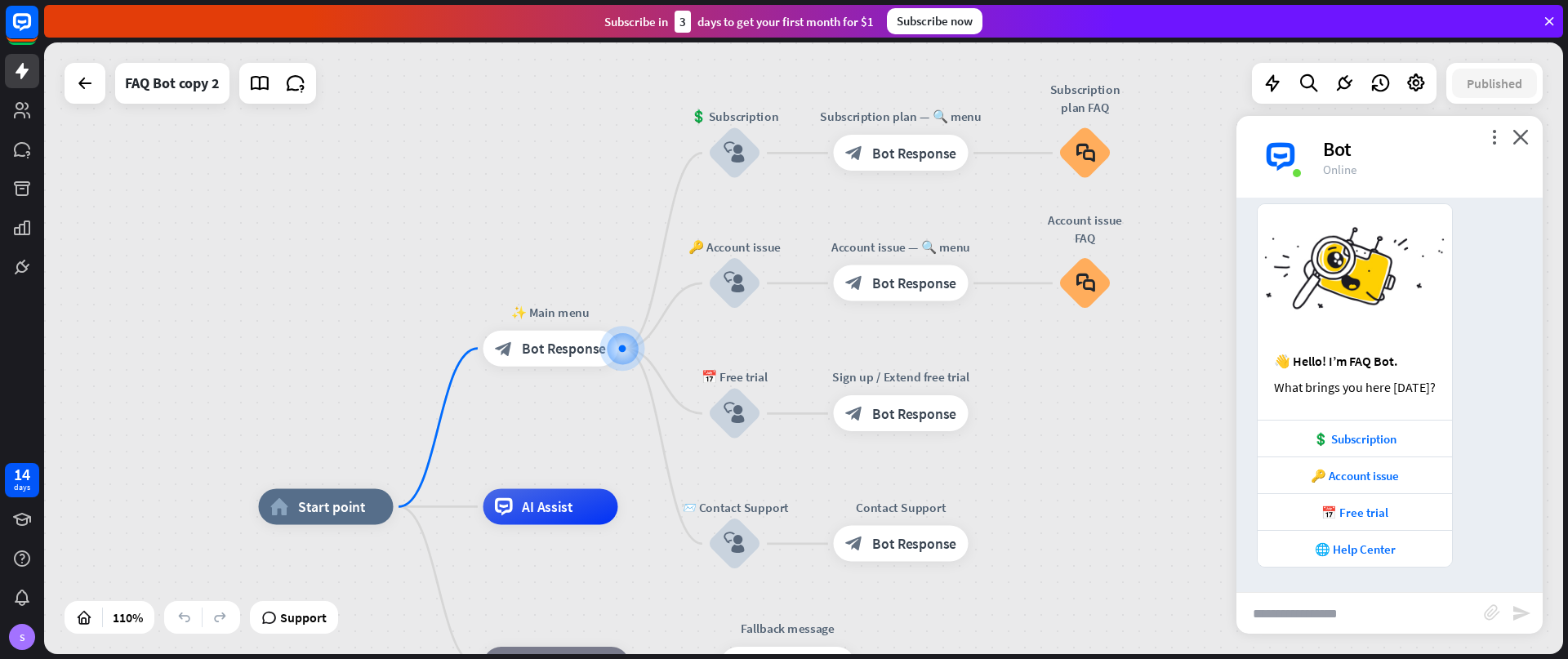
scroll to position [42, 0]
click at [1357, 507] on div "📅 Free trial" at bounding box center [1355, 512] width 178 height 15
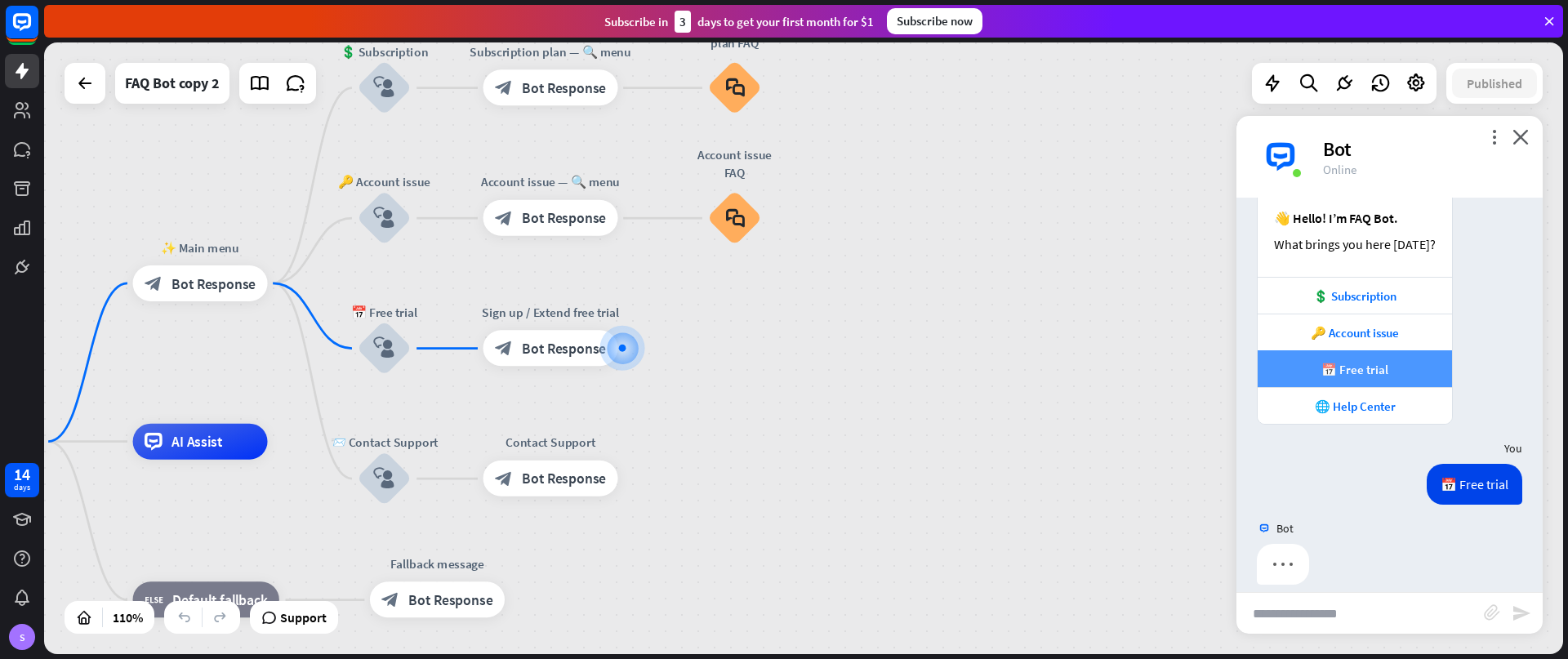
scroll to position [202, 0]
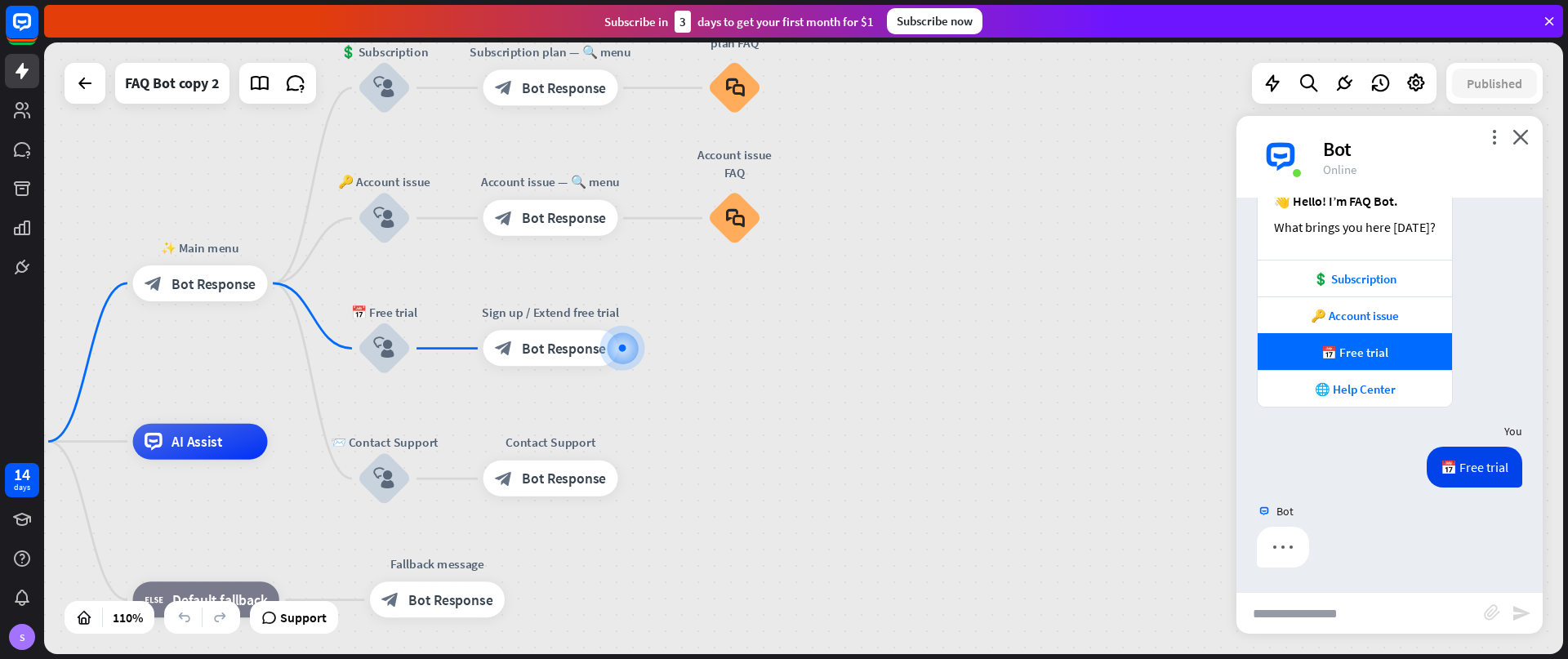
click at [1332, 621] on input "text" at bounding box center [1360, 612] width 248 height 41
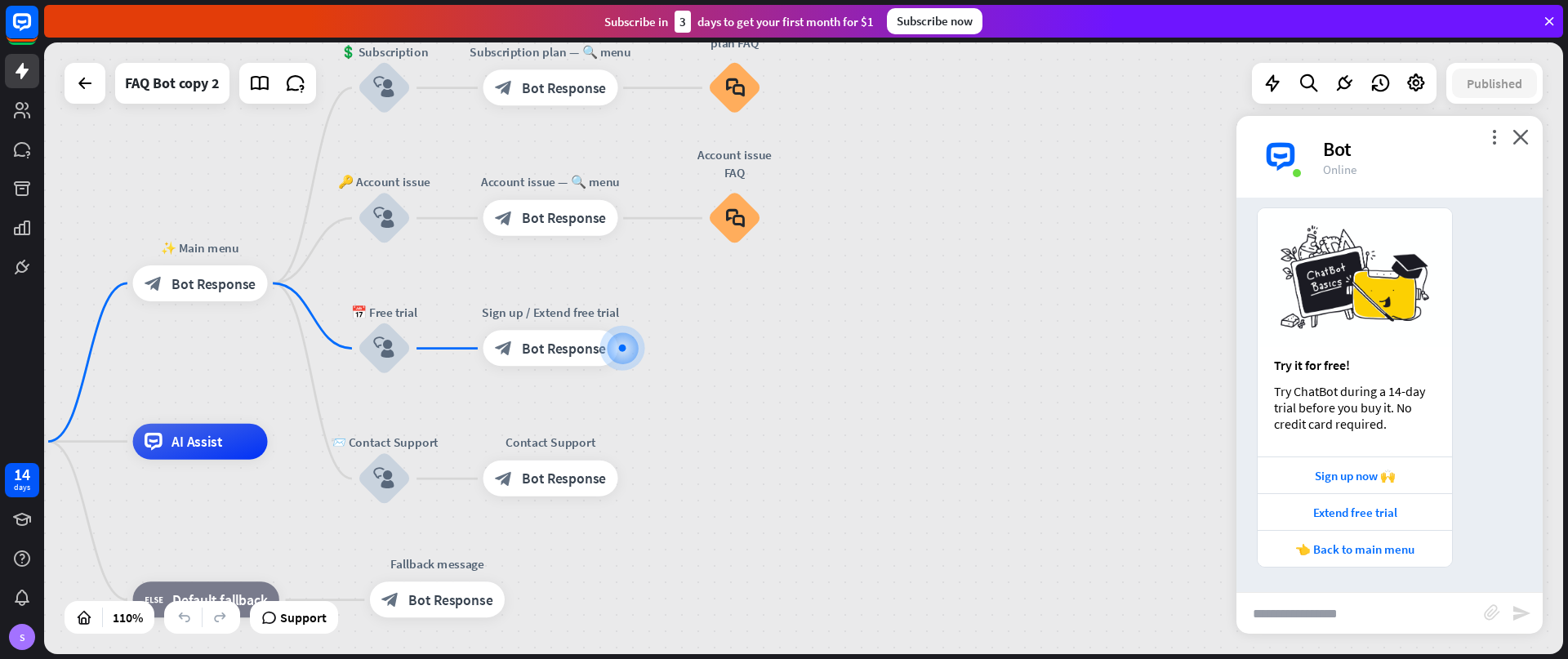
click at [1366, 605] on input "text" at bounding box center [1360, 612] width 248 height 41
type input "****"
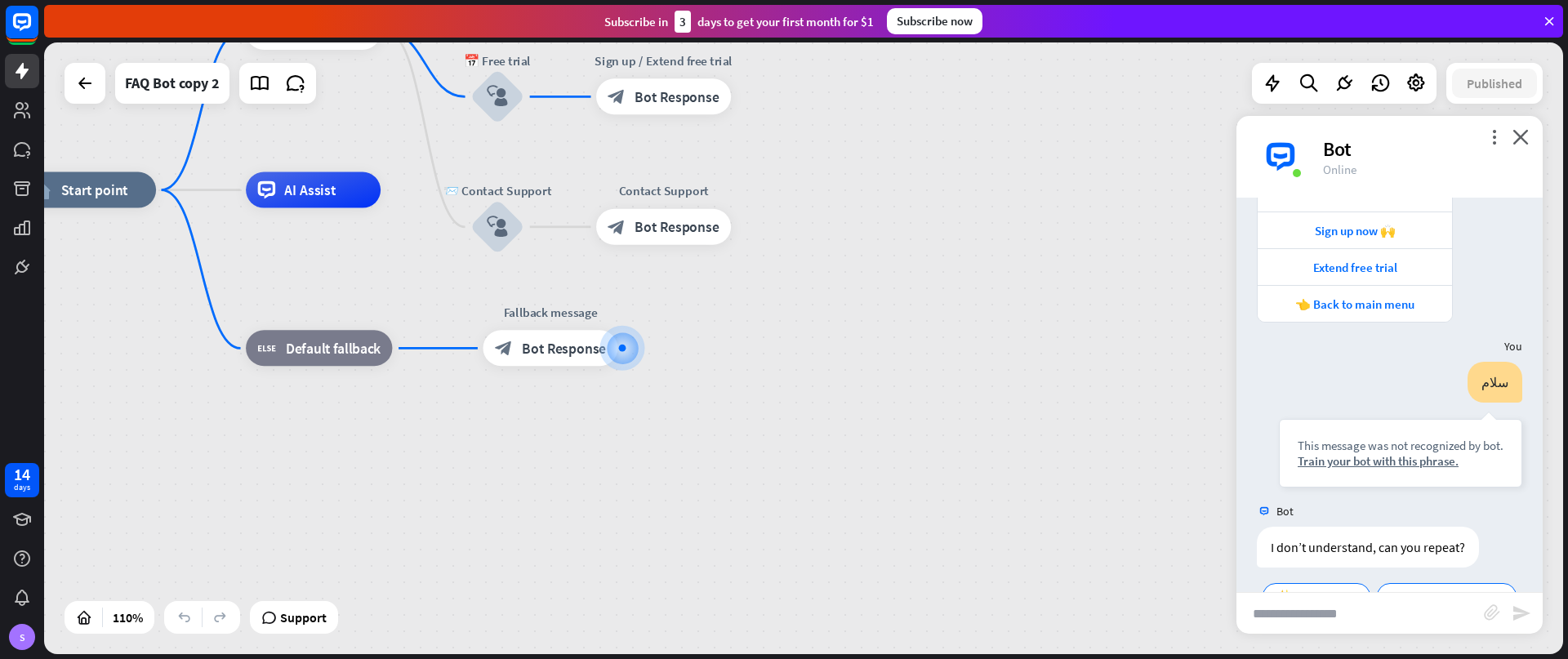
scroll to position [844, 0]
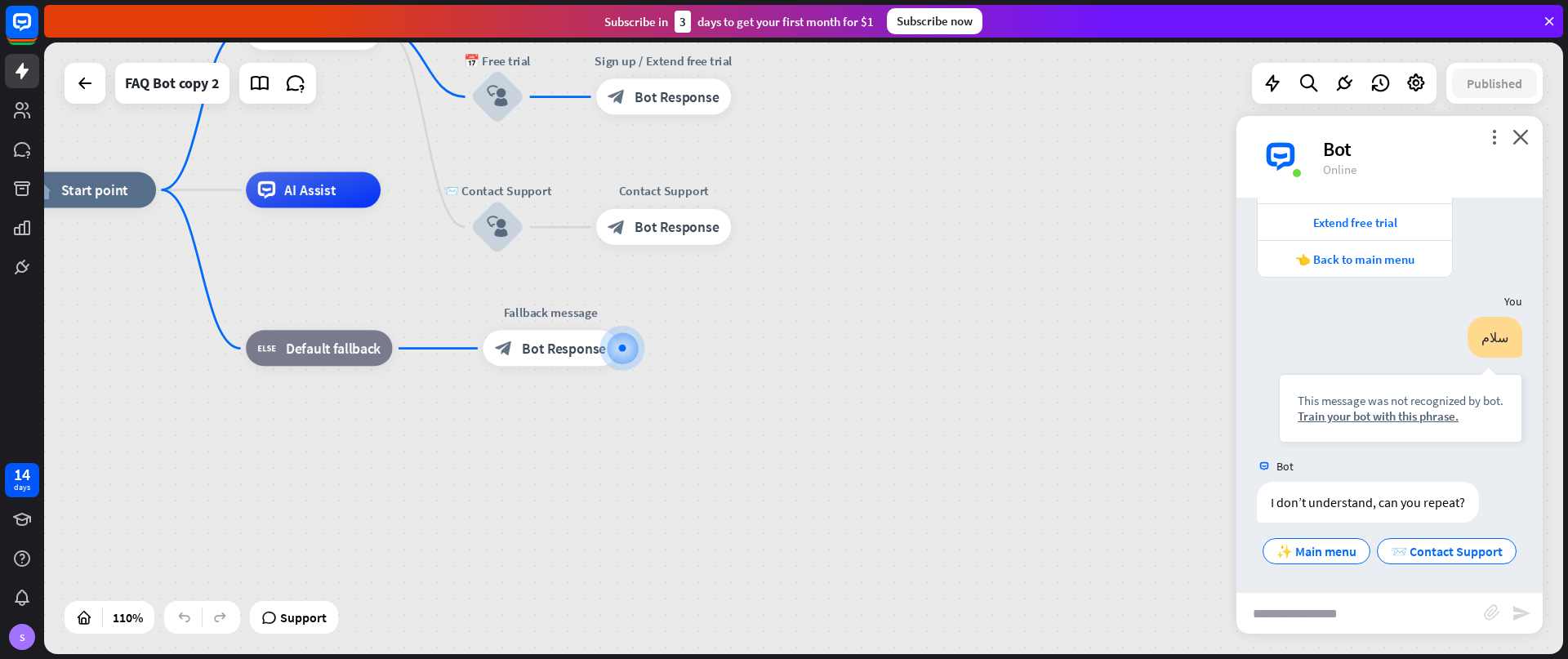
drag, startPoint x: 1567, startPoint y: 20, endPoint x: 1553, endPoint y: 15, distance: 14.9
click at [1562, 18] on div "Subscribe [DATE] to get your first month for $1 Subscribe now" at bounding box center [806, 21] width 1524 height 43
click at [1553, 15] on icon at bounding box center [1549, 21] width 14 height 14
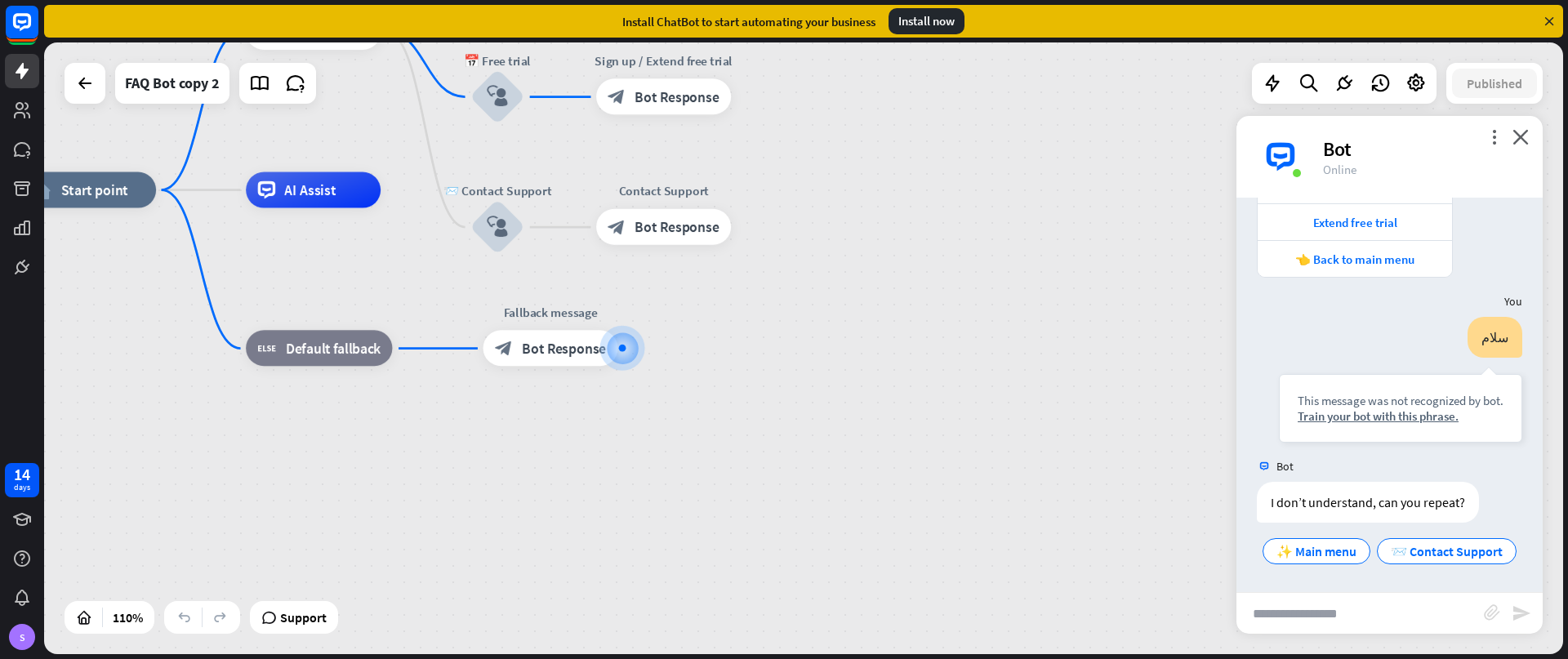
click at [1553, 15] on icon at bounding box center [1549, 21] width 14 height 14
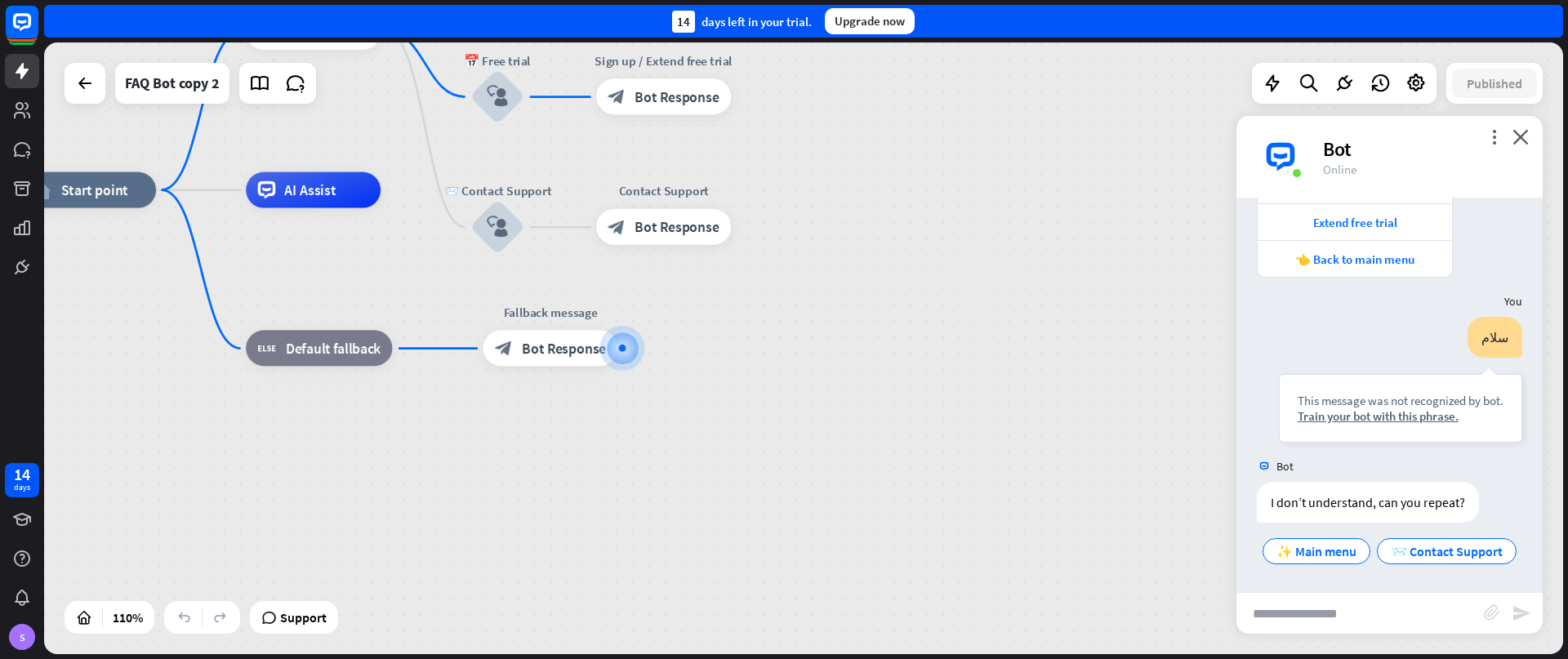
click at [1553, 15] on div "14 days left in your trial. Upgrade now" at bounding box center [803, 21] width 1519 height 32
click at [1535, 14] on div "14 days left in your trial. Upgrade now" at bounding box center [803, 21] width 1519 height 32
click at [1544, 18] on div "14 days left in your trial. Upgrade now" at bounding box center [803, 21] width 1519 height 32
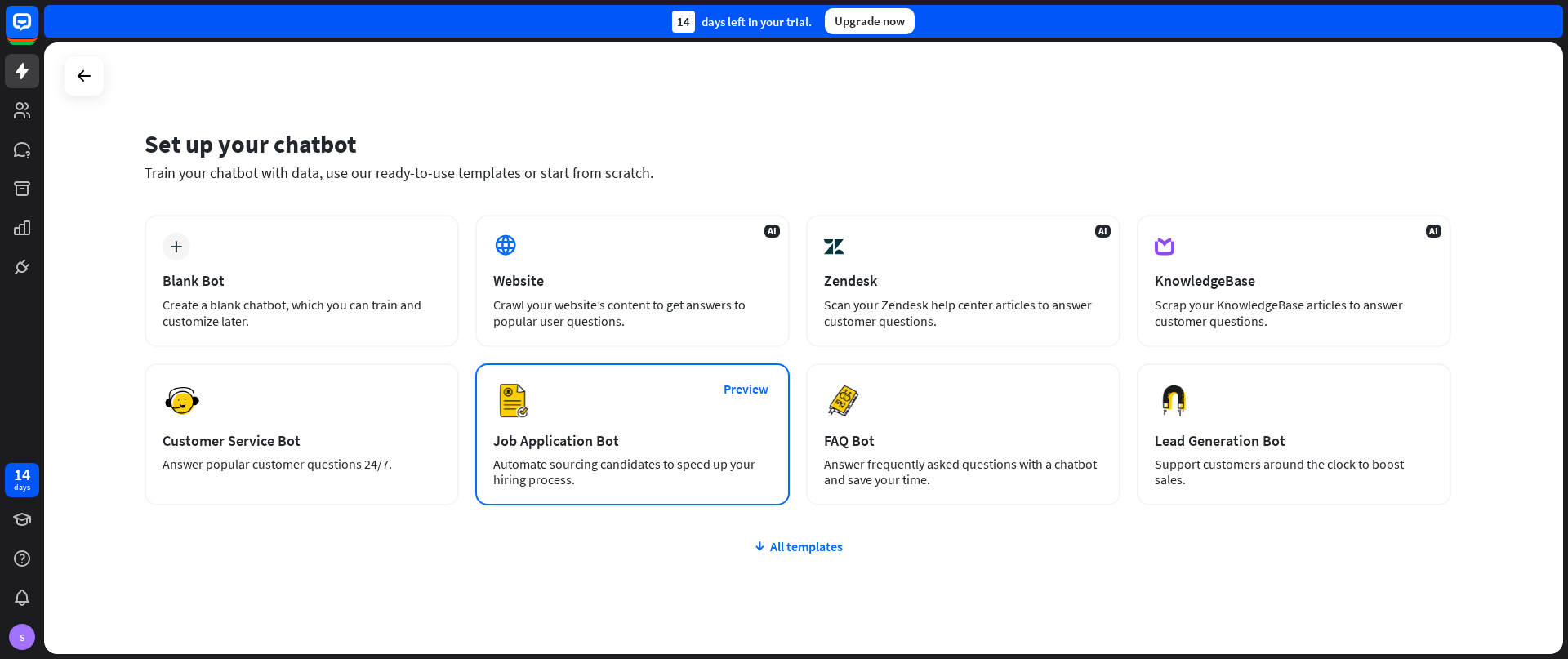
click at [588, 476] on div "Automate sourcing candidates to speed up your hiring process." at bounding box center [633, 471] width 278 height 31
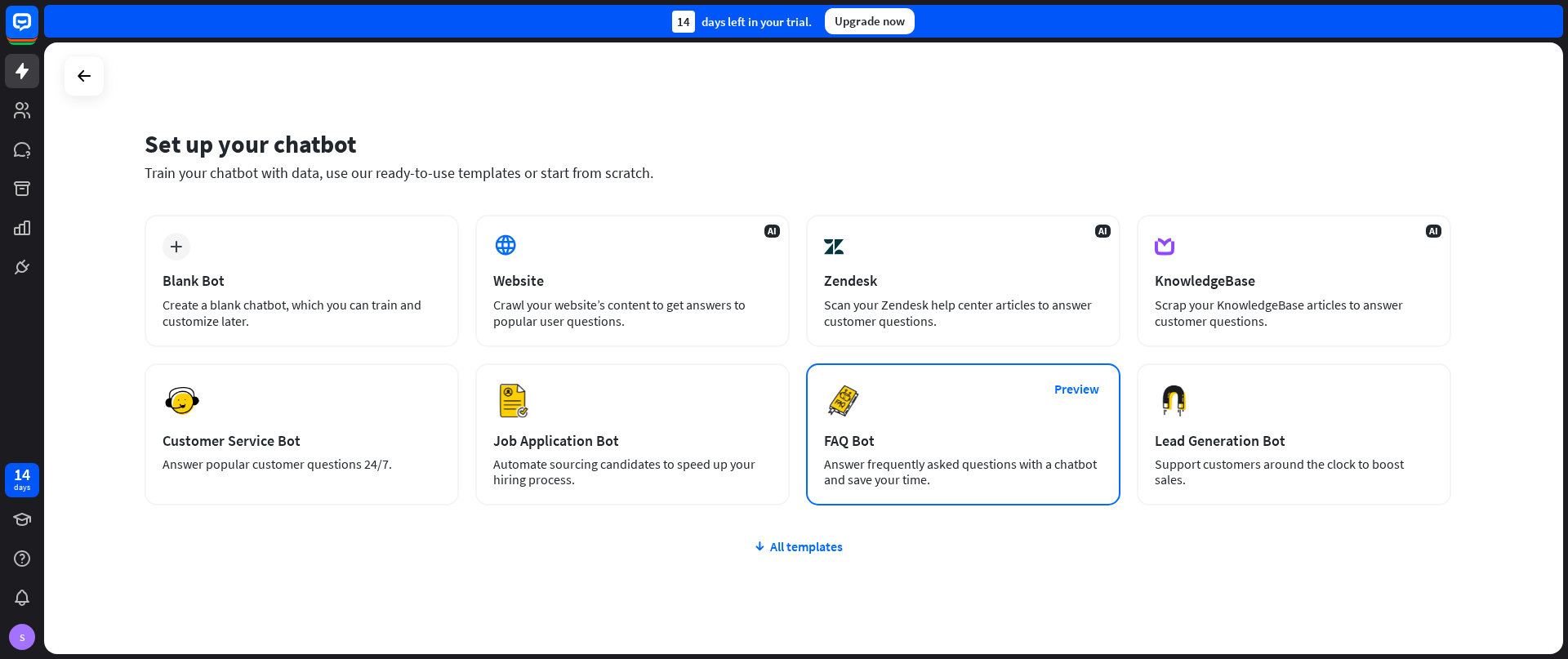
scroll to position [48, 0]
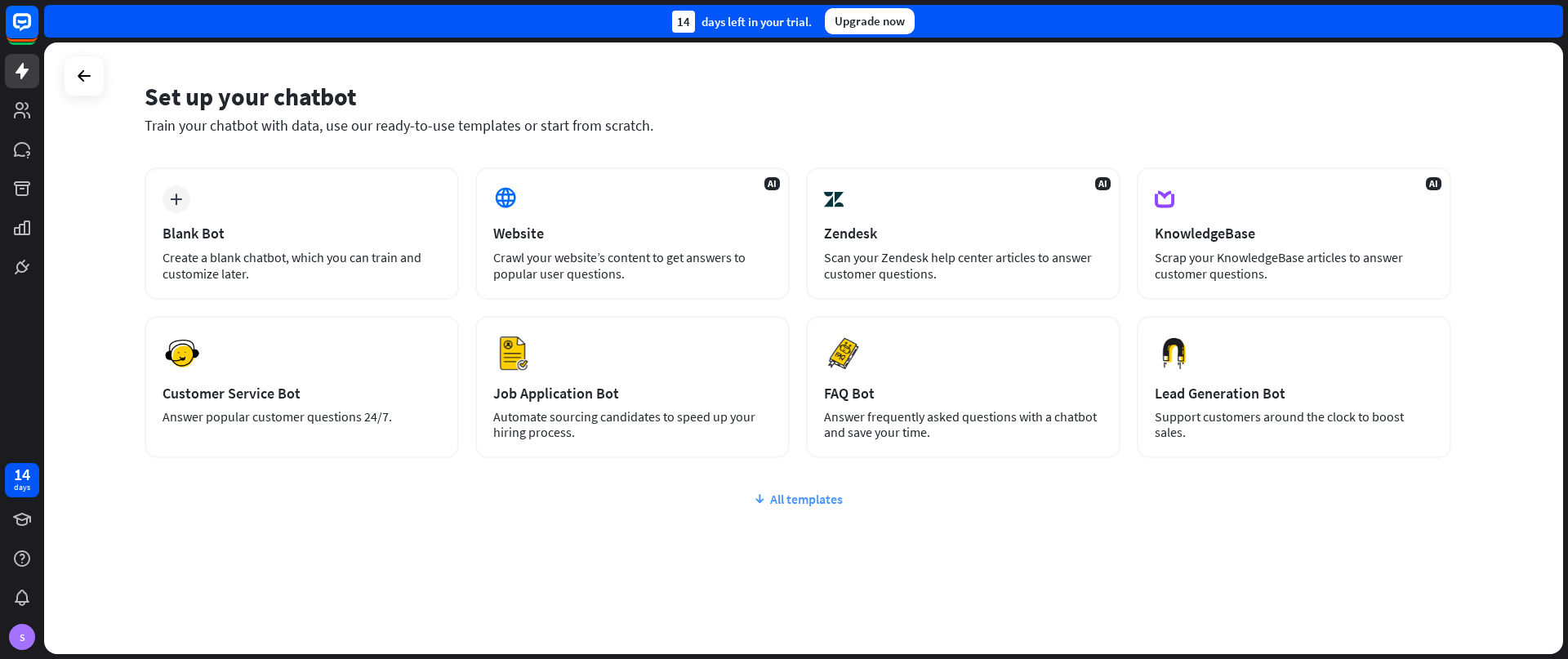
click at [794, 496] on div "All templates" at bounding box center [798, 498] width 1307 height 16
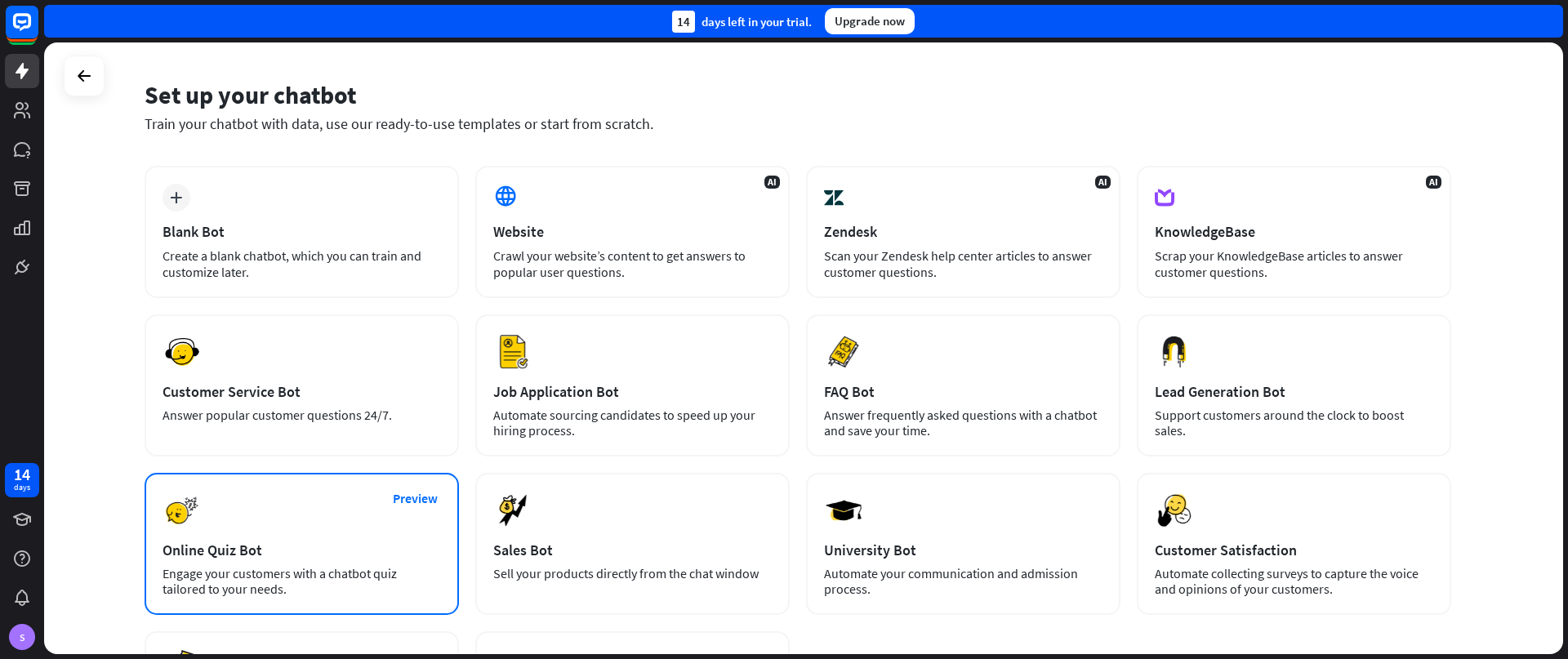
scroll to position [0, 0]
